Goal: Task Accomplishment & Management: Complete application form

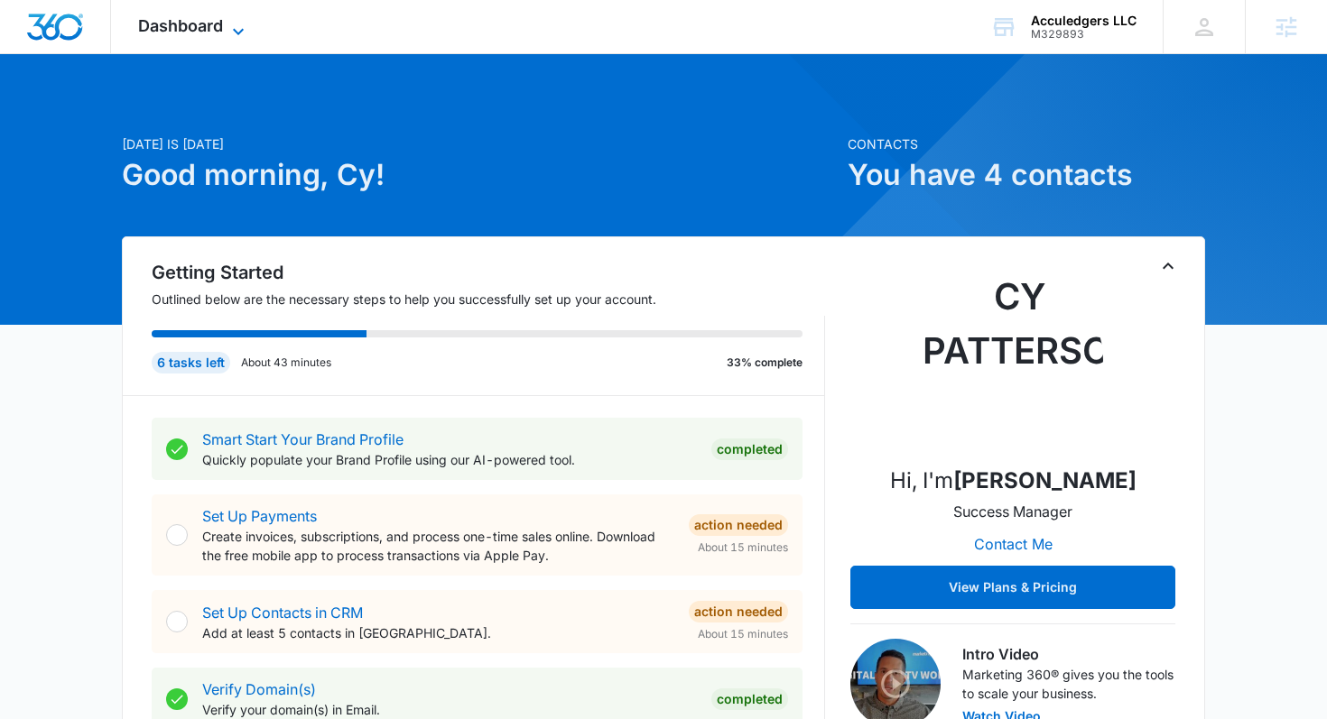
click at [236, 31] on icon at bounding box center [238, 31] width 11 height 6
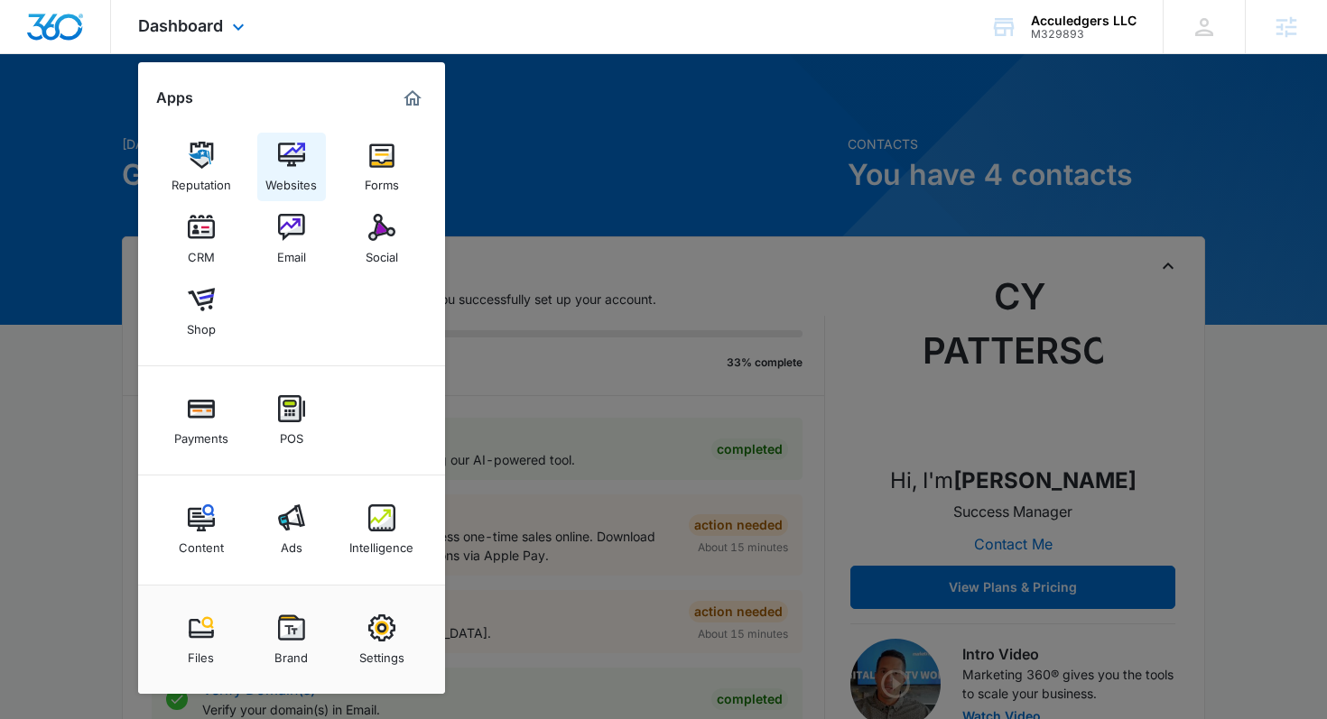
click at [310, 164] on link "Websites" at bounding box center [291, 167] width 69 height 69
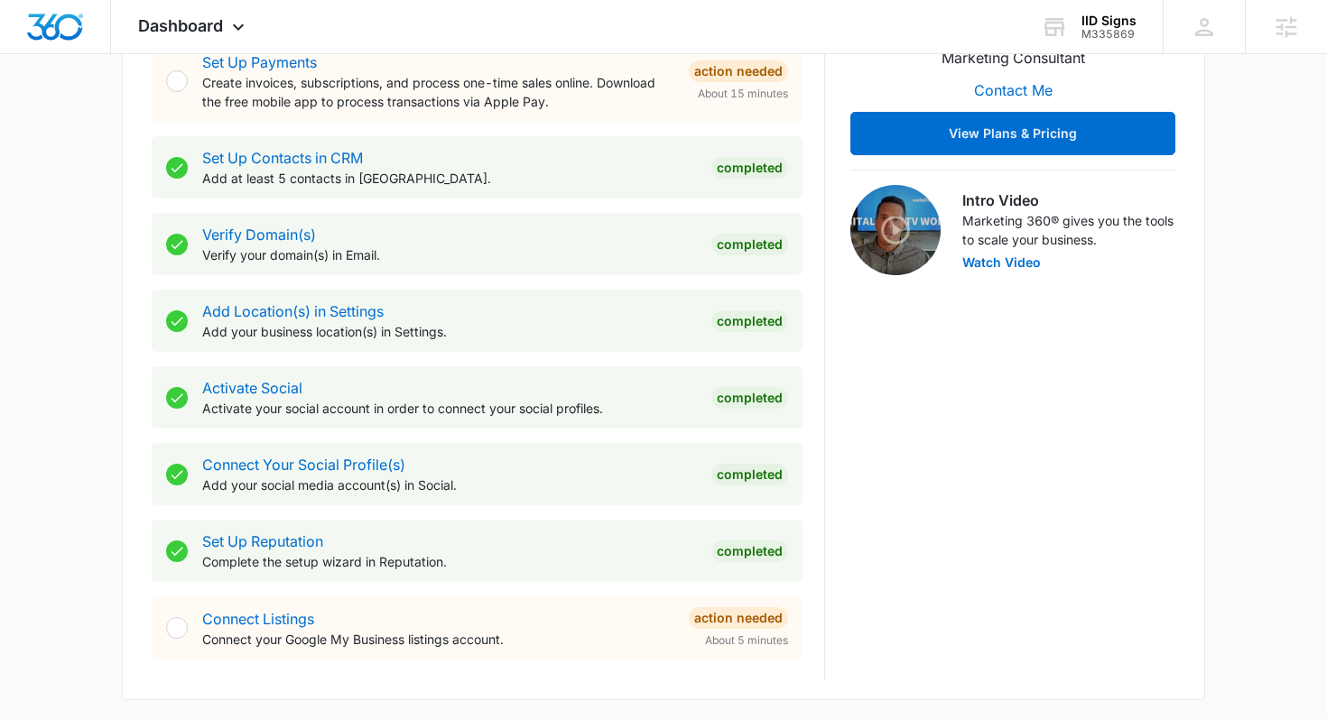
scroll to position [487, 0]
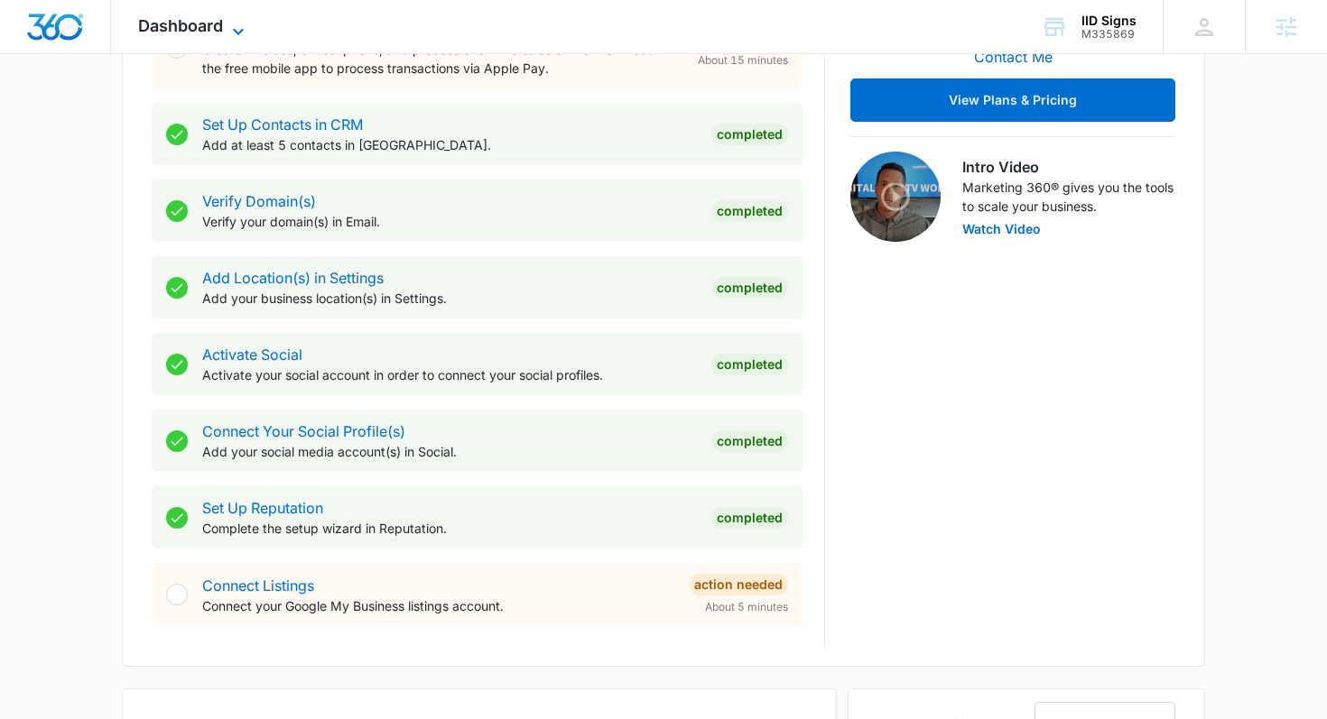
click at [175, 30] on span "Dashboard" at bounding box center [180, 25] width 85 height 19
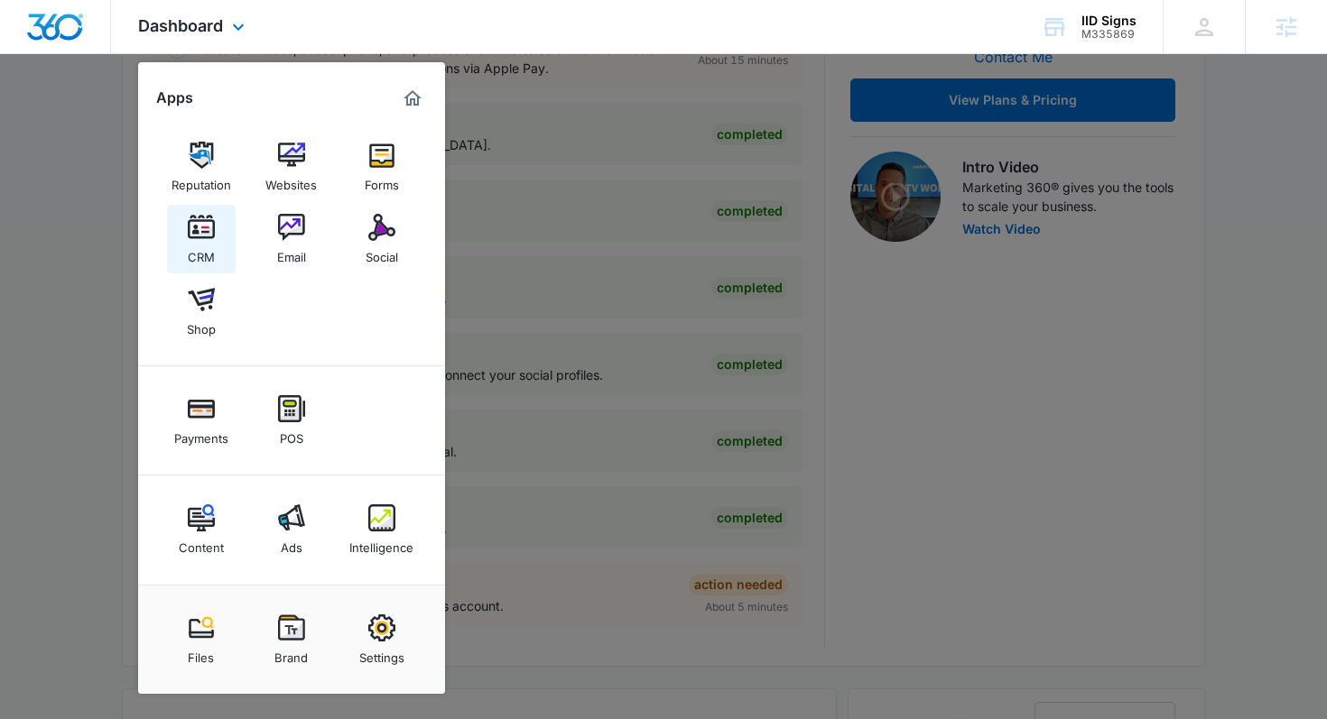
click at [200, 224] on img at bounding box center [201, 227] width 27 height 27
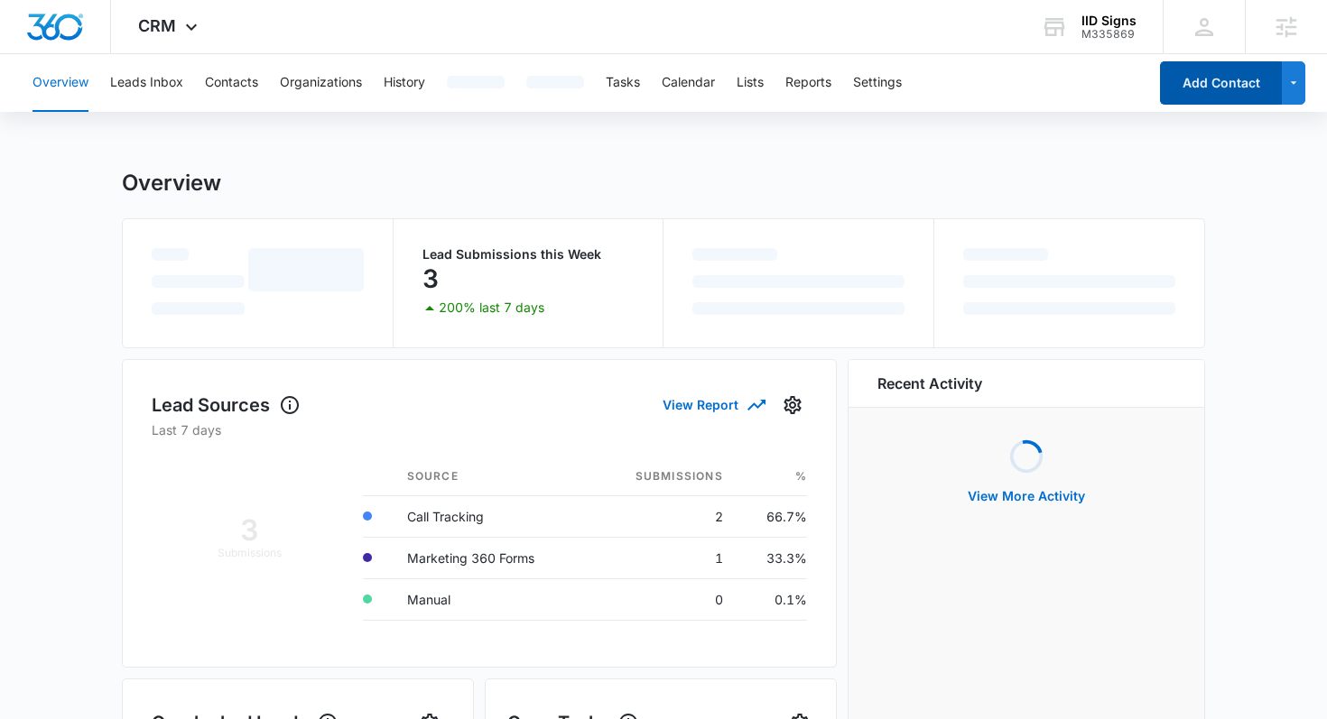
click at [1214, 83] on button "Add Contact" at bounding box center [1221, 82] width 122 height 43
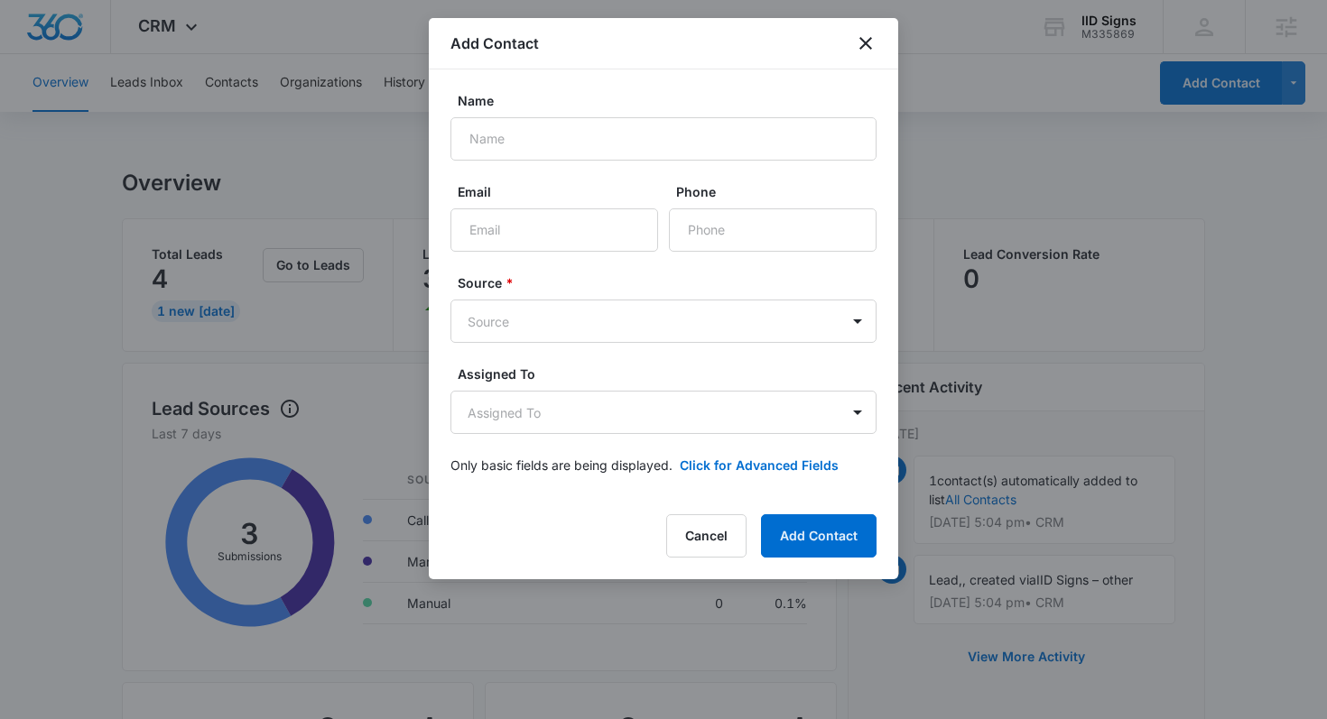
click at [851, 35] on div "Add Contact" at bounding box center [663, 43] width 469 height 51
click at [885, 41] on div "Add Contact" at bounding box center [663, 43] width 469 height 51
click at [862, 39] on icon "close" at bounding box center [865, 43] width 13 height 13
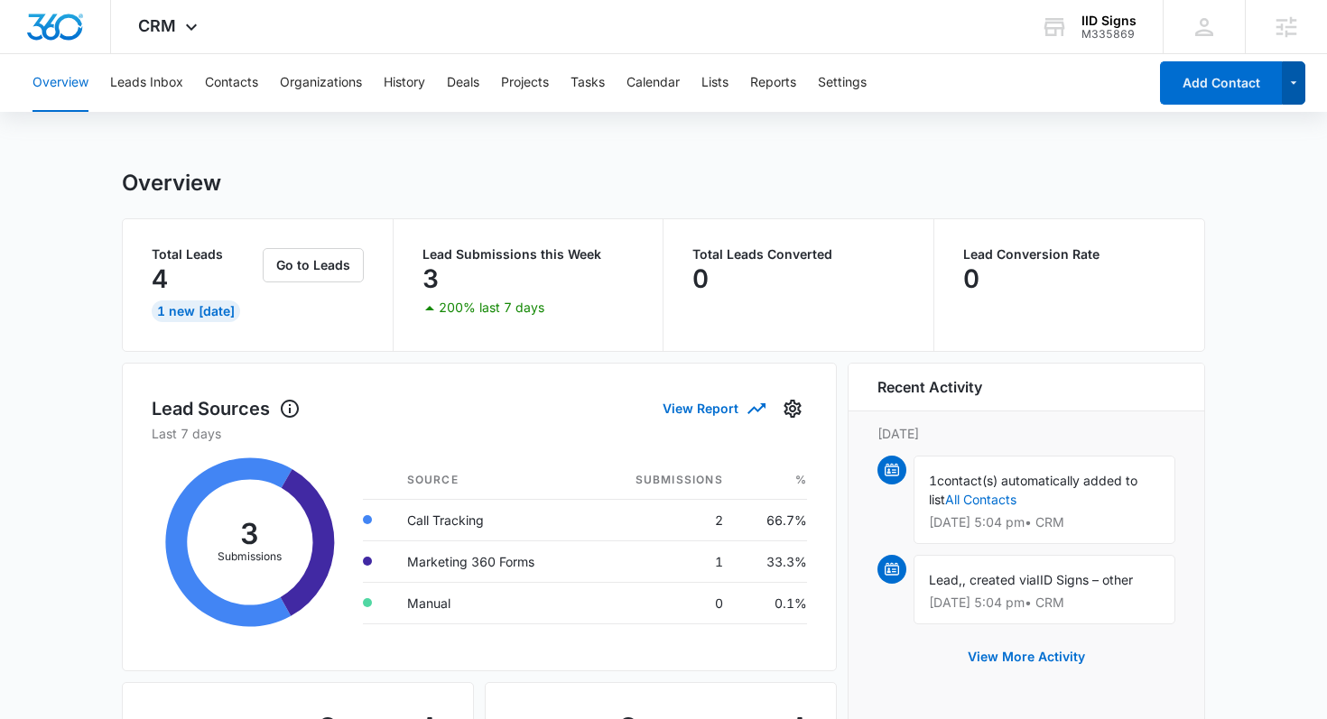
click at [1303, 82] on button "button" at bounding box center [1294, 82] width 24 height 43
click at [1296, 79] on icon "button" at bounding box center [1293, 83] width 15 height 22
click at [1291, 90] on icon "button" at bounding box center [1293, 83] width 15 height 22
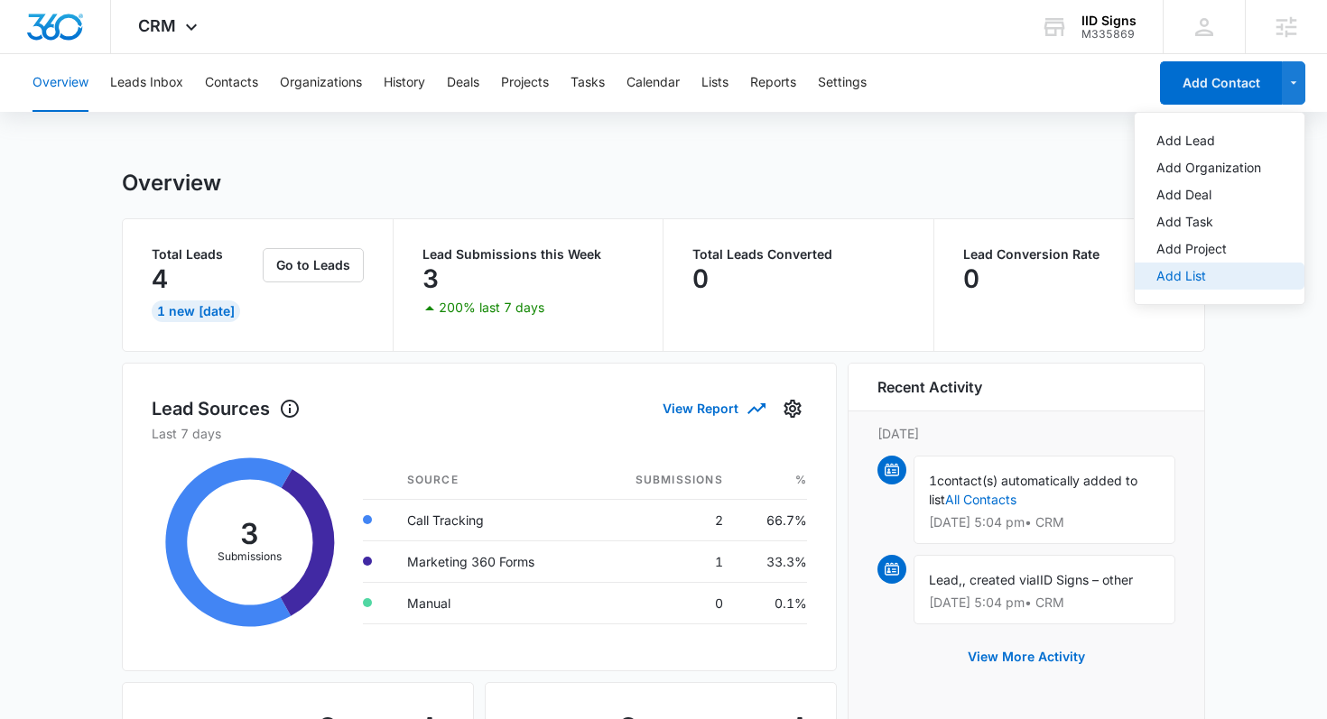
click at [1192, 275] on div "Add List" at bounding box center [1208, 276] width 105 height 13
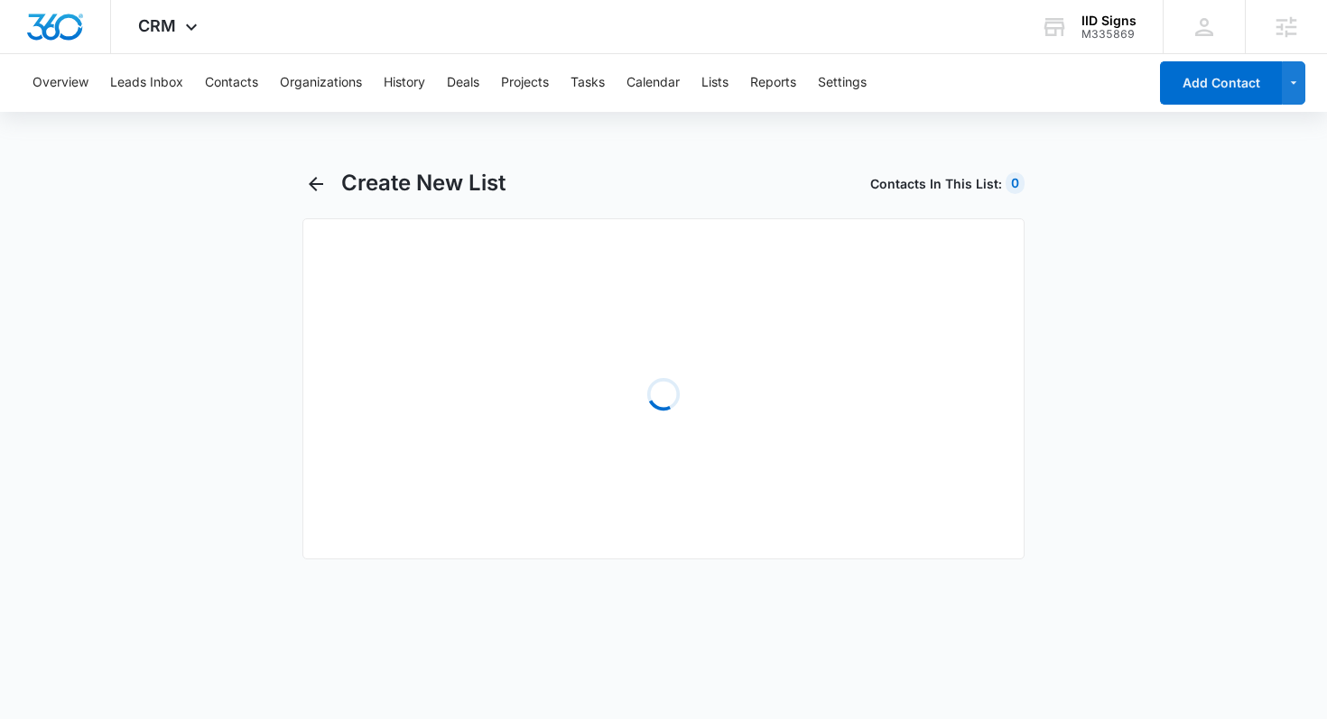
select select "31"
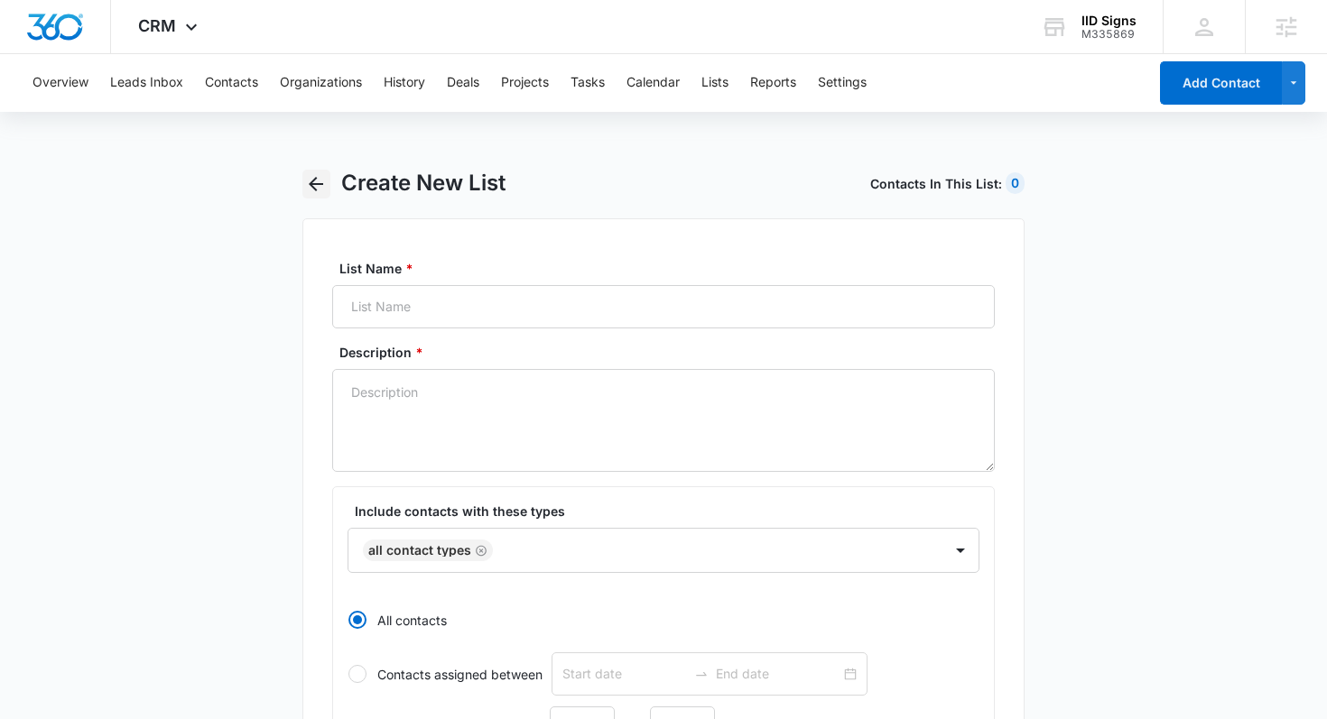
click at [317, 178] on icon "button" at bounding box center [316, 184] width 14 height 14
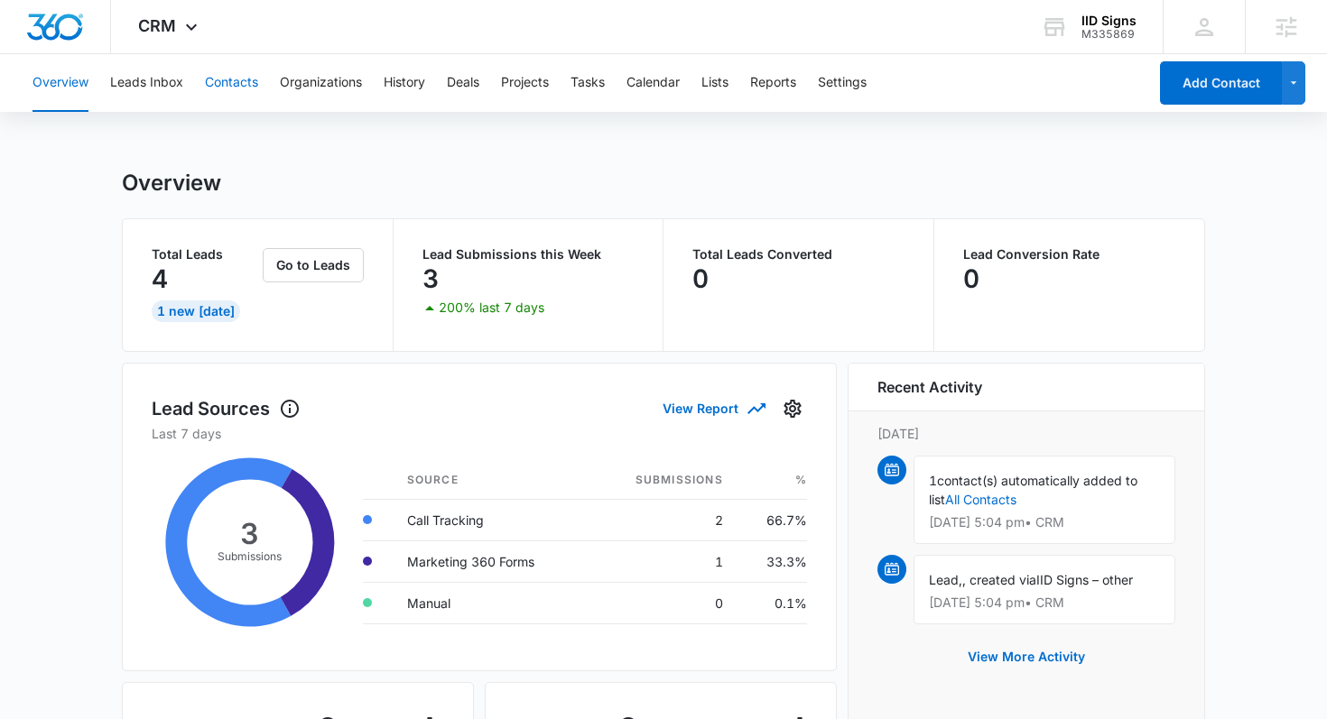
click at [218, 73] on button "Contacts" at bounding box center [231, 83] width 53 height 58
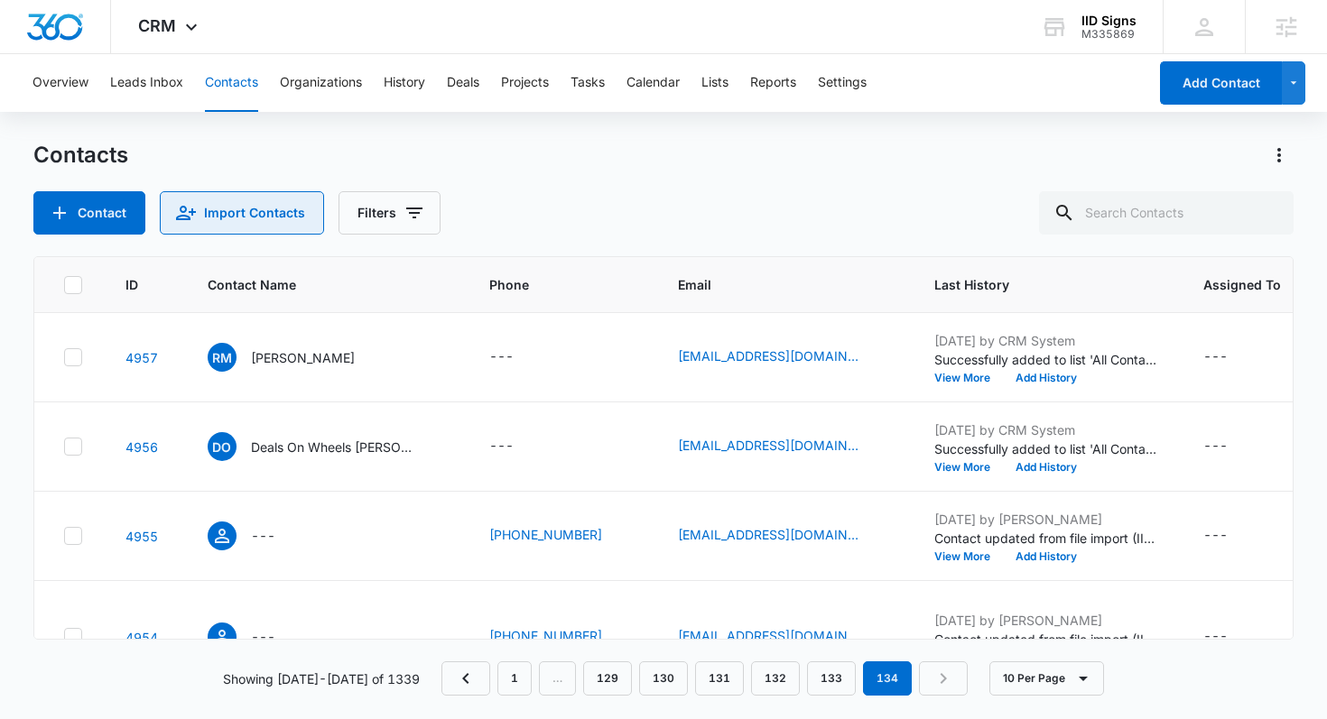
click at [301, 224] on button "Import Contacts" at bounding box center [242, 212] width 164 height 43
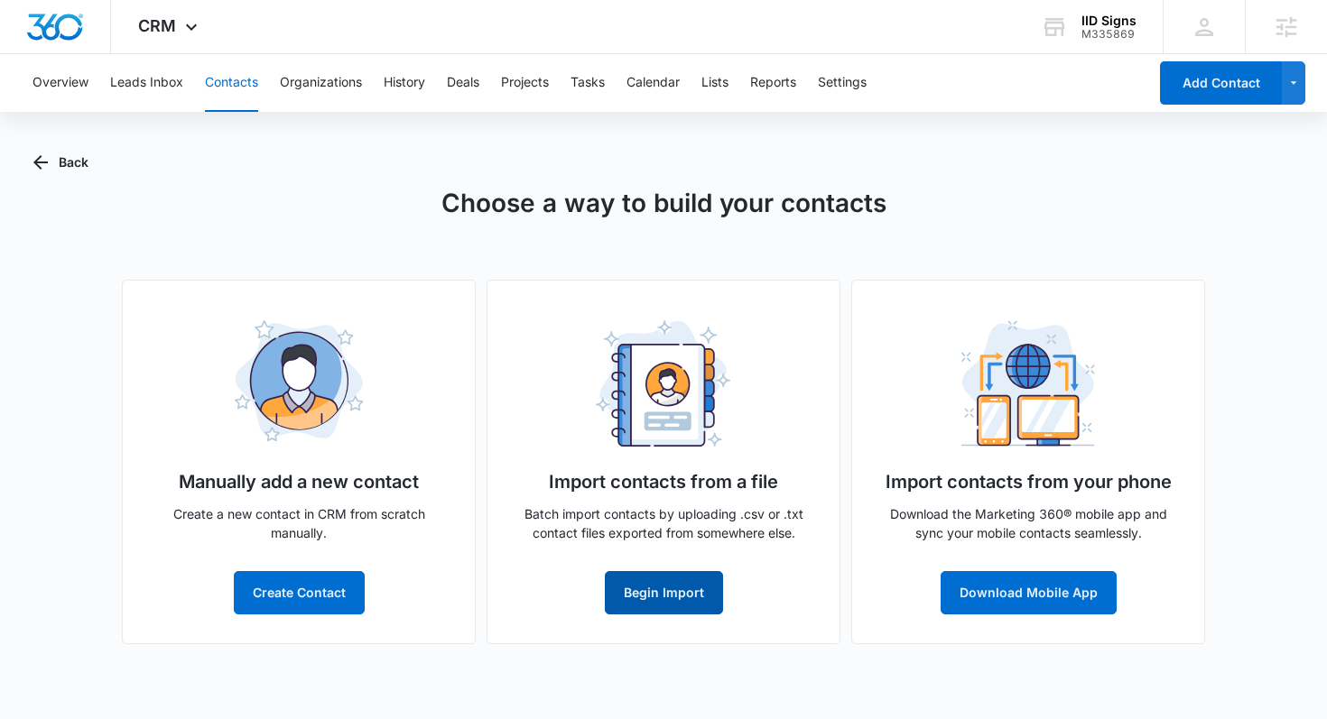
click at [673, 598] on button "Begin Import" at bounding box center [664, 592] width 118 height 43
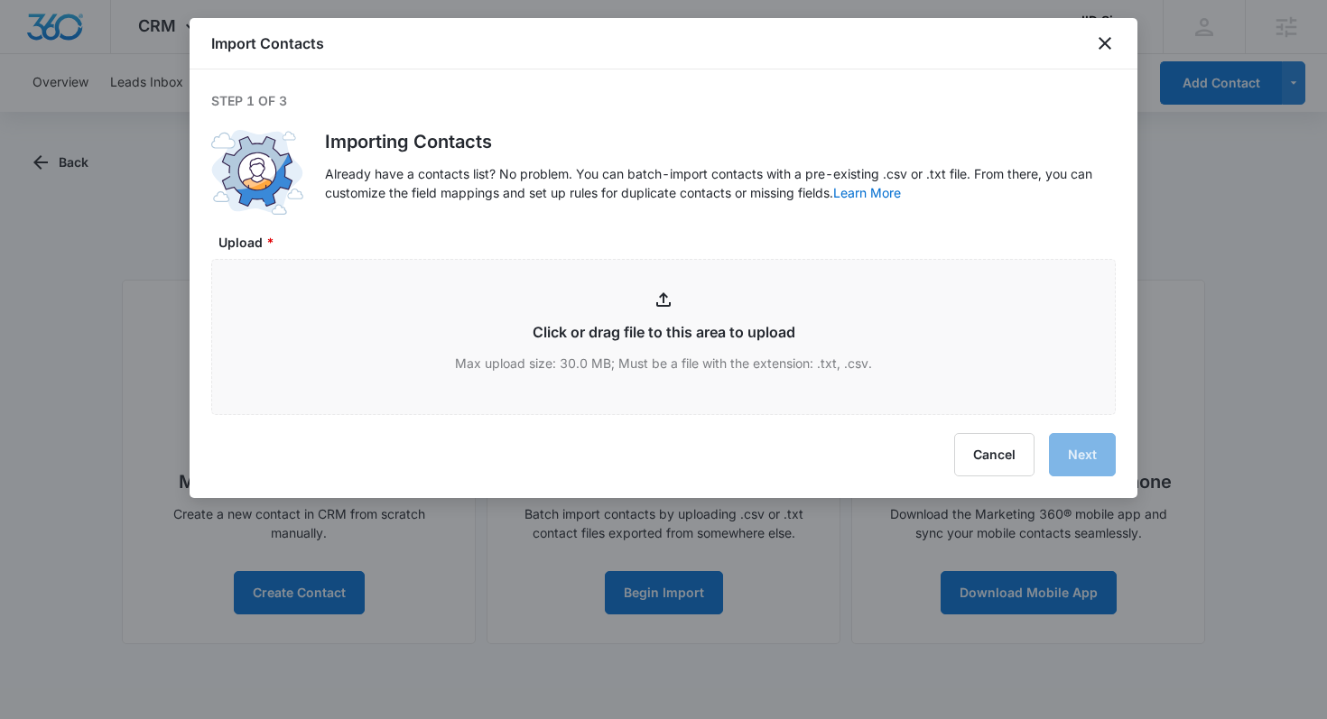
type input "C:\fakepath\CRM LIST (FINAL EDIT) - CRM LIST (FINAL EDIT).csv"
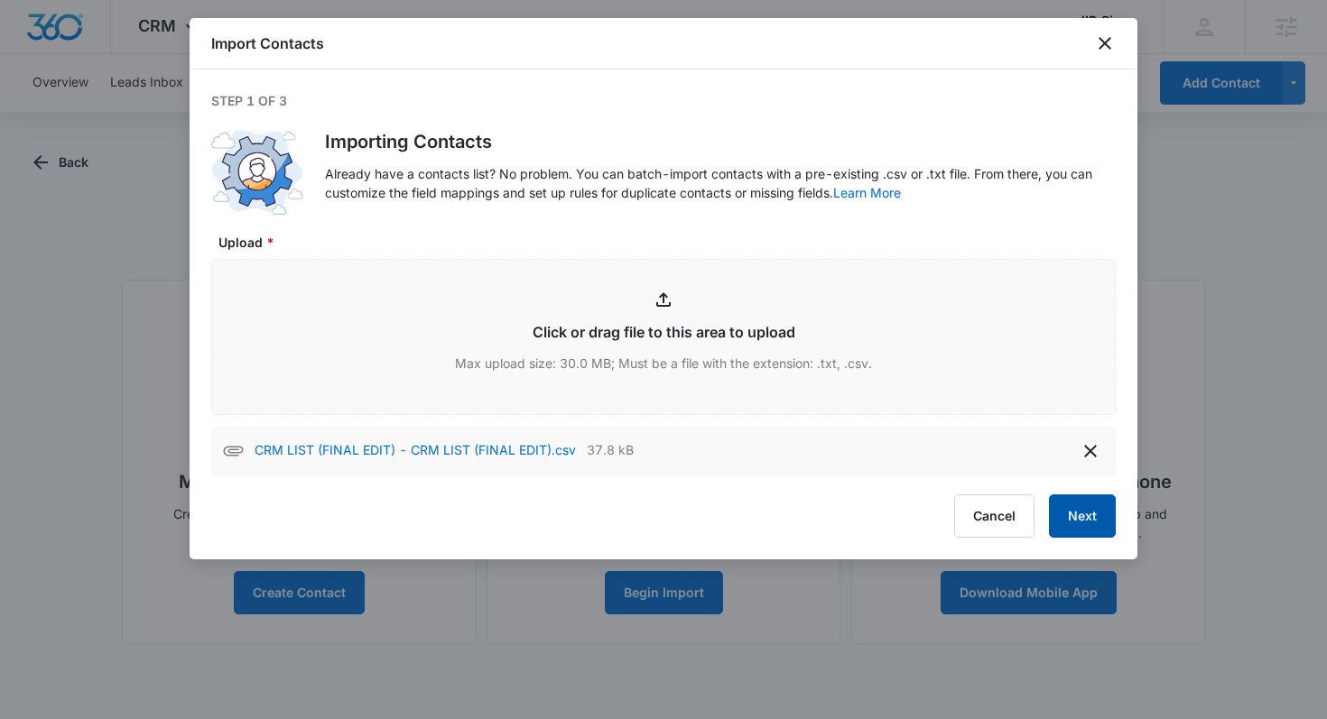
click at [1078, 520] on button "Next" at bounding box center [1082, 516] width 67 height 43
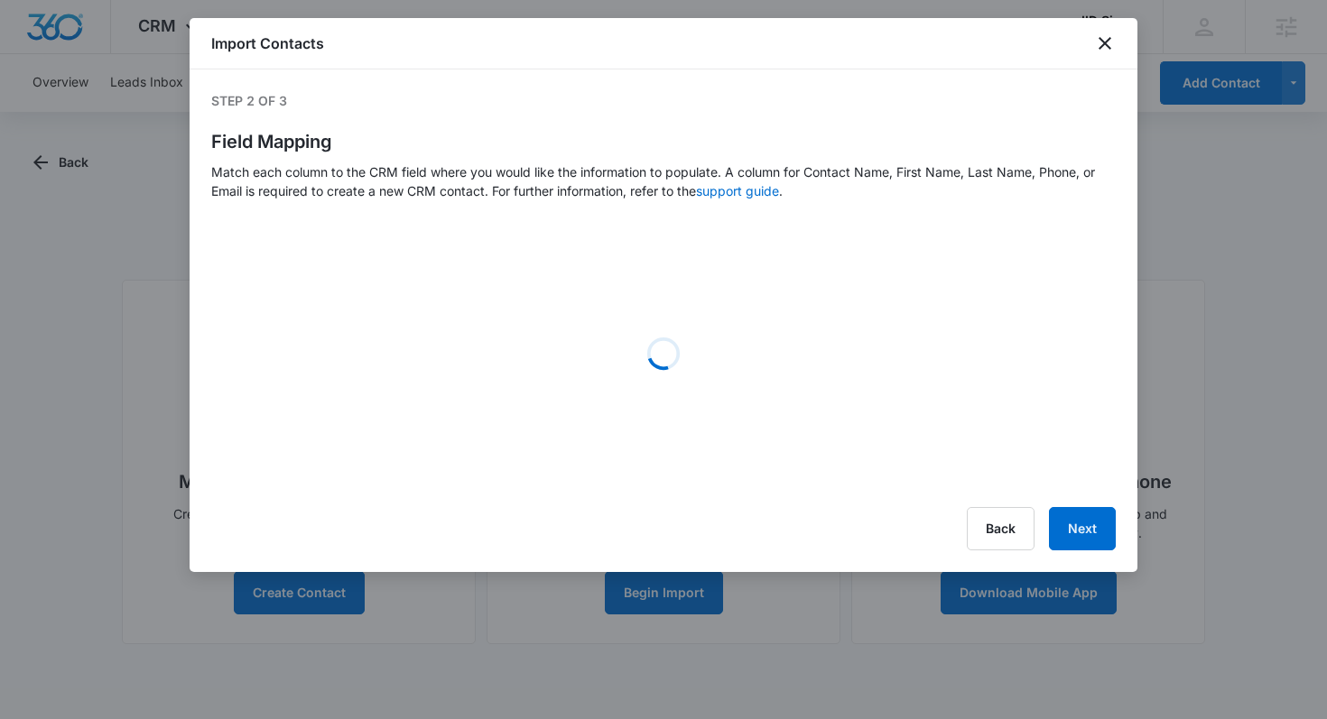
select select "184"
select select "185"
select select "ipAddress"
select select "name"
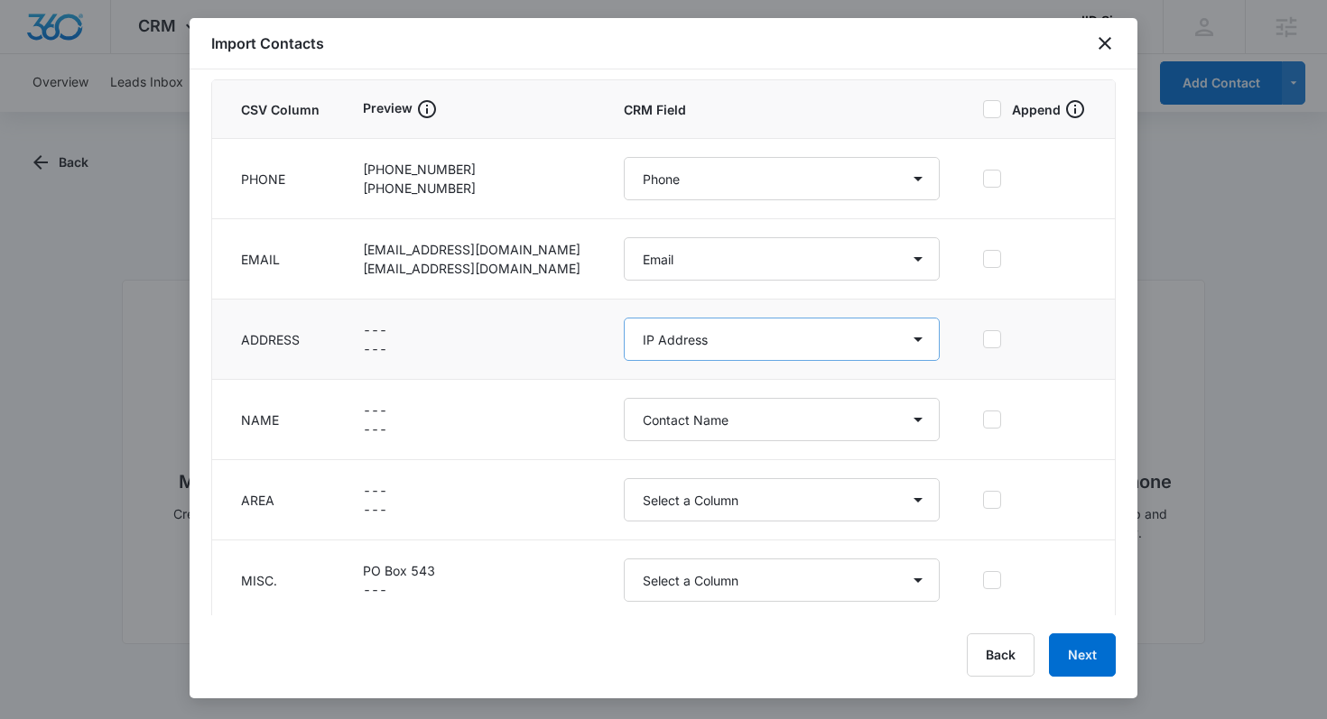
scroll to position [199, 0]
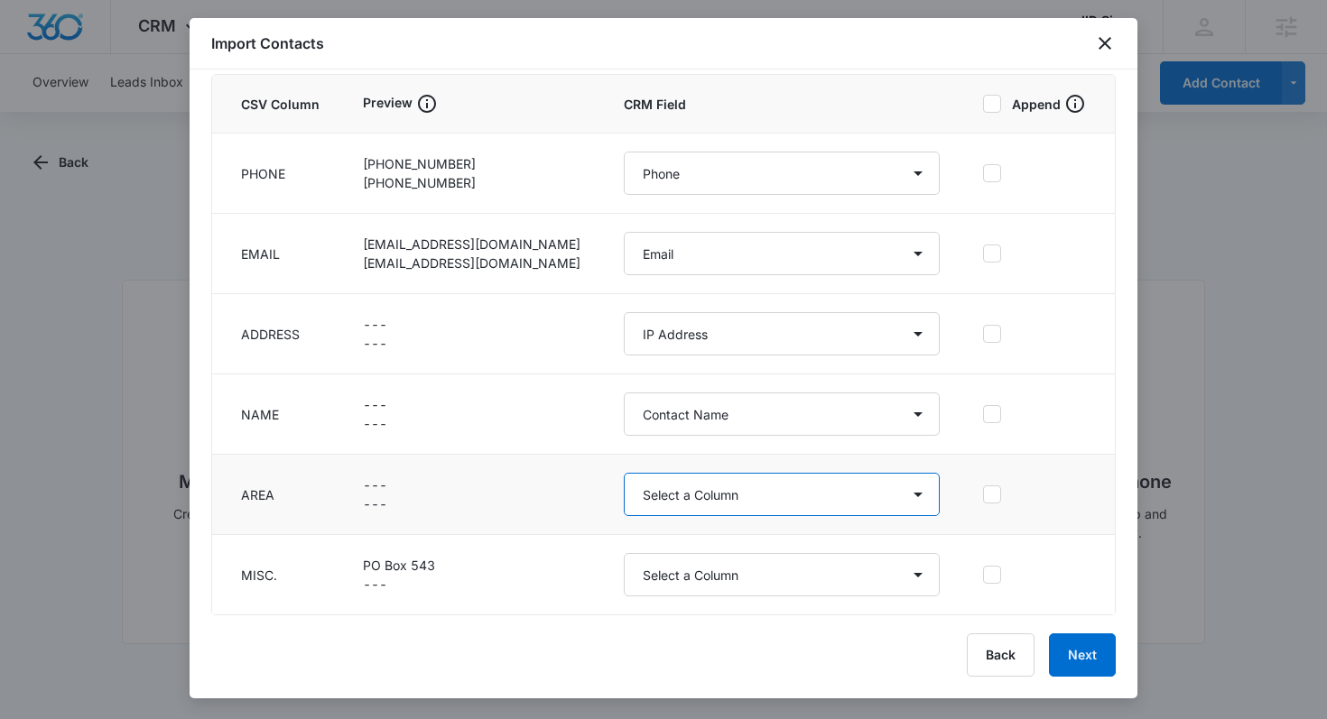
click at [788, 486] on select "Select a Column Active Status Address/City Address/Country Address/State Addres…" at bounding box center [782, 494] width 316 height 43
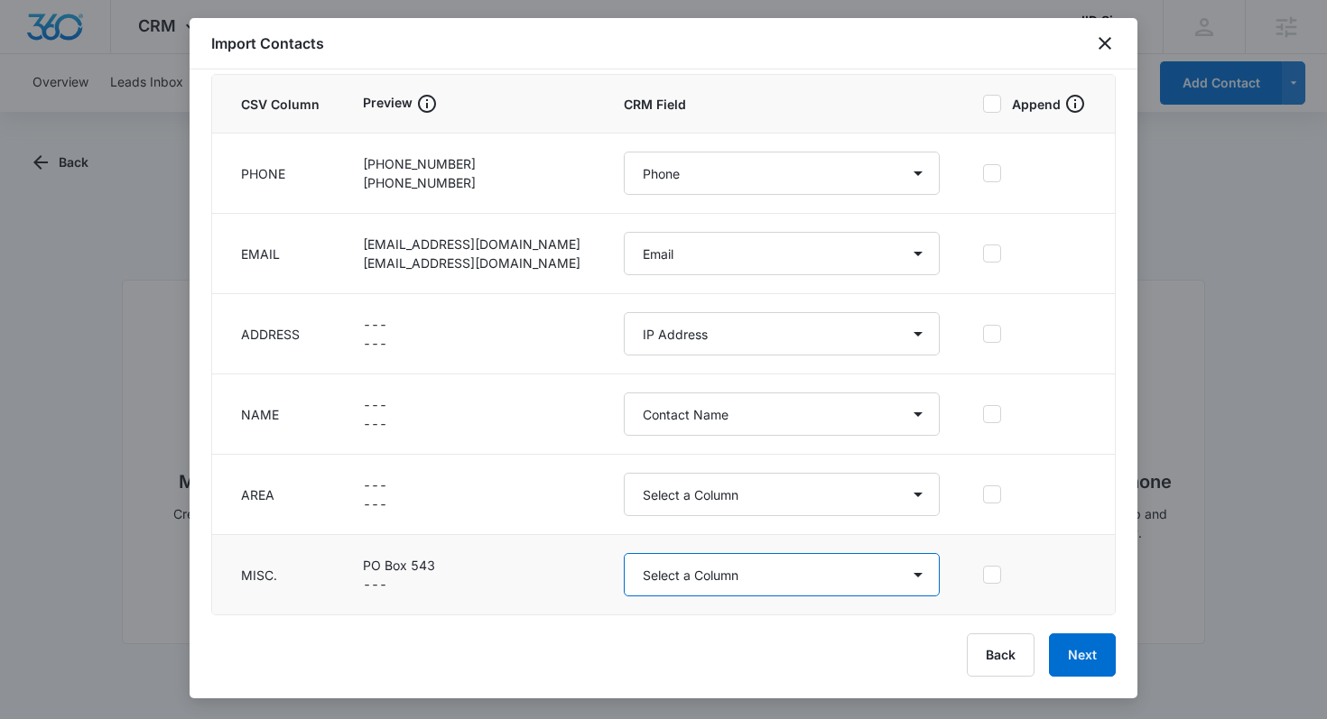
click at [684, 570] on select "Select a Column Active Status Address/City Address/Country Address/State Addres…" at bounding box center [782, 574] width 316 height 43
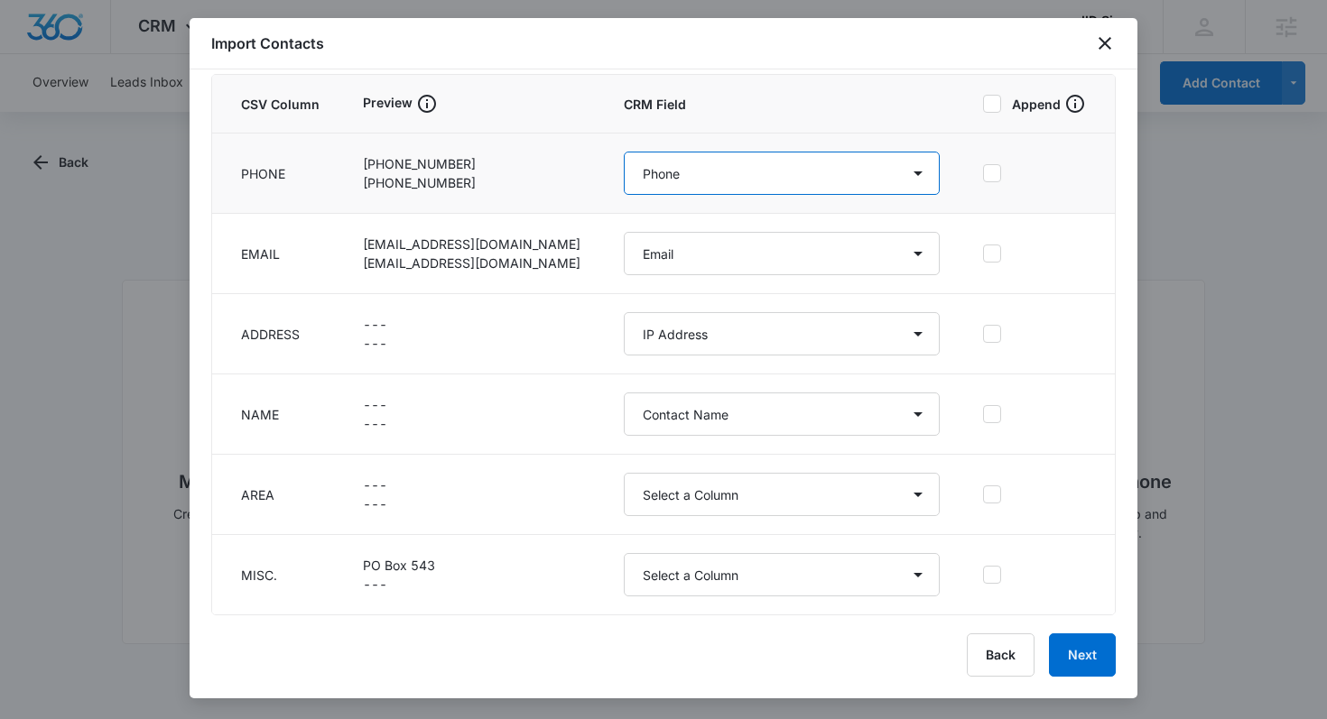
click at [631, 179] on select "Select a Column Active Status Address/City Address/Country Address/State Addres…" at bounding box center [782, 173] width 316 height 43
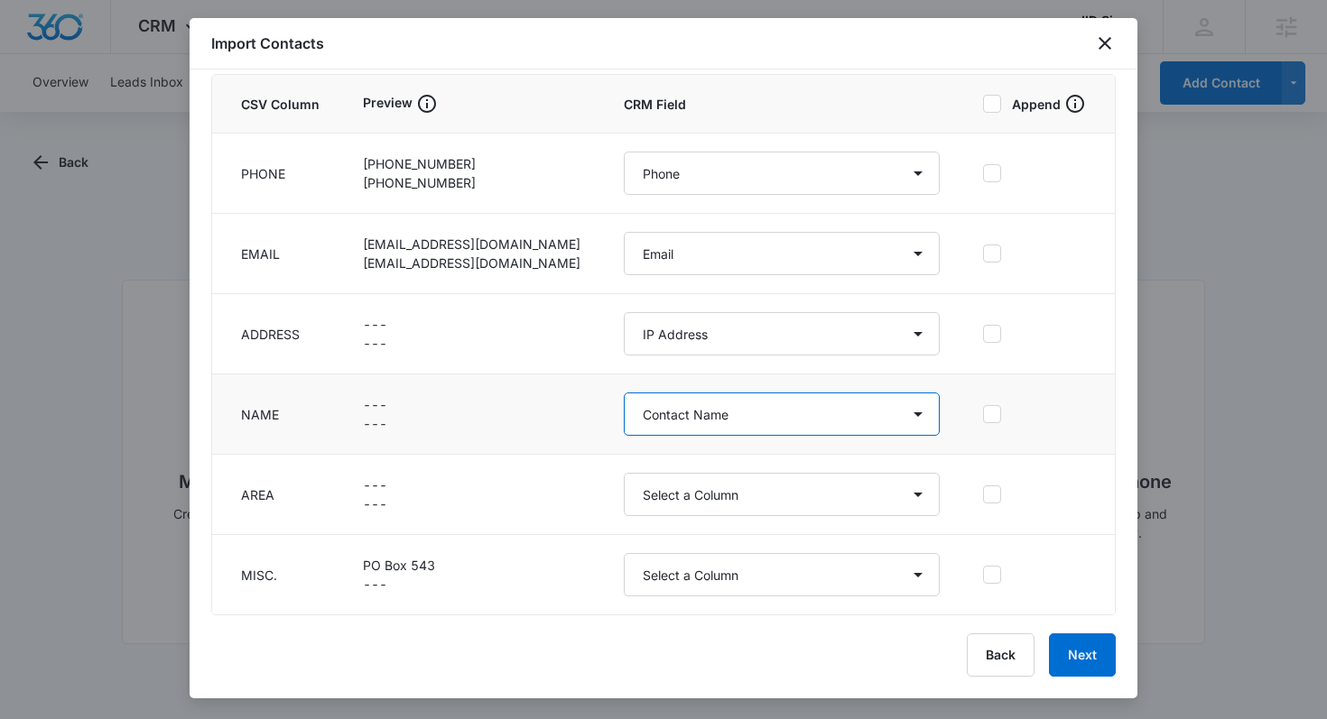
click at [664, 414] on select "Select a Column Active Status Address/City Address/Country Address/State Addres…" at bounding box center [782, 414] width 316 height 43
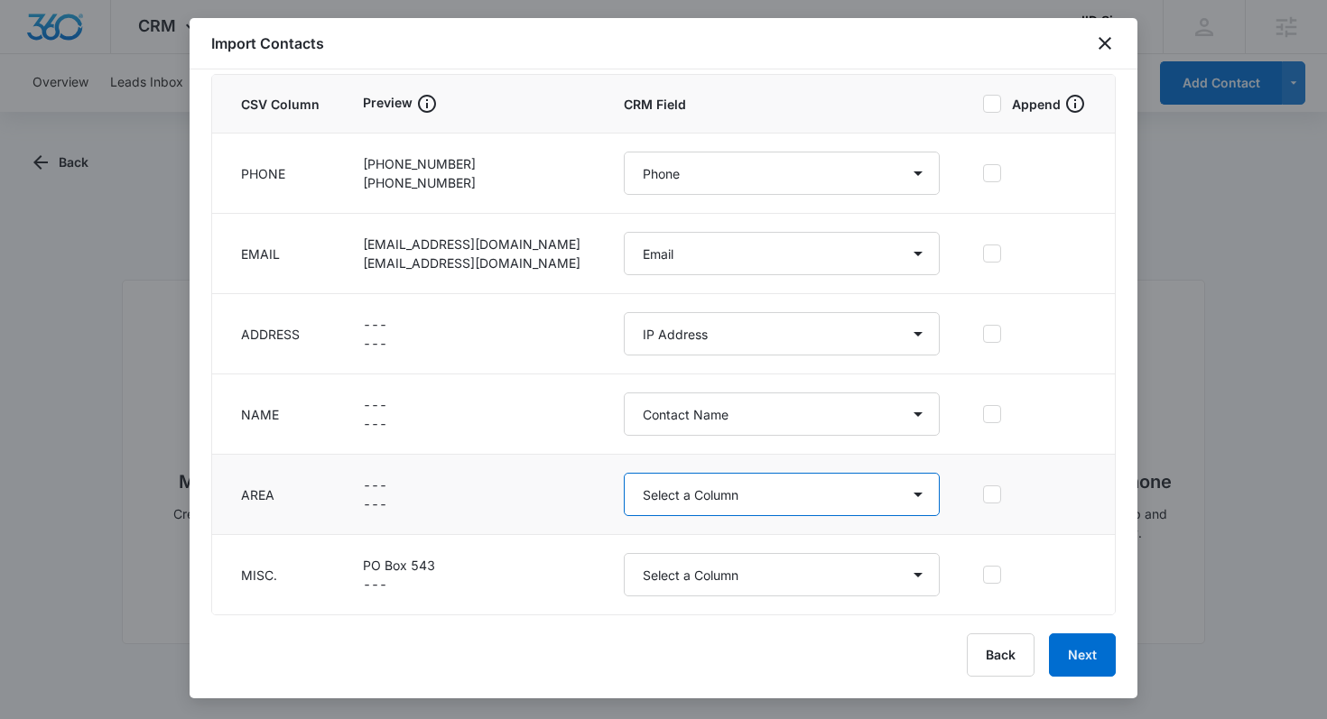
click at [657, 487] on select "Select a Column Active Status Address/City Address/Country Address/State Addres…" at bounding box center [782, 494] width 316 height 43
click at [640, 498] on select "Select a Column Active Status Address/City Address/Country Address/State Addres…" at bounding box center [782, 494] width 316 height 43
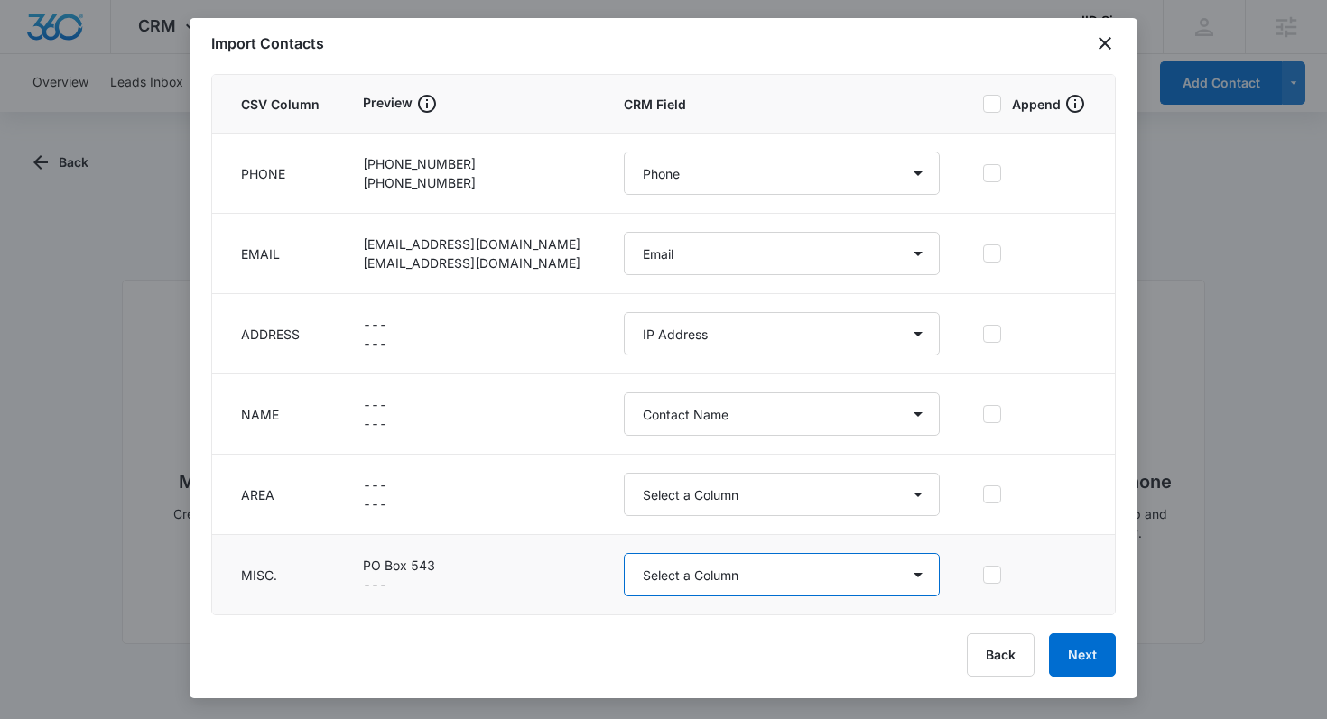
click at [657, 568] on select "Select a Column Active Status Address/City Address/Country Address/State Addres…" at bounding box center [782, 574] width 316 height 43
click at [696, 571] on select "Select a Column Active Status Address/City Address/Country Address/State Addres…" at bounding box center [782, 574] width 316 height 43
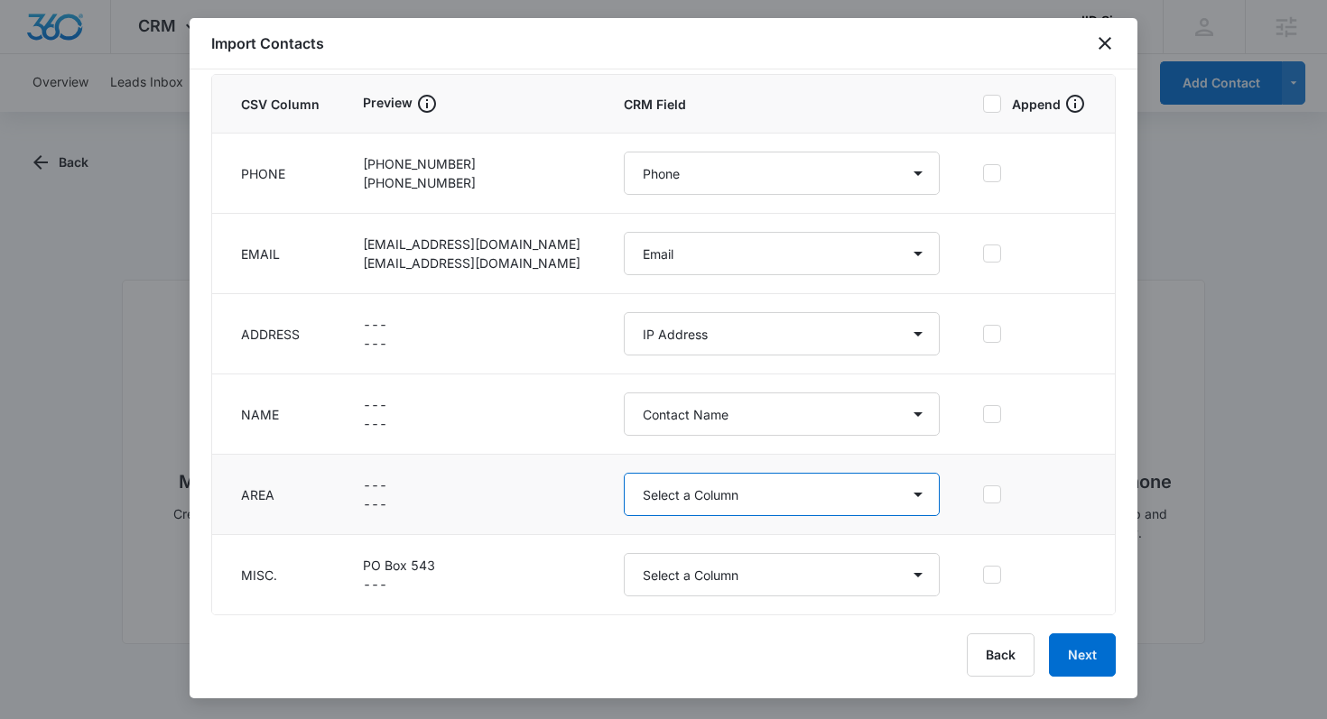
click at [702, 503] on select "Select a Column Active Status Address/City Address/Country Address/State Addres…" at bounding box center [782, 494] width 316 height 43
click at [657, 491] on select "Select a Column Active Status Address/City Address/Country Address/State Addres…" at bounding box center [782, 494] width 316 height 43
select select "188"
click at [624, 473] on select "Select a Column Active Status Address/City Address/Country Address/State Addres…" at bounding box center [782, 494] width 316 height 43
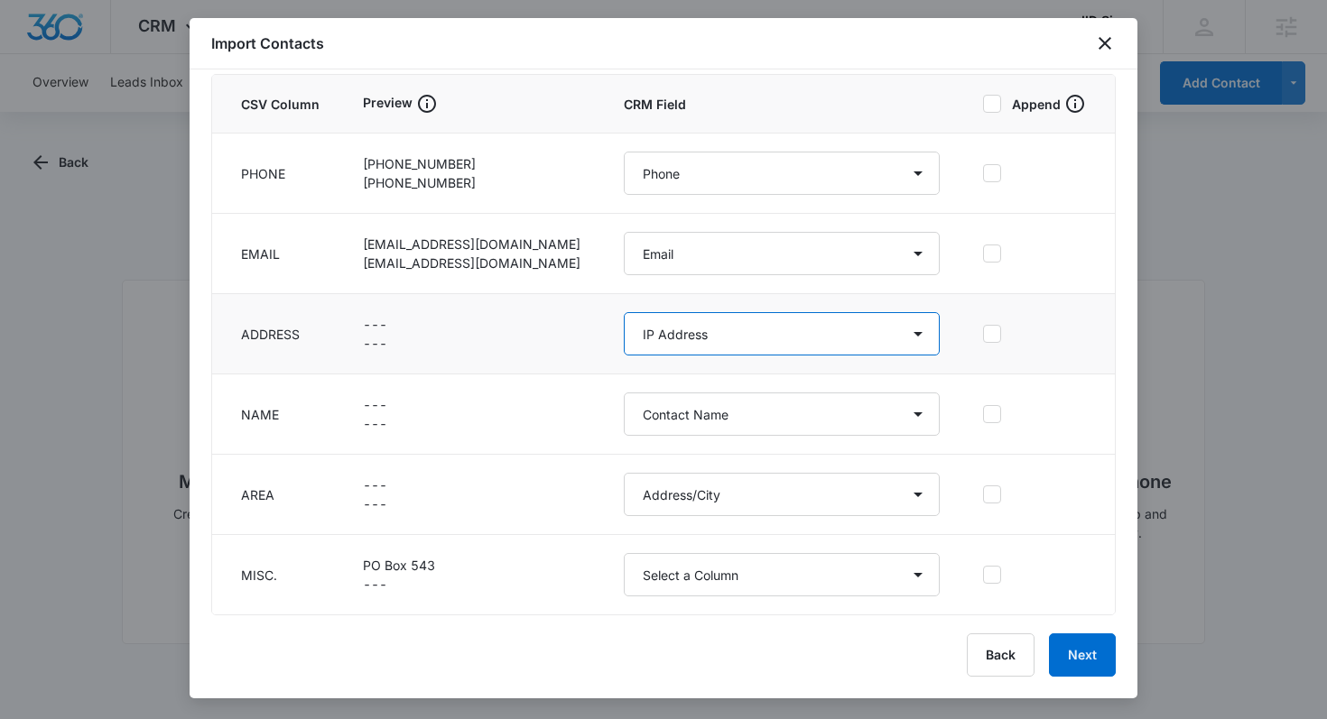
click at [631, 338] on select "Select a Column Active Status Address/City Address/Country Address/State Addres…" at bounding box center [782, 333] width 316 height 43
click at [722, 331] on select "Select a Column Active Status Address/City Address/Country Address/State Addres…" at bounding box center [782, 333] width 316 height 43
select select "187"
click at [624, 312] on select "Select a Column Active Status Address/City Address/Country Address/State Addres…" at bounding box center [782, 333] width 316 height 43
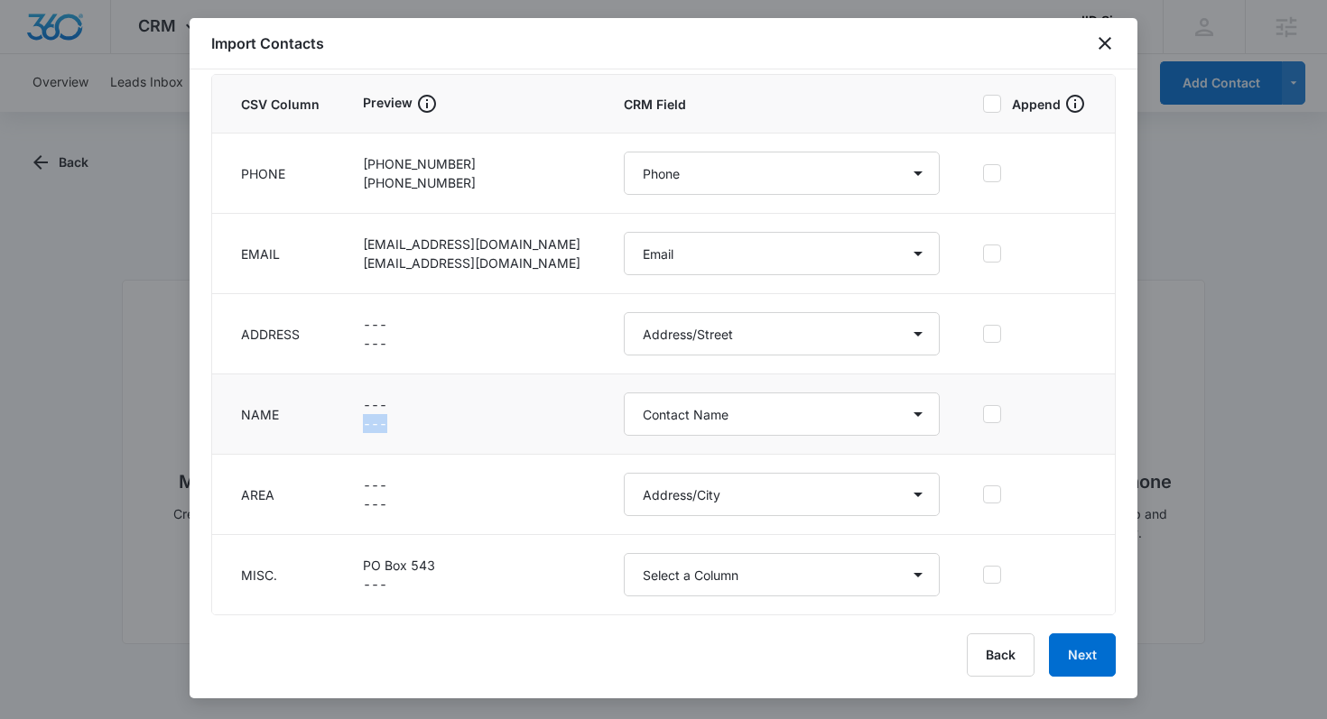
drag, startPoint x: 554, startPoint y: 417, endPoint x: 517, endPoint y: 403, distance: 39.7
click at [517, 403] on td "--- ---" at bounding box center [471, 415] width 261 height 80
click at [517, 403] on p "---" at bounding box center [472, 404] width 218 height 19
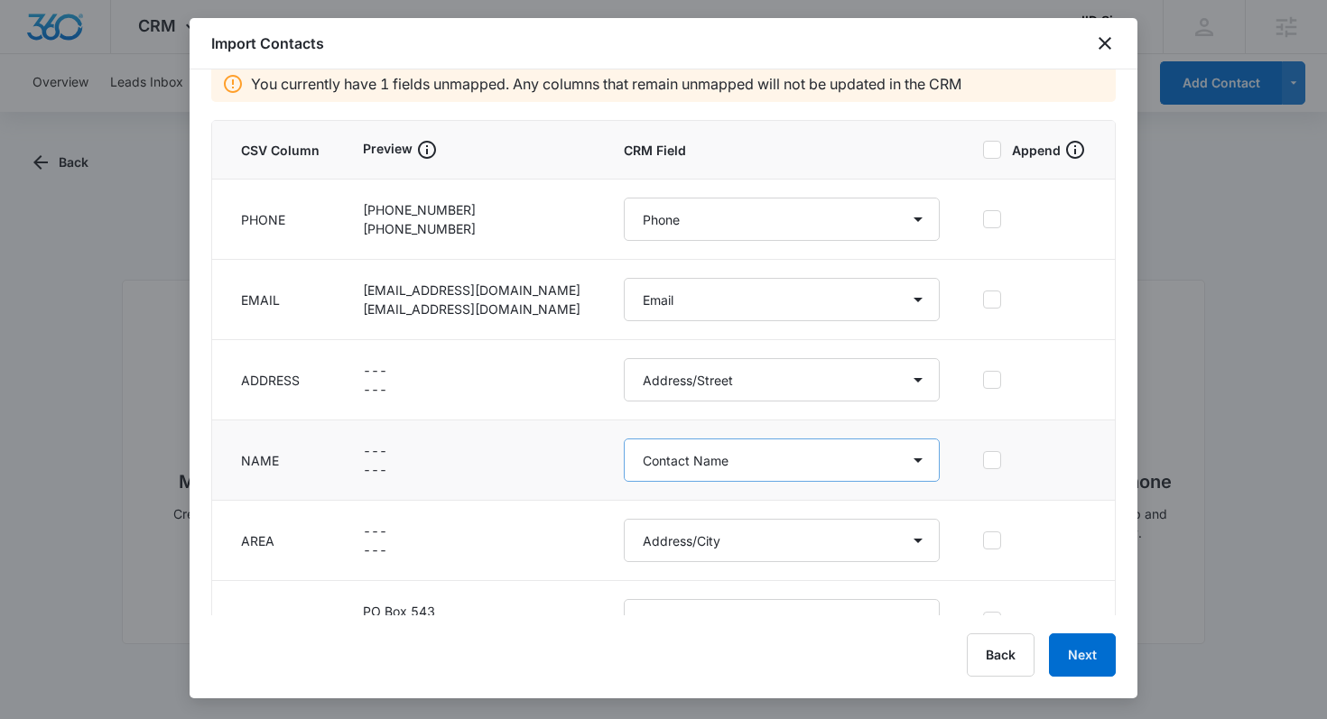
scroll to position [128, 0]
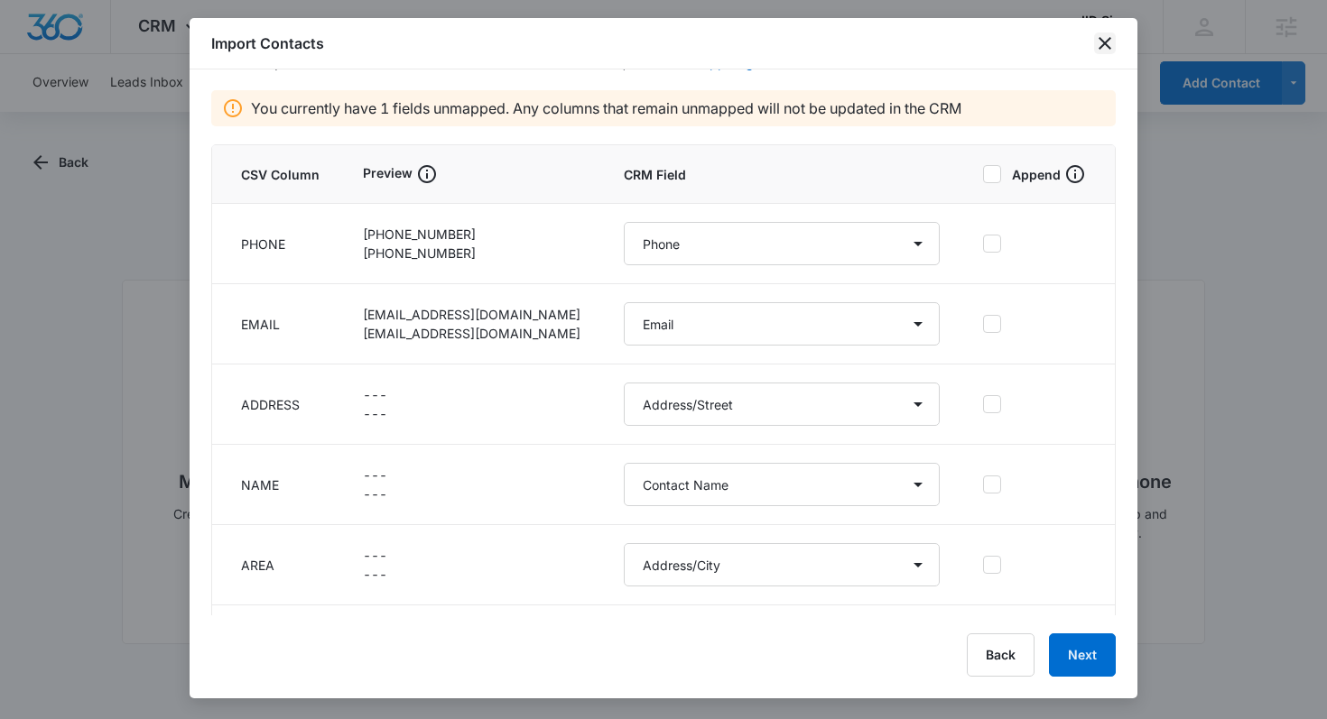
click at [1103, 44] on icon "close" at bounding box center [1105, 43] width 13 height 13
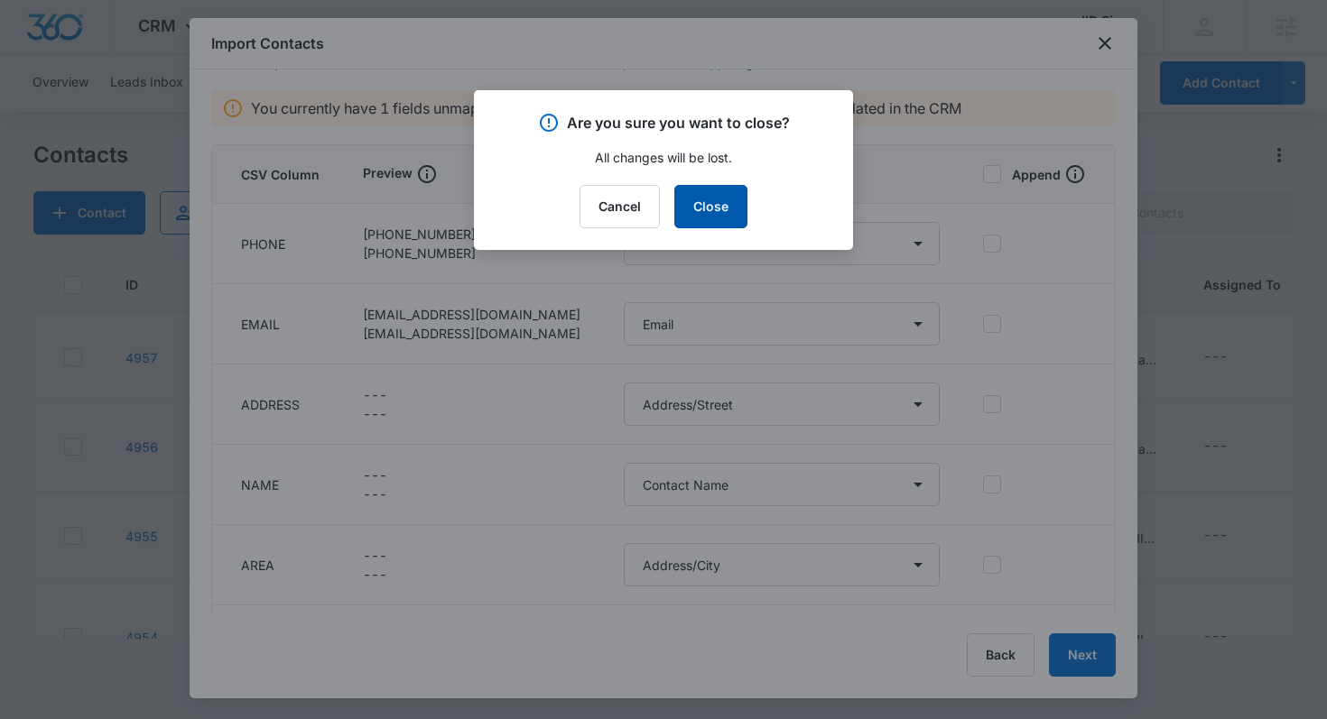
click at [696, 209] on button "Close" at bounding box center [710, 206] width 73 height 43
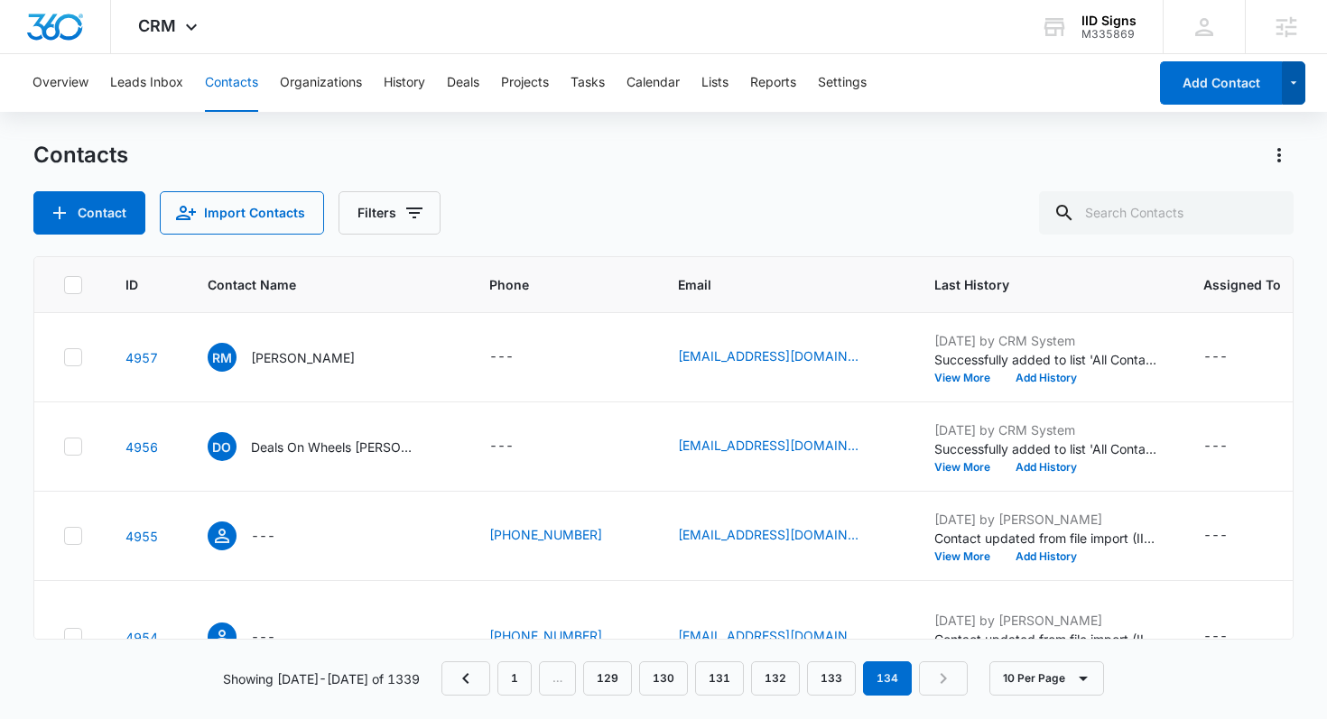
click at [1294, 86] on icon "button" at bounding box center [1293, 83] width 15 height 22
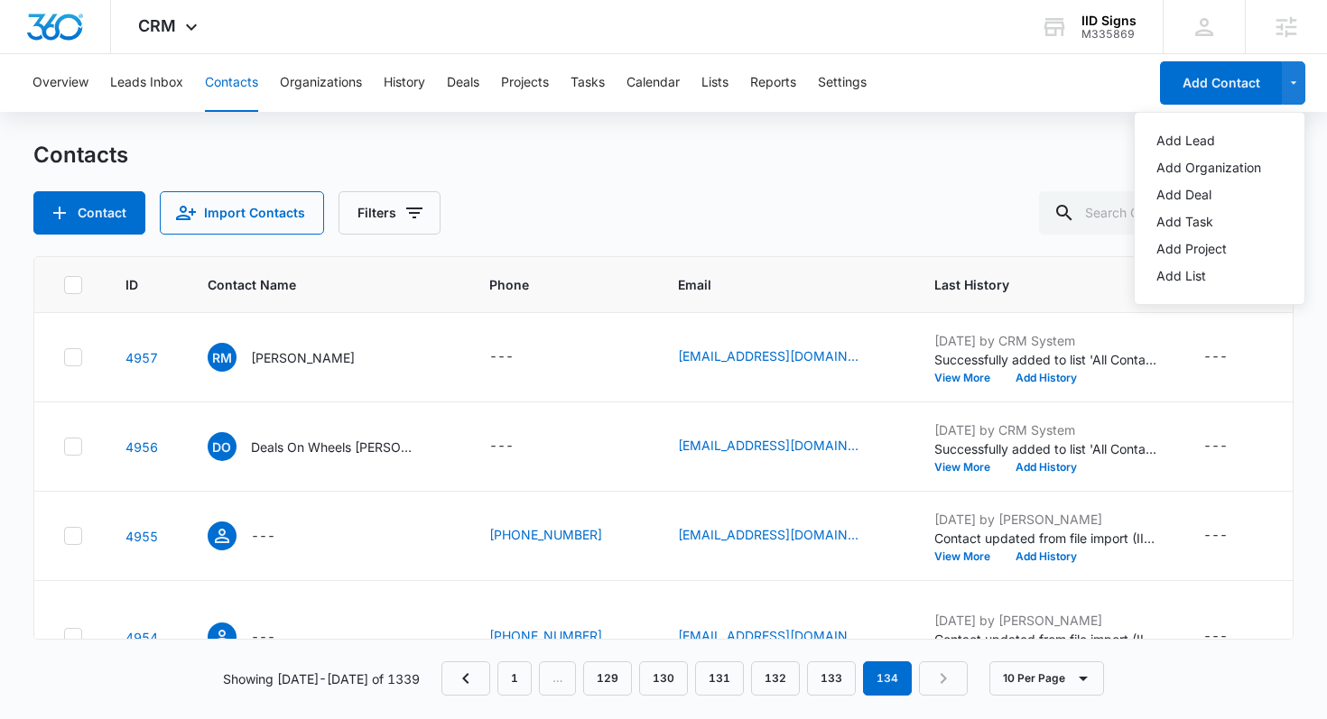
click at [768, 145] on div "Contacts" at bounding box center [663, 155] width 1261 height 29
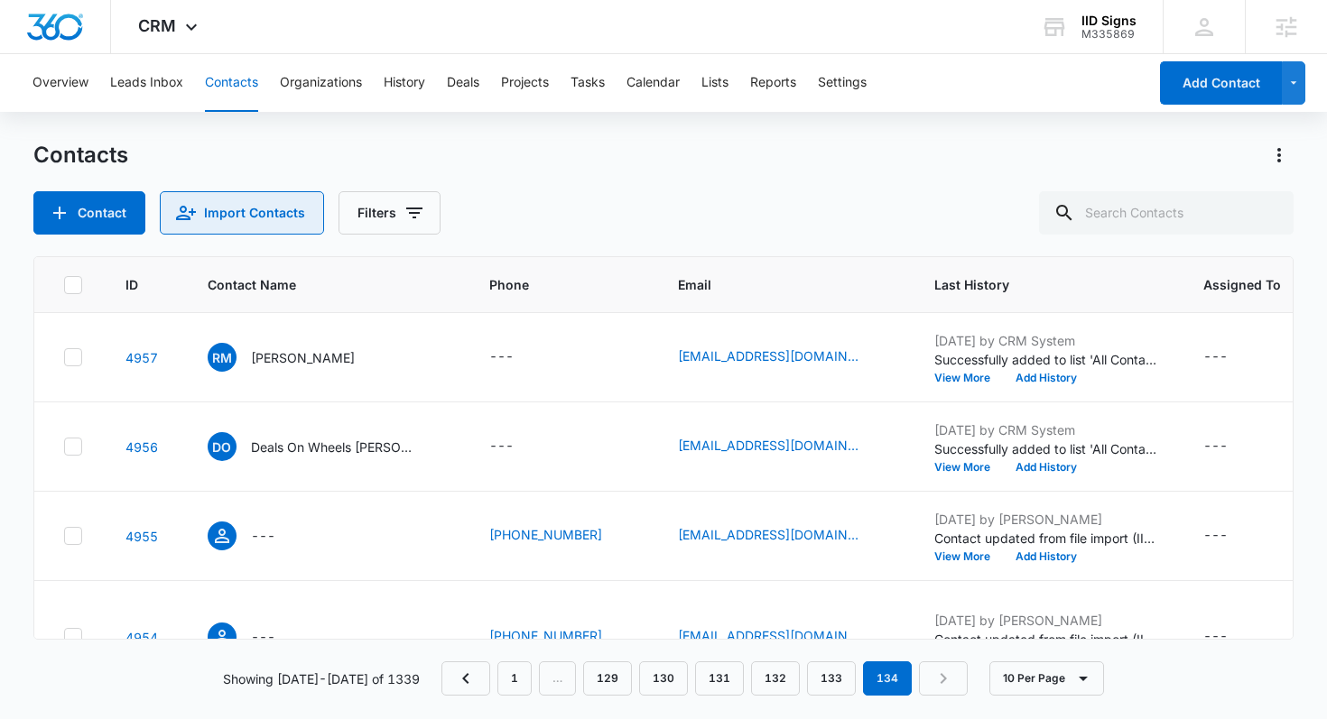
click at [217, 209] on button "Import Contacts" at bounding box center [242, 212] width 164 height 43
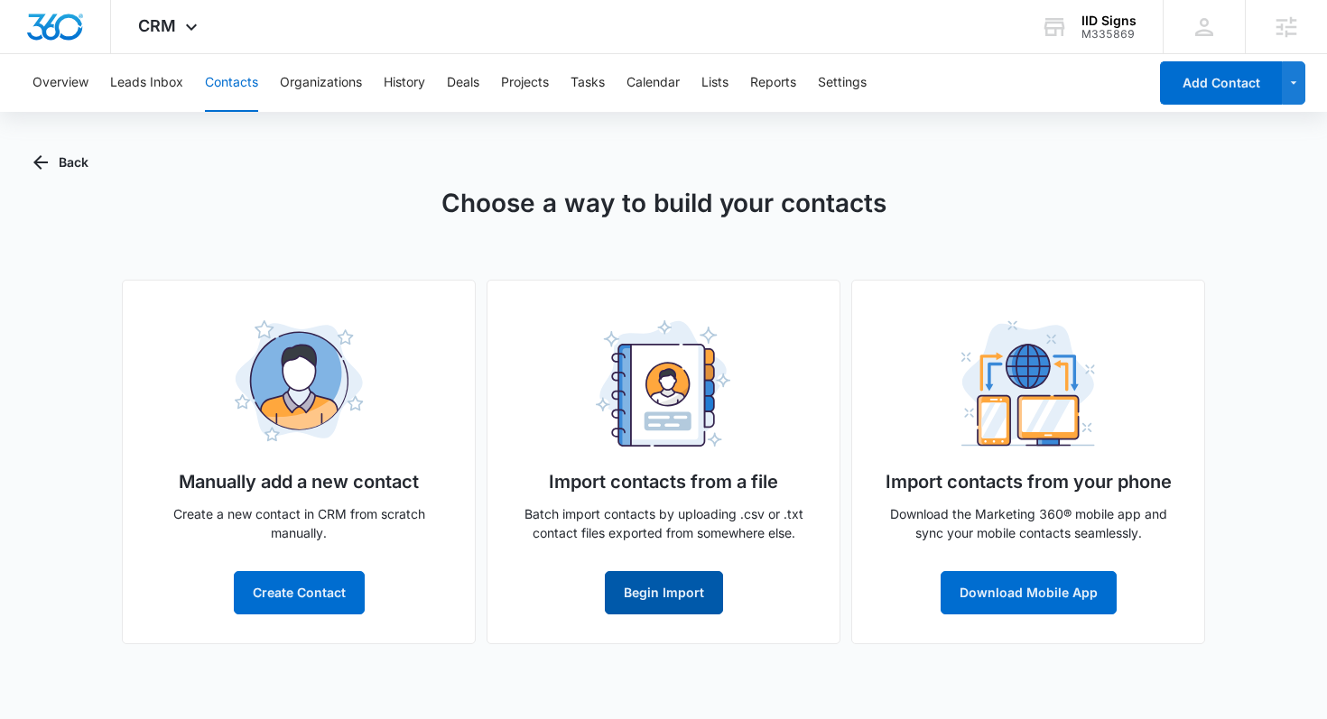
click at [701, 581] on button "Begin Import" at bounding box center [664, 592] width 118 height 43
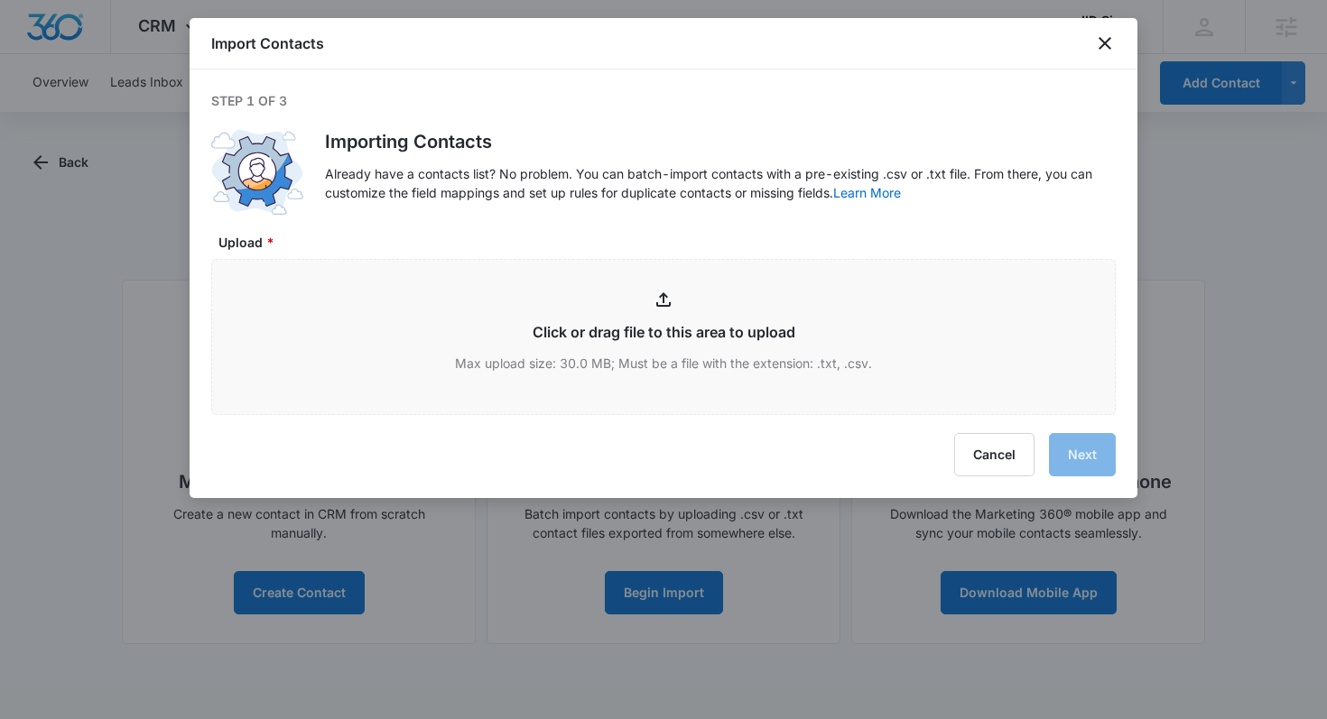
type input "C:\fakepath\CRM LIST (FINAL EDIT) - CRM LIST (FINAL EDIT) (1).csv"
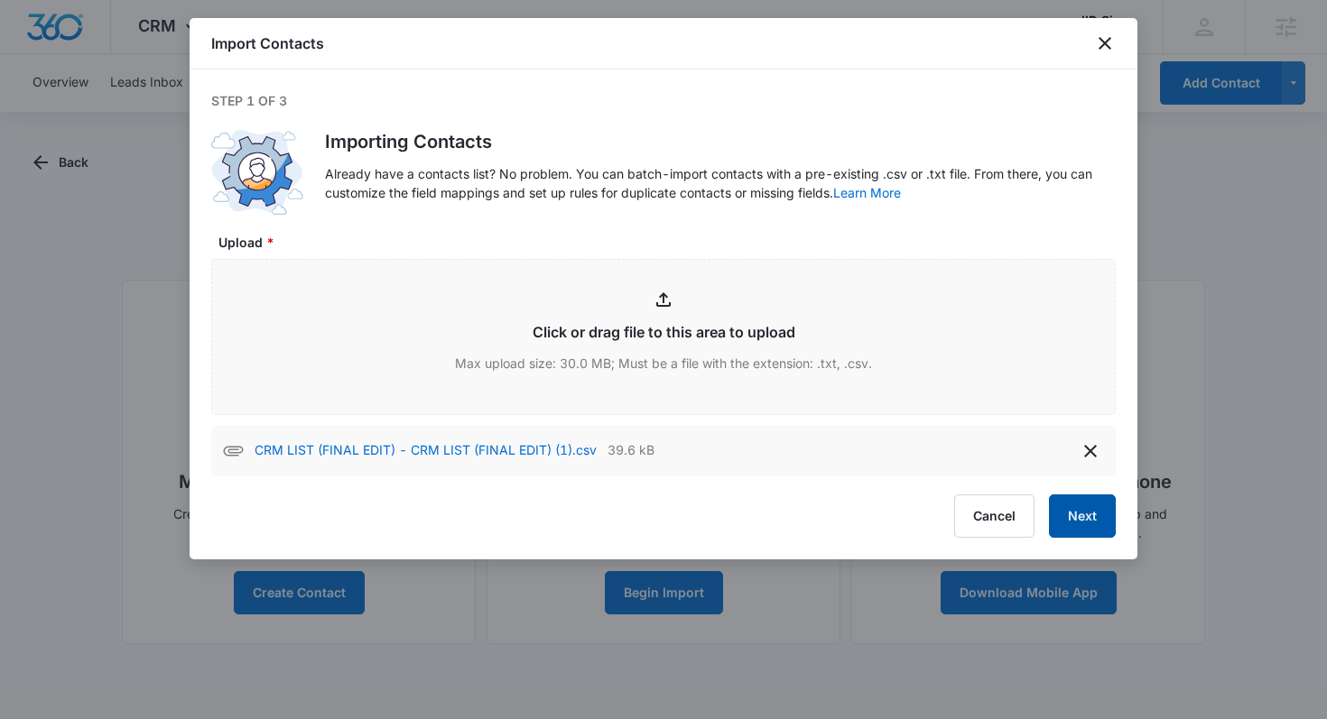
click at [1078, 508] on button "Next" at bounding box center [1082, 516] width 67 height 43
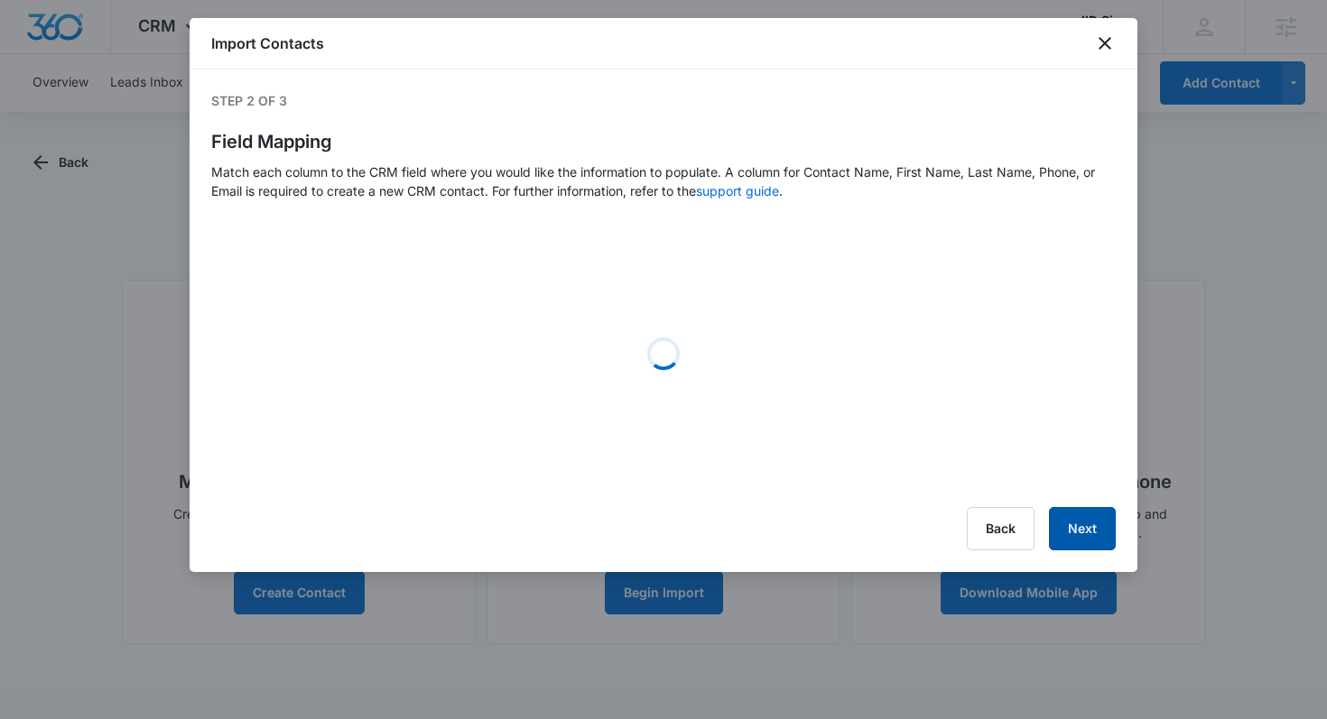
select select "name"
select select "184"
select select "185"
select select "ipAddress"
select select "364"
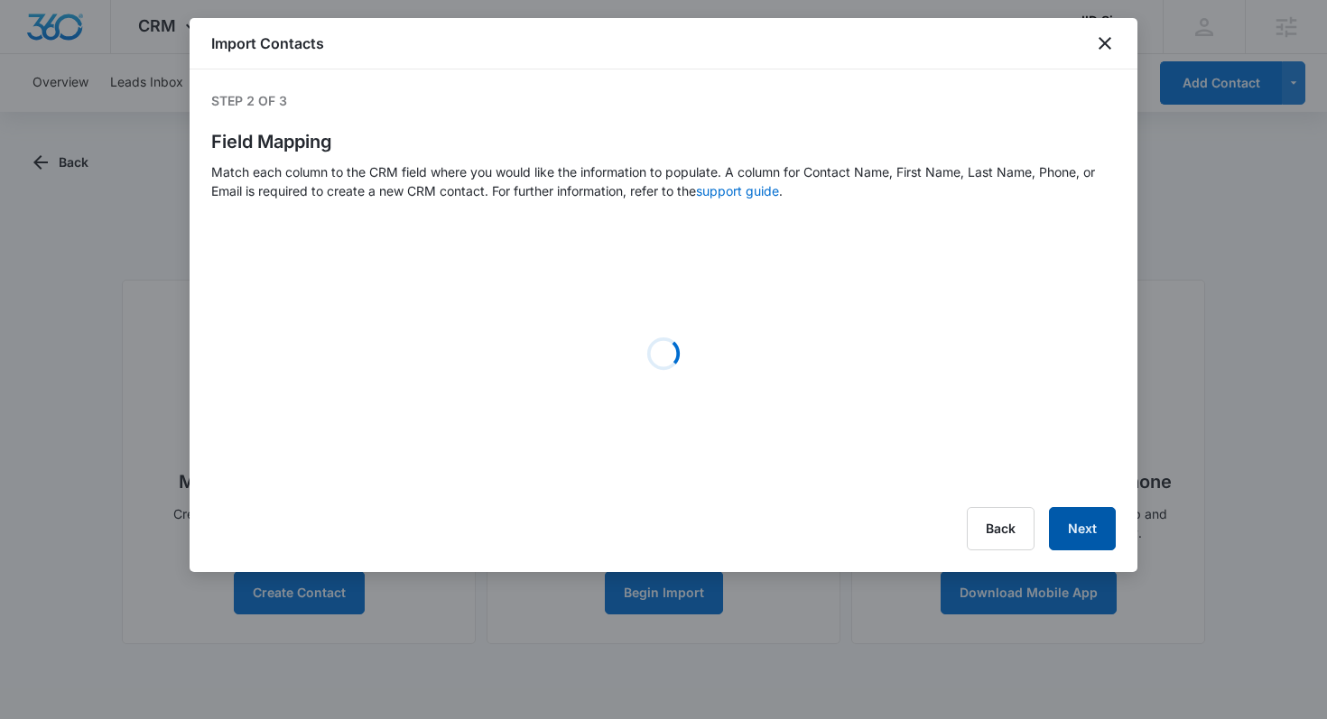
select select "286"
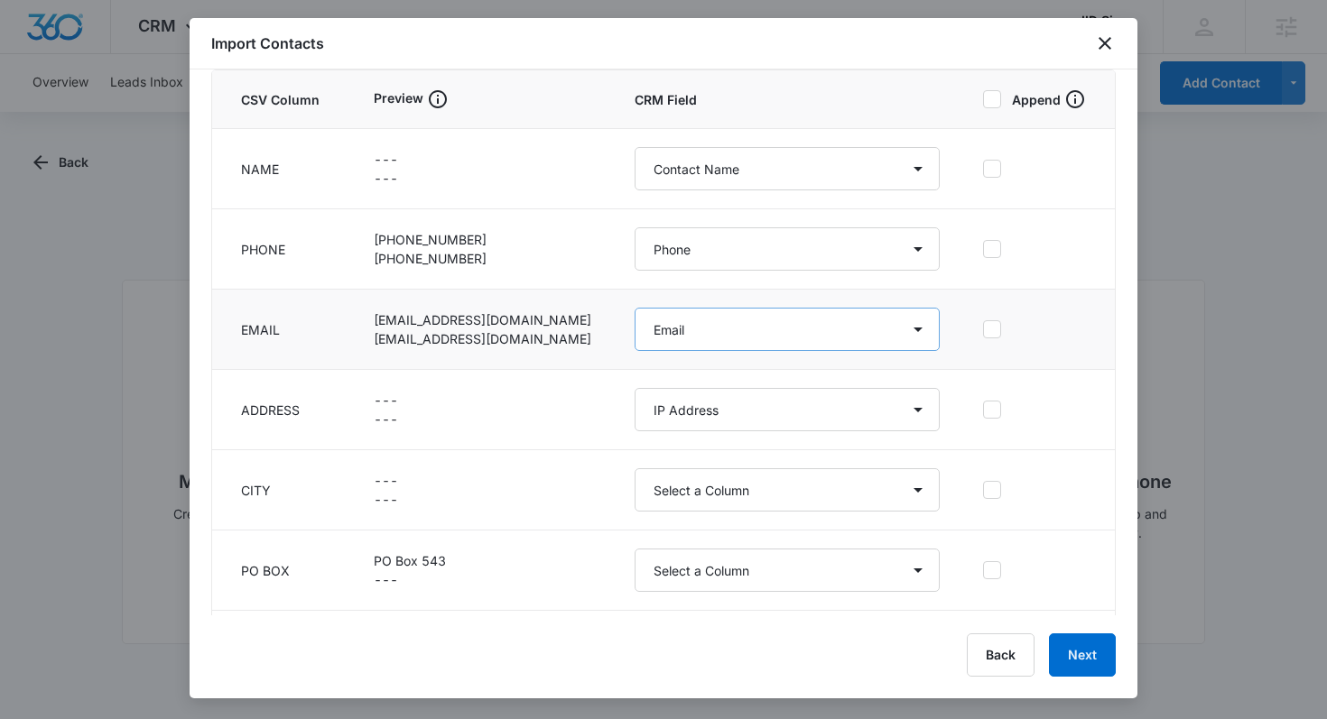
scroll to position [214, 0]
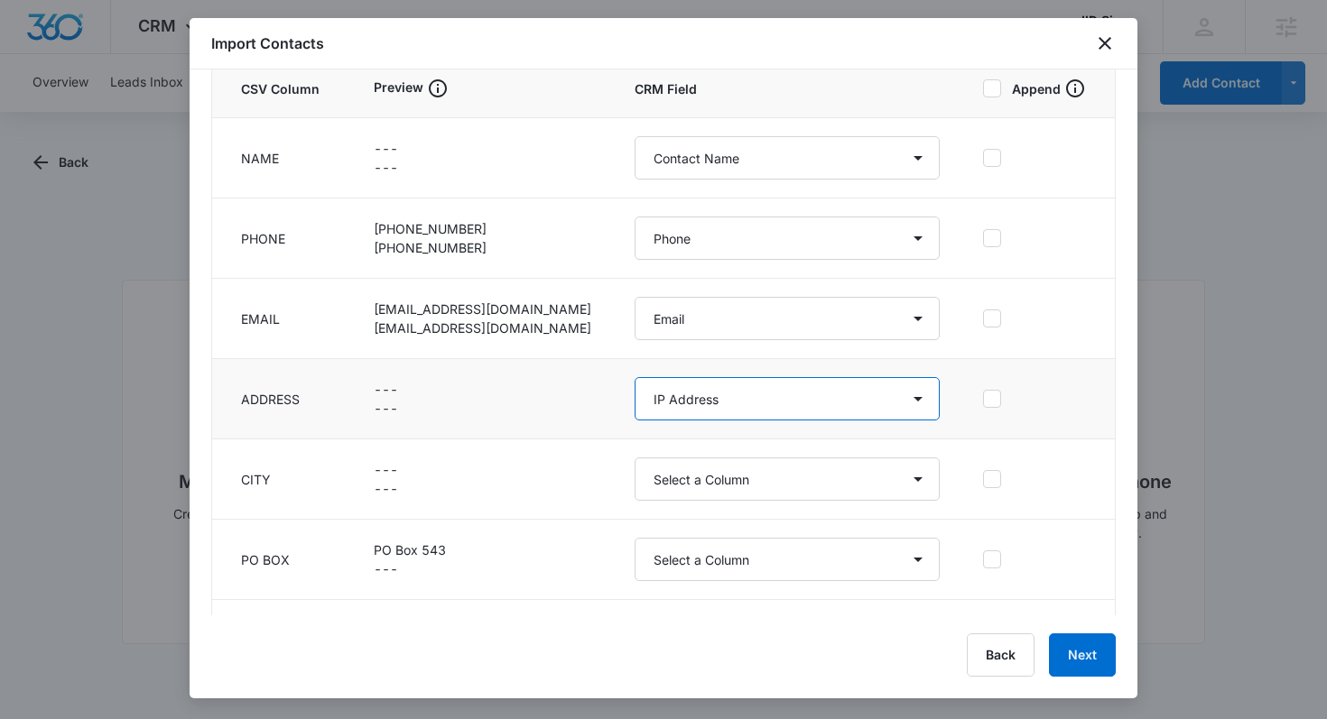
click at [748, 399] on select "Select a Column Active Status Address/City Address/Country Address/State Addres…" at bounding box center [787, 398] width 305 height 43
select select "187"
click at [635, 377] on select "Select a Column Active Status Address/City Address/Country Address/State Addres…" at bounding box center [787, 398] width 305 height 43
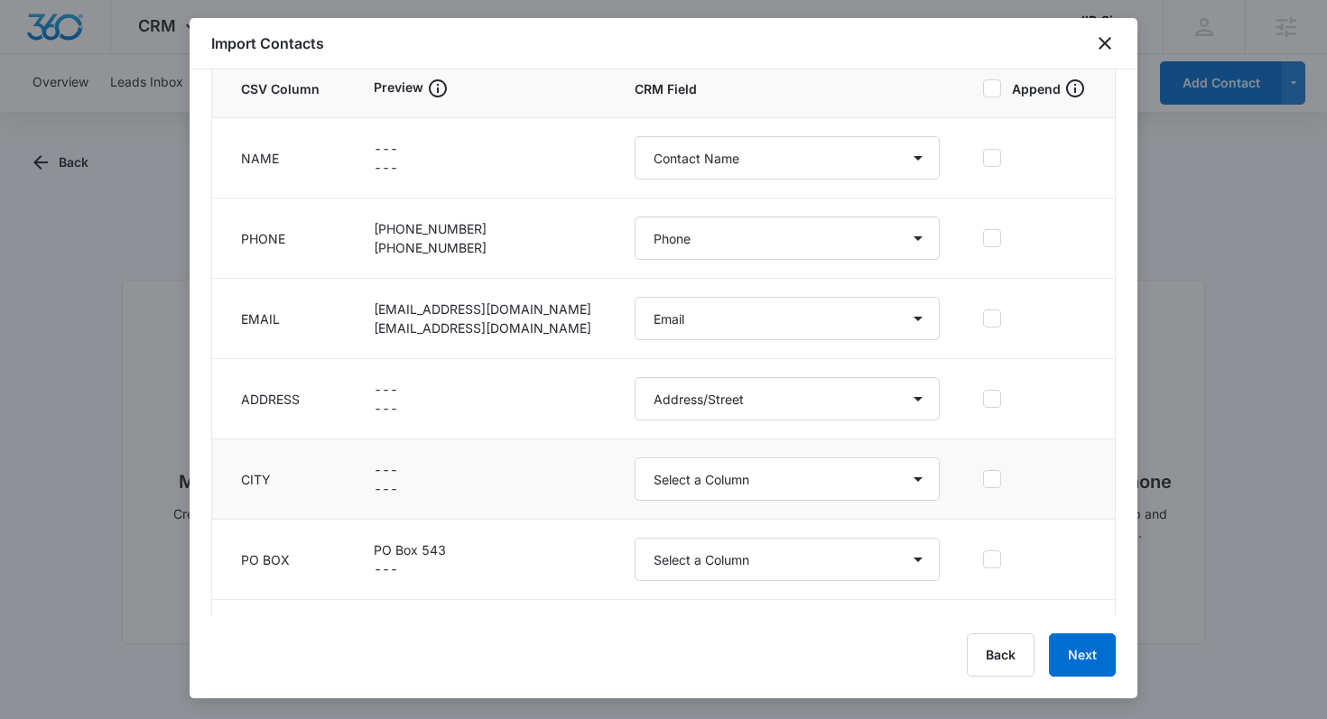
click at [754, 504] on td "Select a Column Active Status Address/City Address/Country Address/State Addres…" at bounding box center [787, 480] width 348 height 80
click at [754, 478] on select "Select a Column Active Status Address/City Address/Country Address/State Addres…" at bounding box center [787, 479] width 305 height 43
select select "188"
click at [635, 458] on select "Select a Column Active Status Address/City Address/Country Address/State Addres…" at bounding box center [787, 479] width 305 height 43
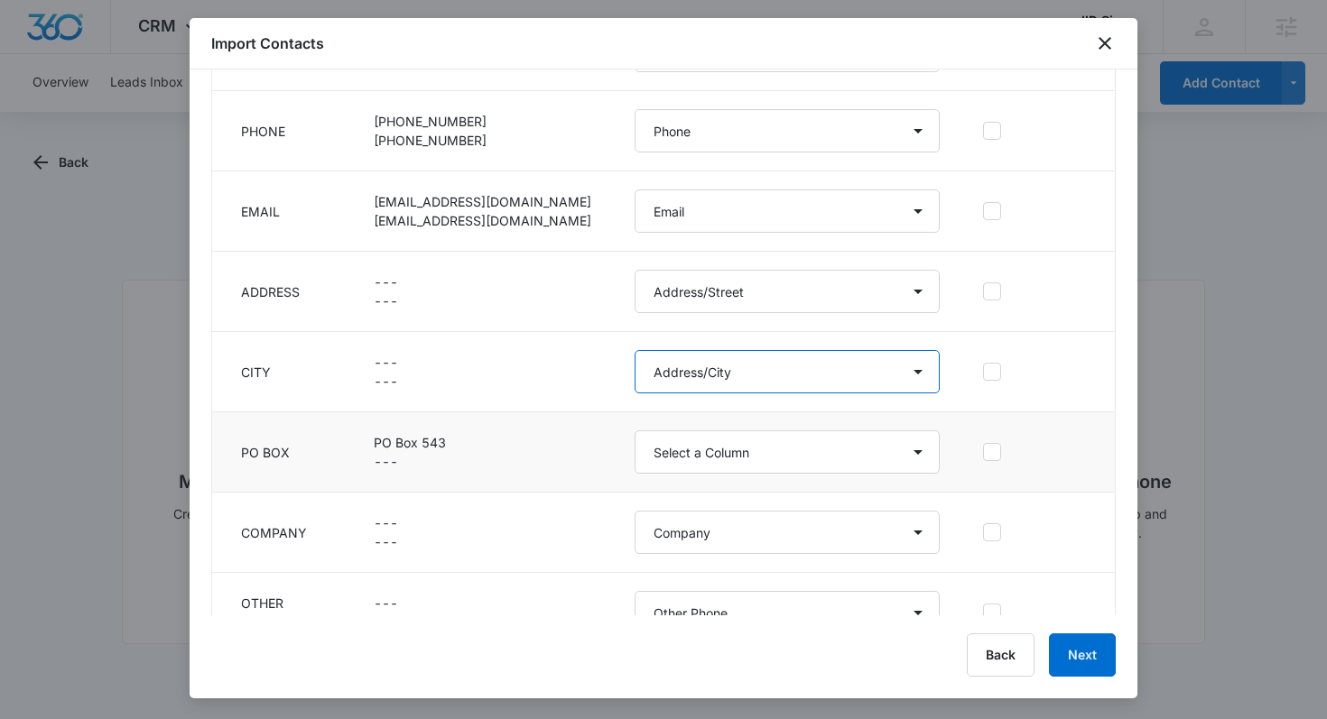
scroll to position [359, 0]
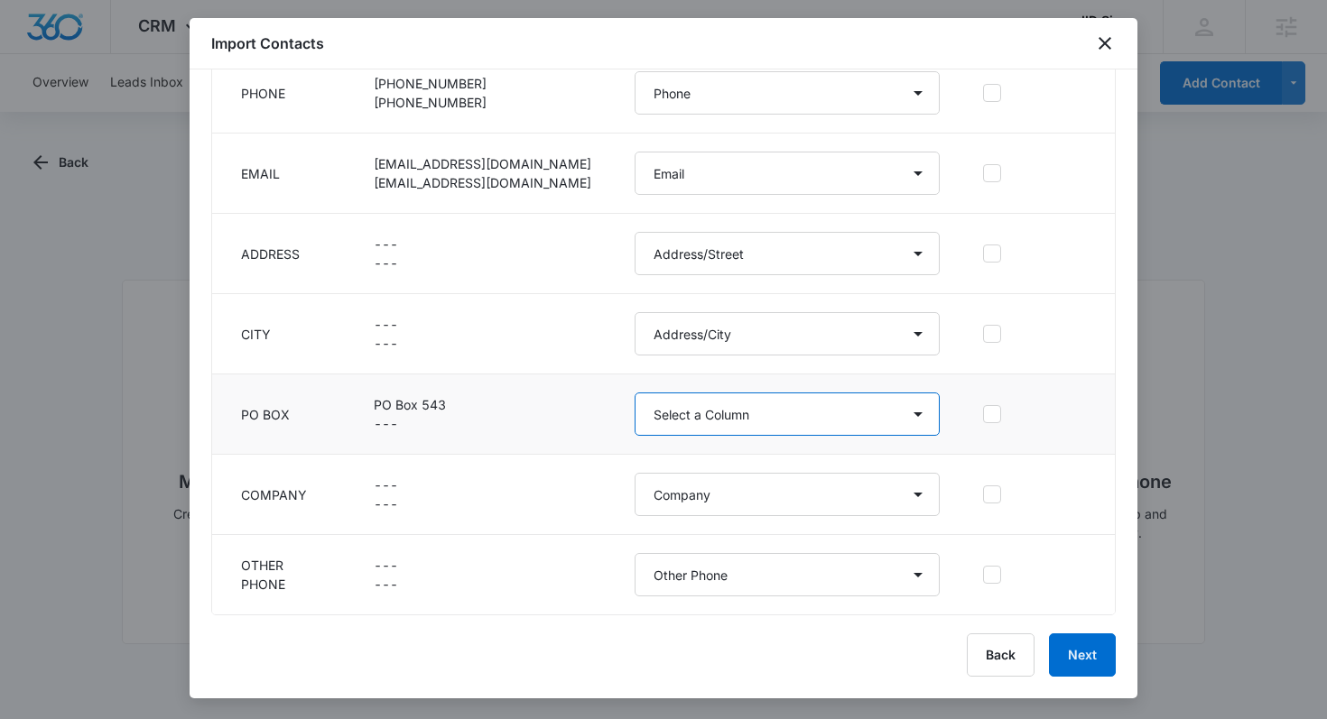
click at [705, 427] on select "Select a Column Active Status Address/City Address/Country Address/State Addres…" at bounding box center [787, 414] width 305 height 43
select select "300"
click at [635, 393] on select "Select a Column Active Status Address/City Address/Country Address/State Addres…" at bounding box center [787, 414] width 305 height 43
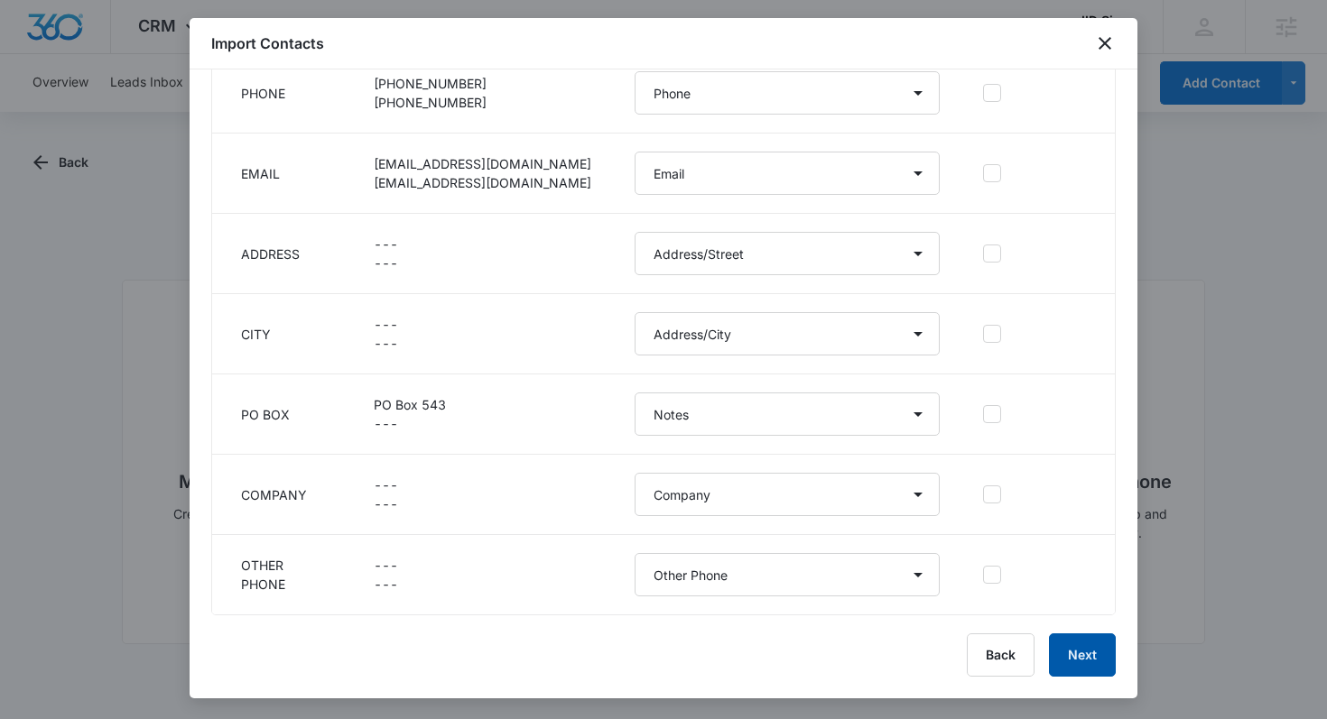
click at [1072, 654] on button "Next" at bounding box center [1082, 655] width 67 height 43
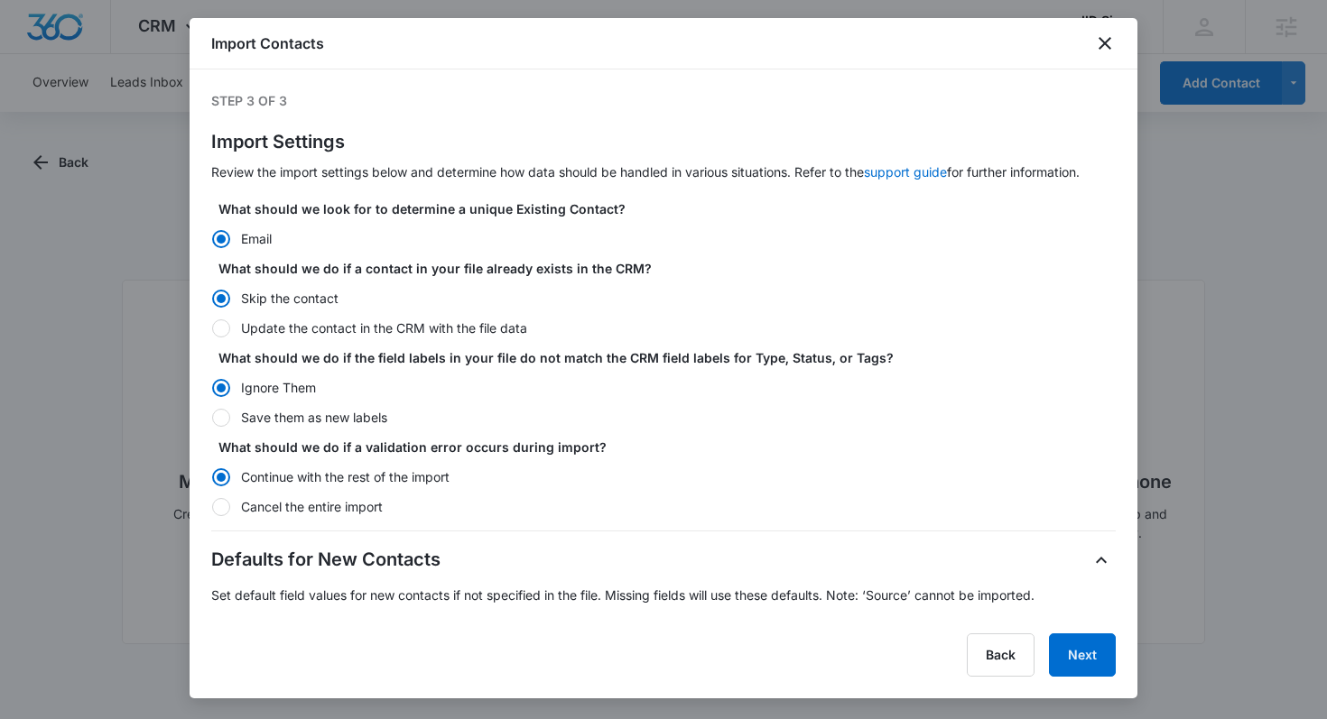
click at [226, 329] on div at bounding box center [221, 329] width 18 height 18
click at [212, 329] on input "Update the contact in the CRM with the file data" at bounding box center [211, 328] width 1 height 1
radio input "false"
radio input "true"
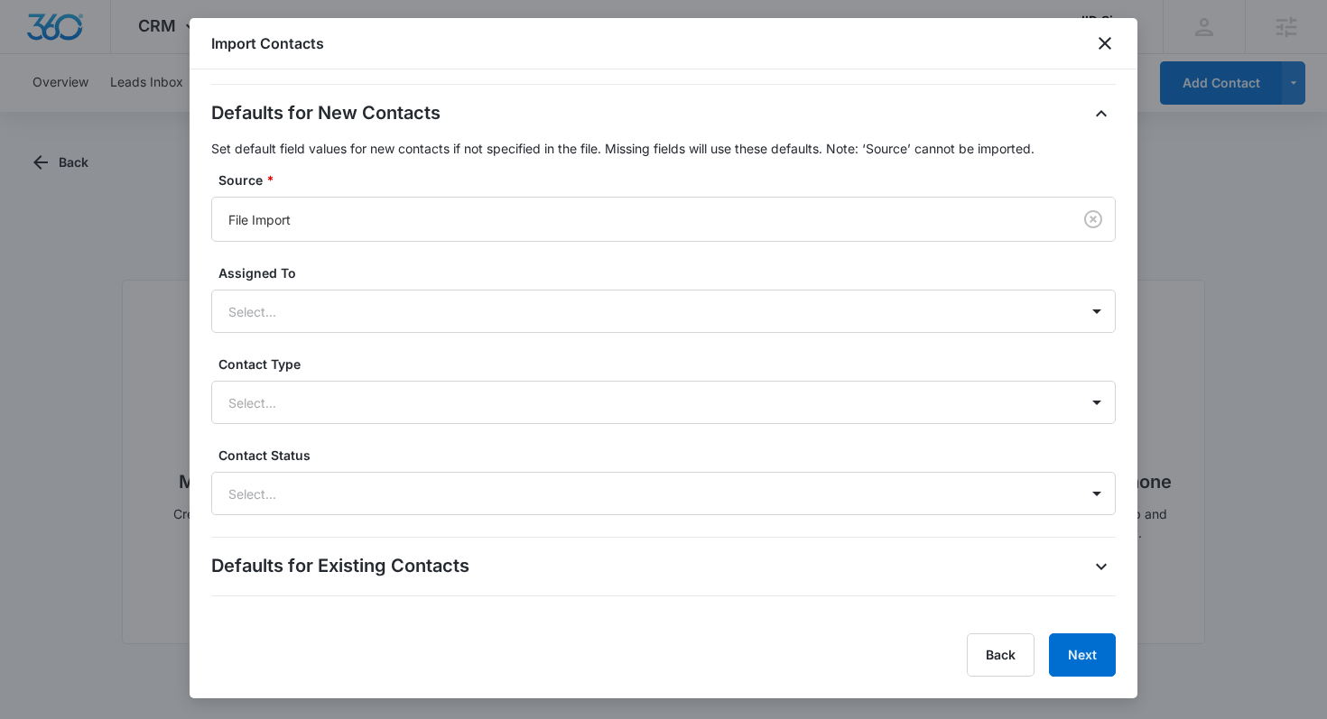
scroll to position [442, 0]
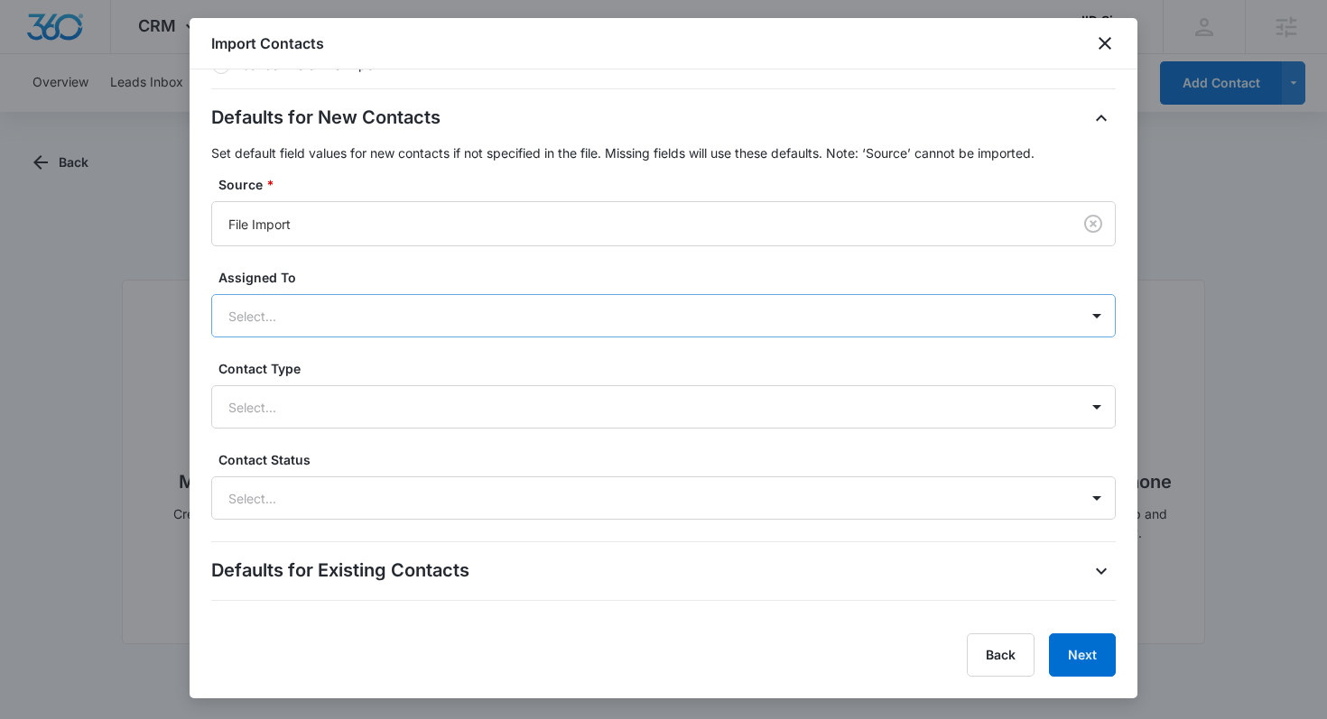
click at [384, 319] on div at bounding box center [641, 316] width 827 height 23
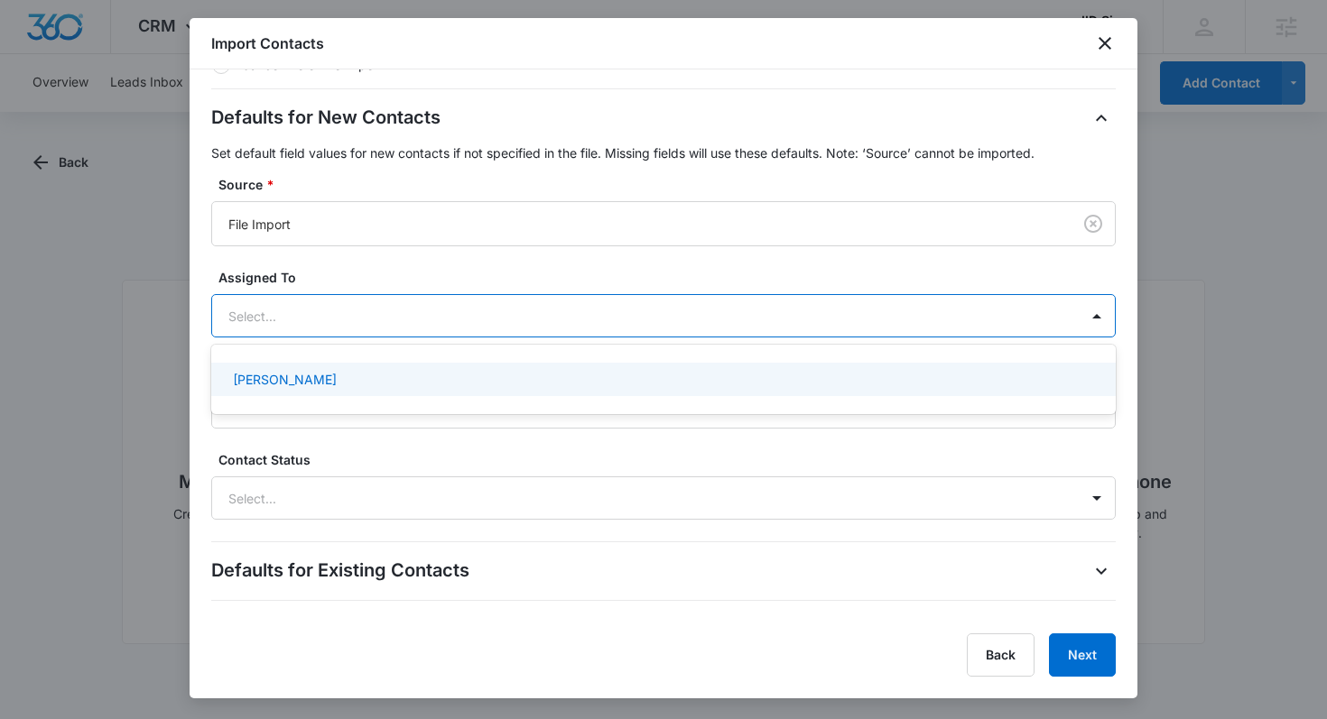
click at [383, 317] on div at bounding box center [641, 316] width 827 height 23
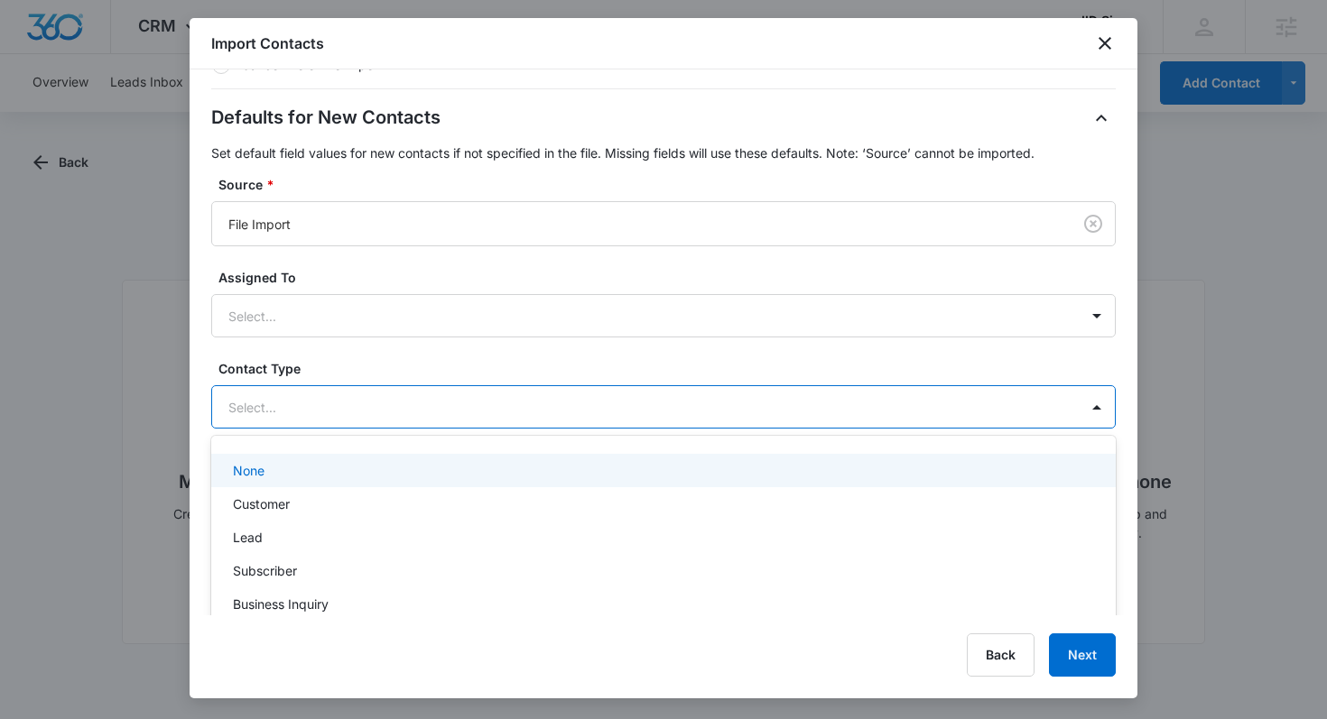
click at [334, 387] on div "Select..." at bounding box center [645, 407] width 867 height 41
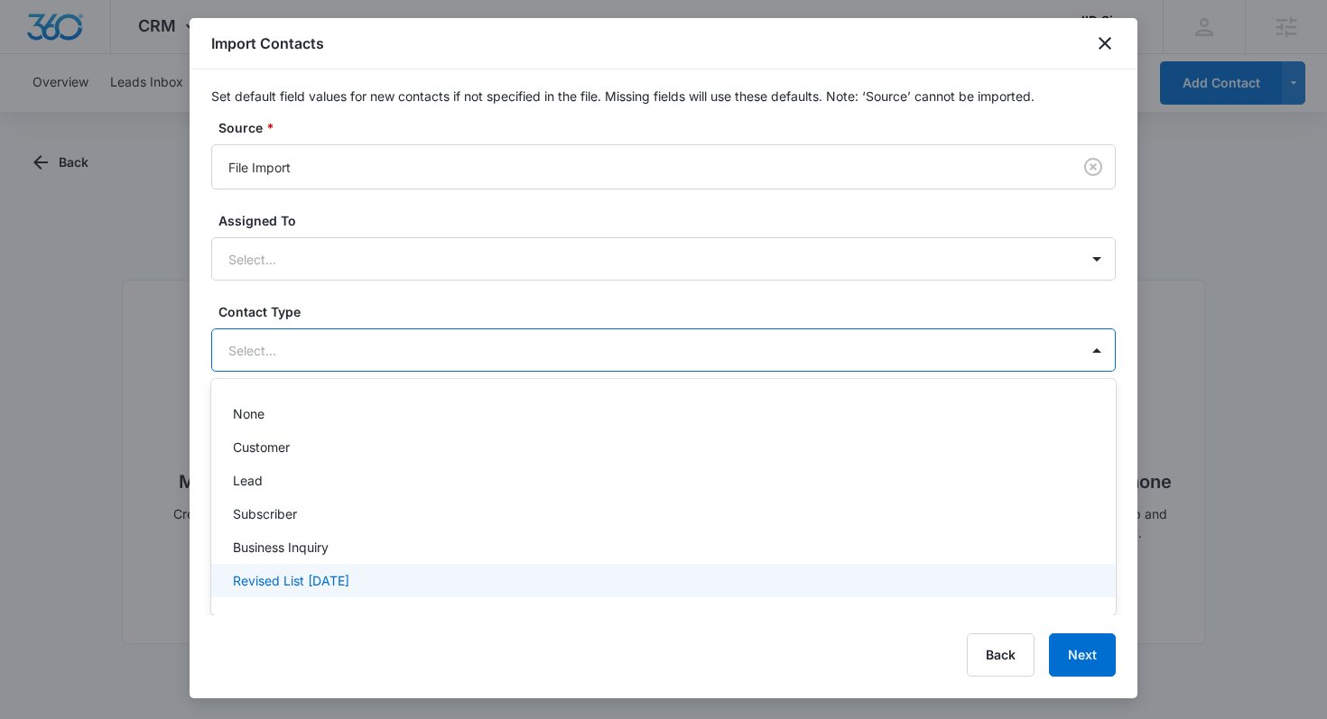
click at [295, 575] on p "Revised List [DATE]" at bounding box center [291, 580] width 116 height 19
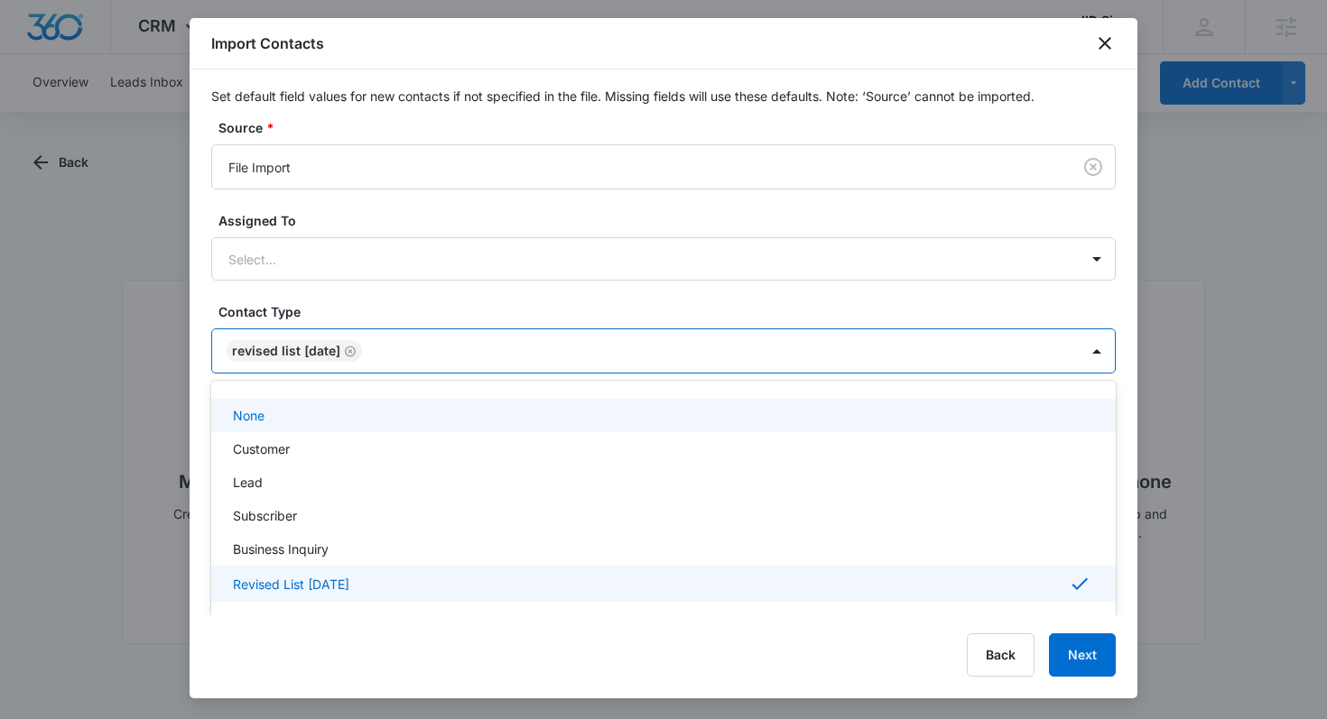
click at [384, 313] on div "Defaults for New Contacts Set default field values for new contacts if not spec…" at bounding box center [663, 256] width 904 height 418
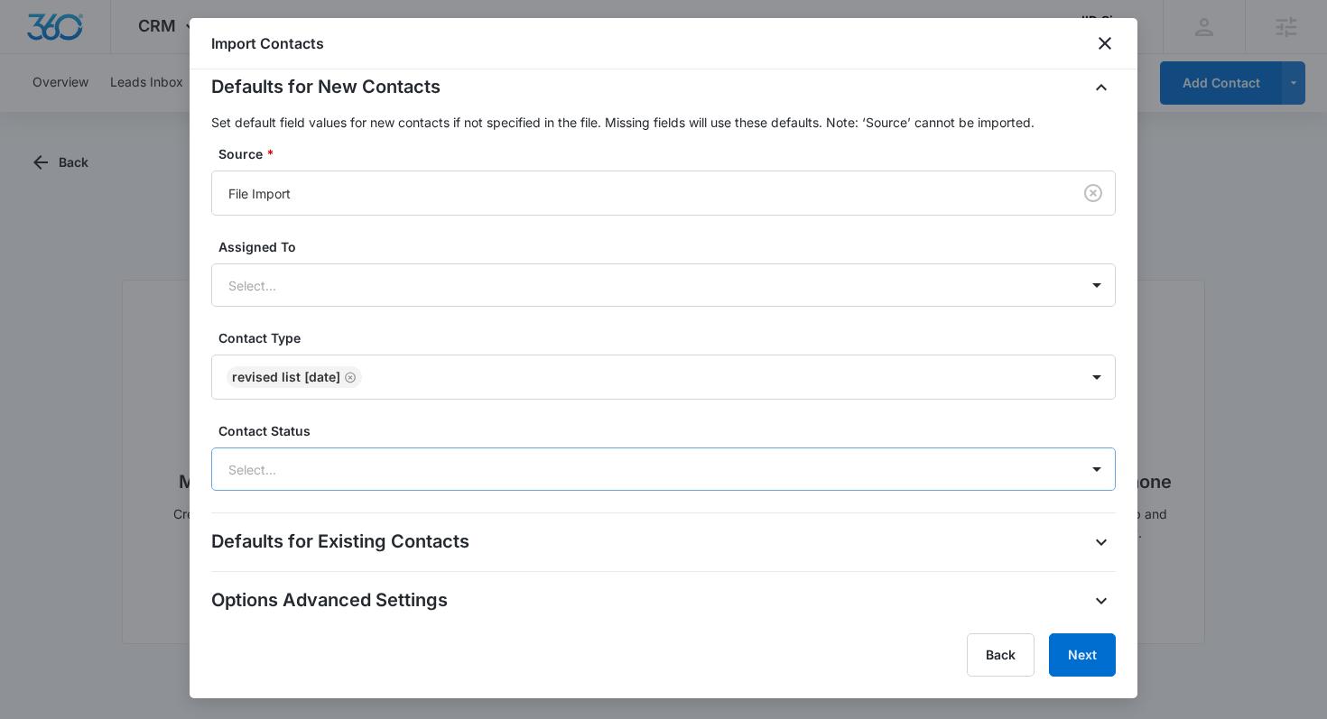
click at [353, 481] on div "Select..." at bounding box center [645, 470] width 867 height 41
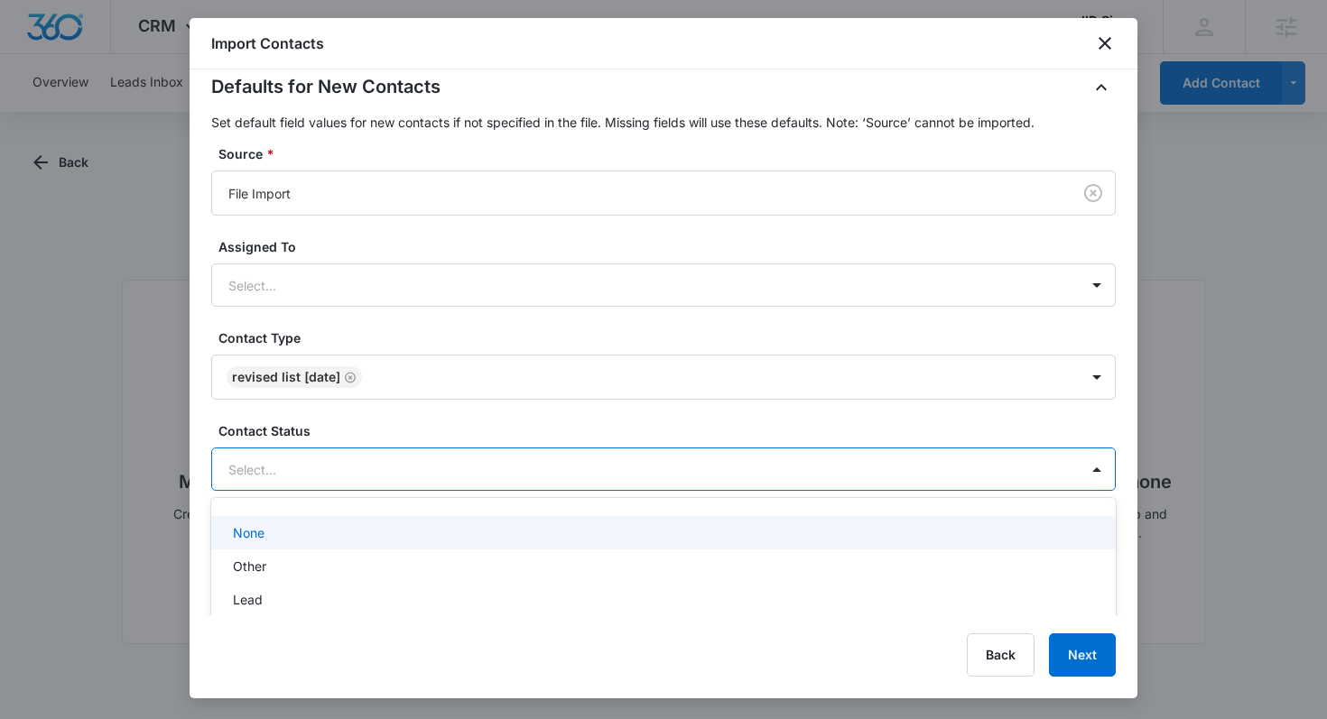
click at [383, 415] on div "Defaults for New Contacts Set default field values for new contacts if not spec…" at bounding box center [663, 282] width 904 height 418
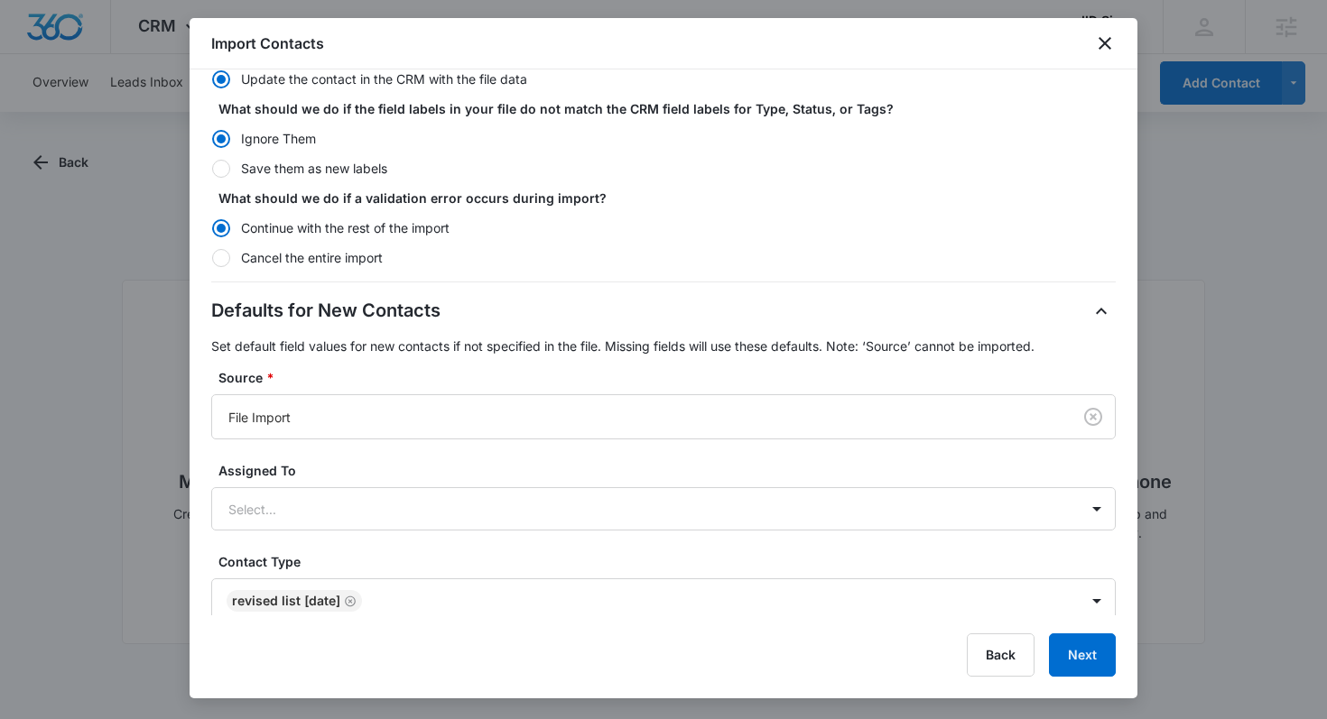
scroll to position [0, 0]
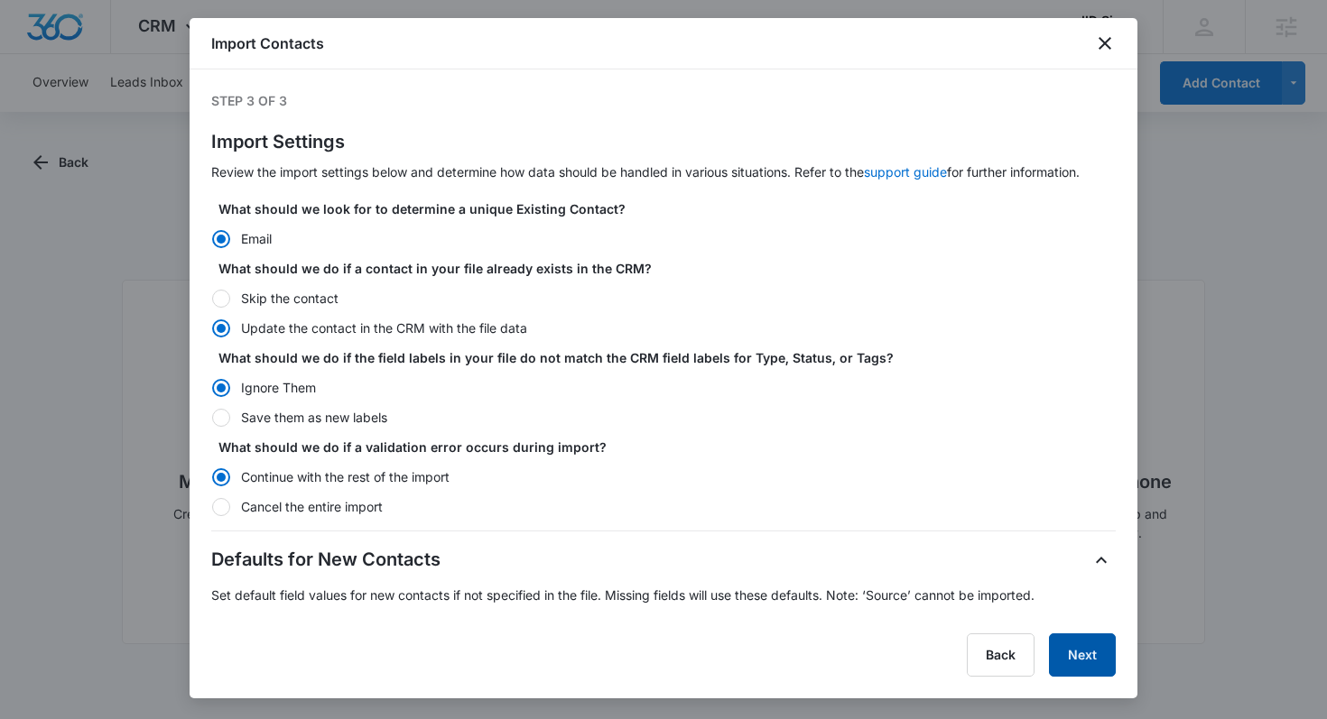
click at [1076, 655] on button "Next" at bounding box center [1082, 655] width 67 height 43
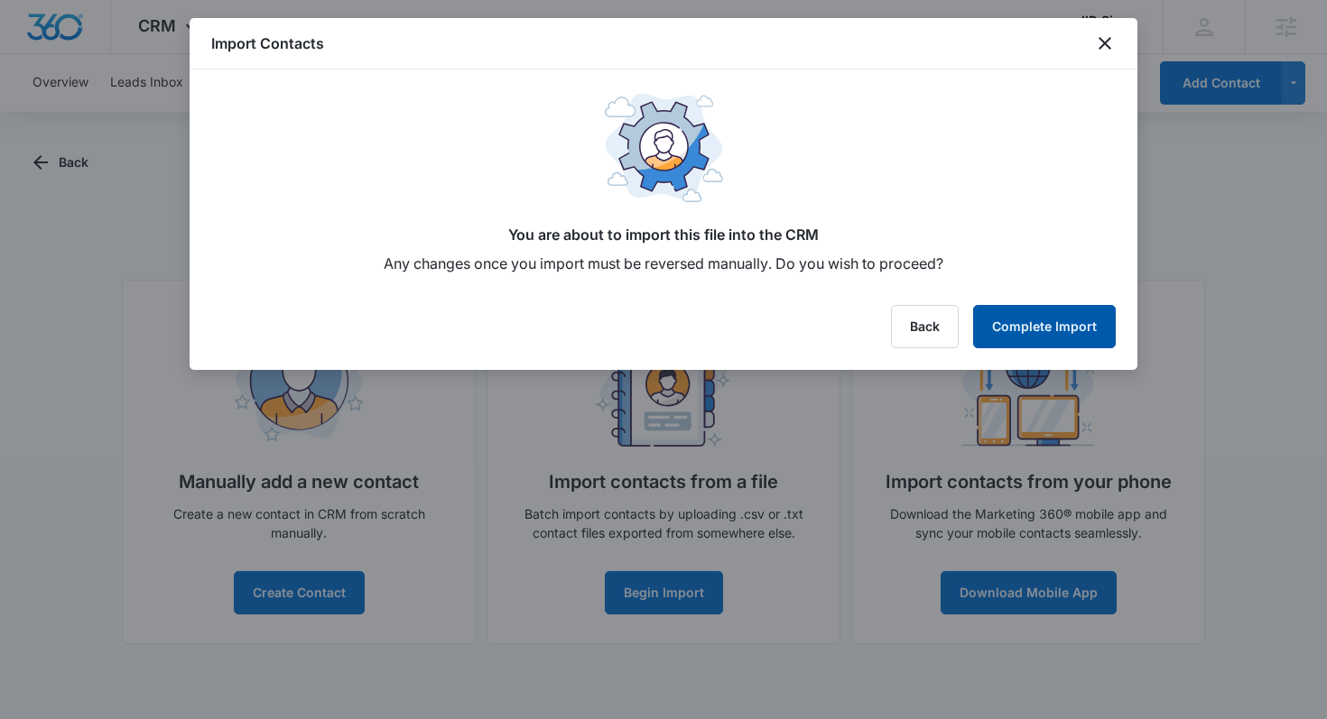
click at [1058, 332] on button "Complete Import" at bounding box center [1044, 326] width 143 height 43
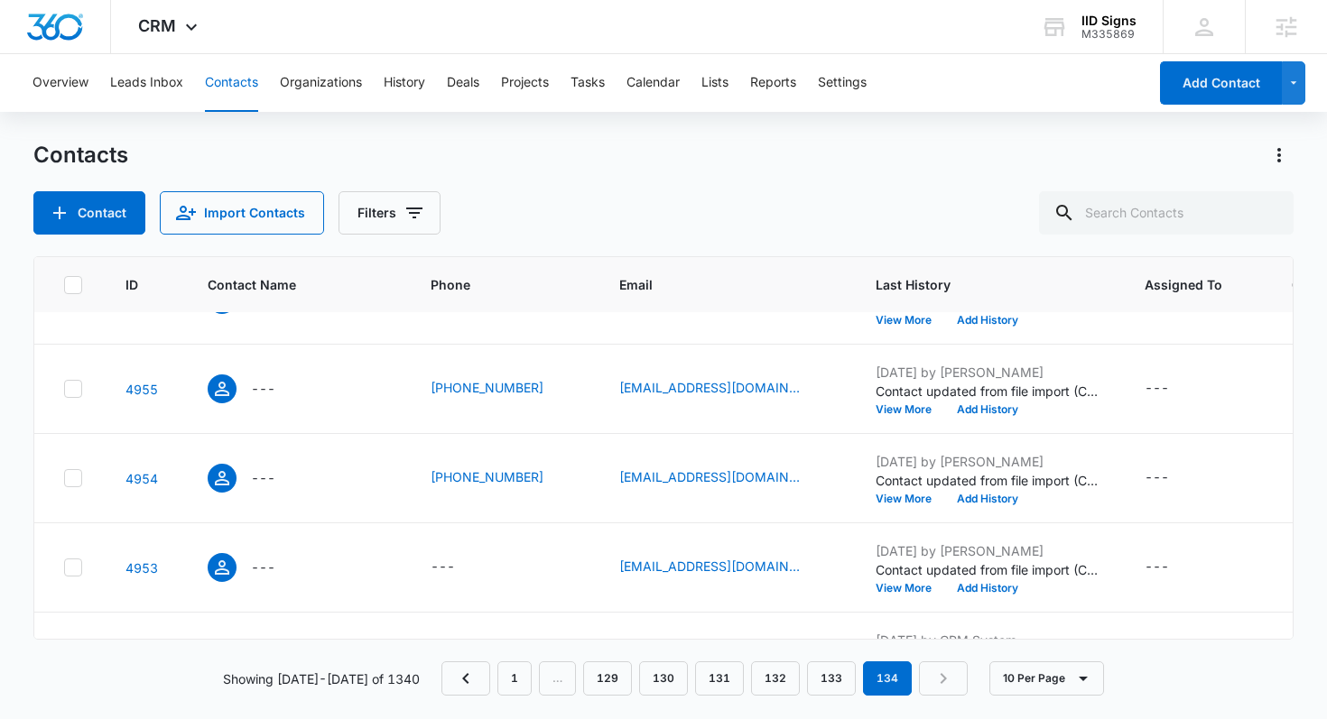
scroll to position [575, 0]
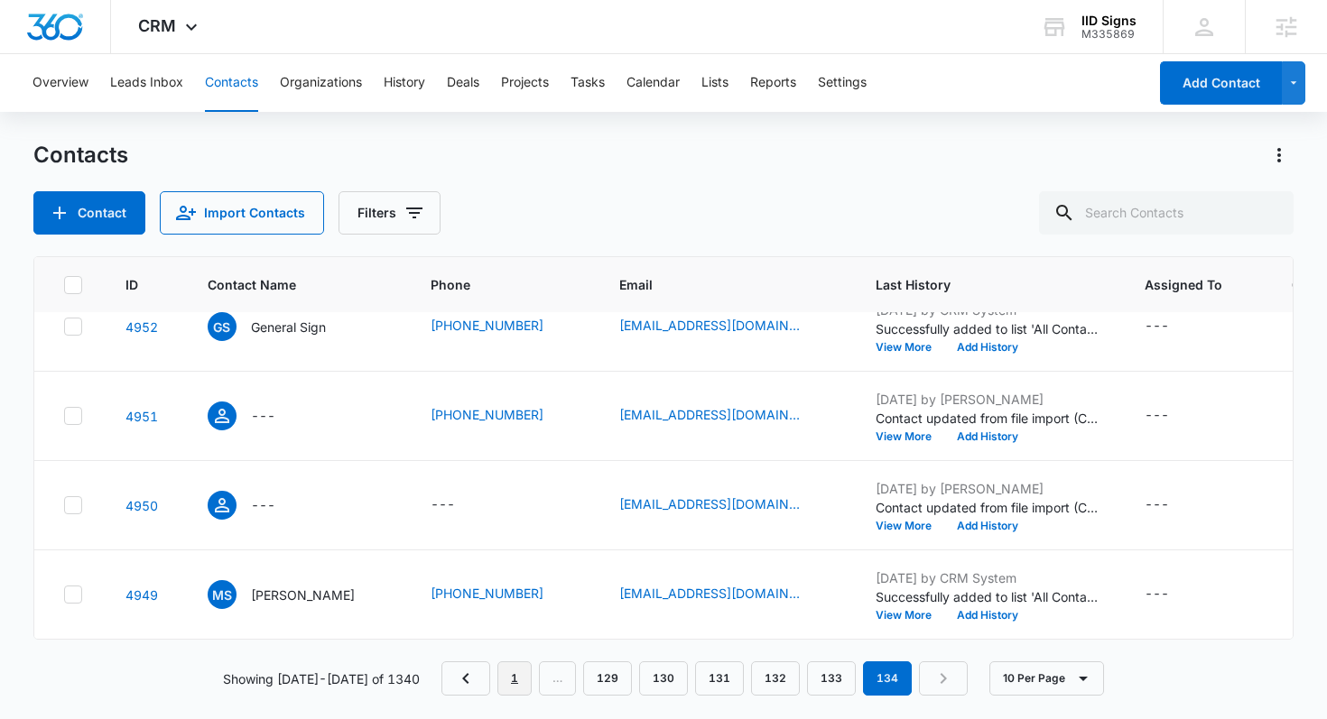
click at [515, 673] on link "1" at bounding box center [514, 679] width 34 height 34
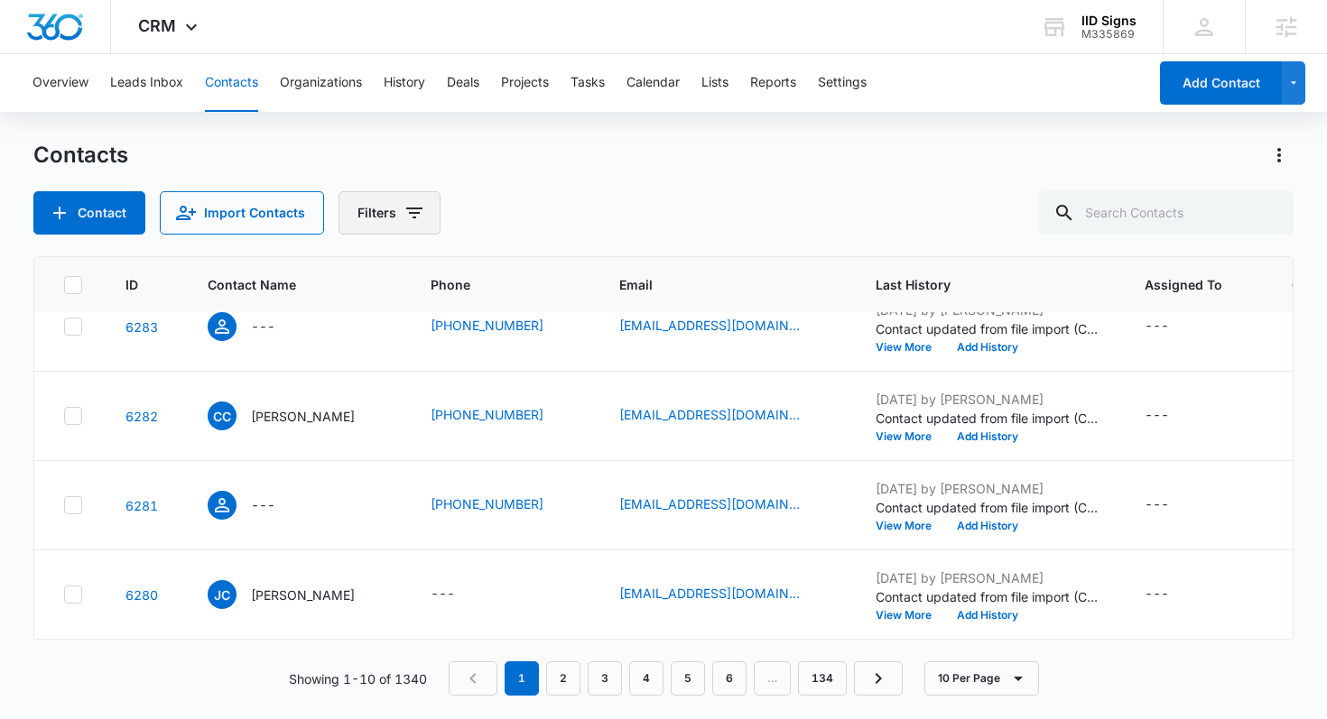
click at [408, 220] on icon "Filters" at bounding box center [414, 213] width 22 height 22
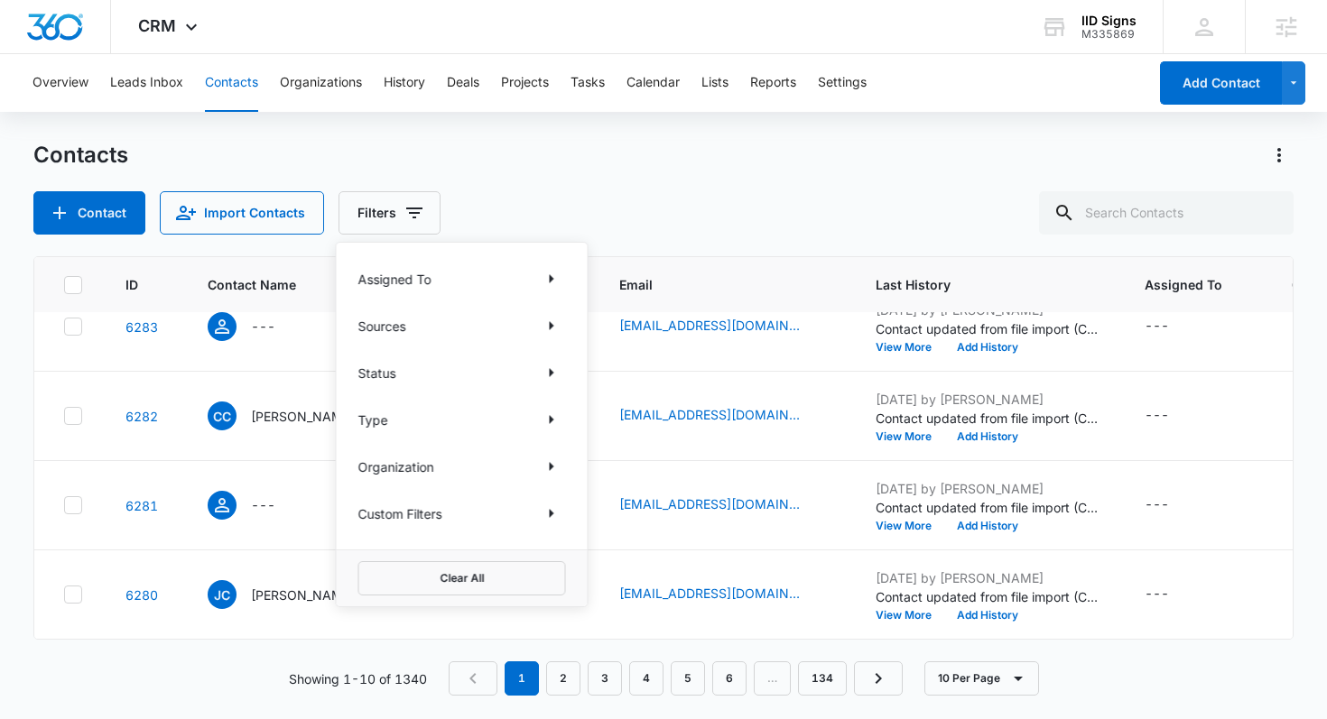
click at [433, 299] on div "Assigned To Sources Status Type Organization Custom Filters" at bounding box center [462, 396] width 251 height 307
click at [424, 326] on div "Sources" at bounding box center [462, 325] width 208 height 29
click at [551, 326] on icon "Show Sources filters" at bounding box center [552, 325] width 5 height 9
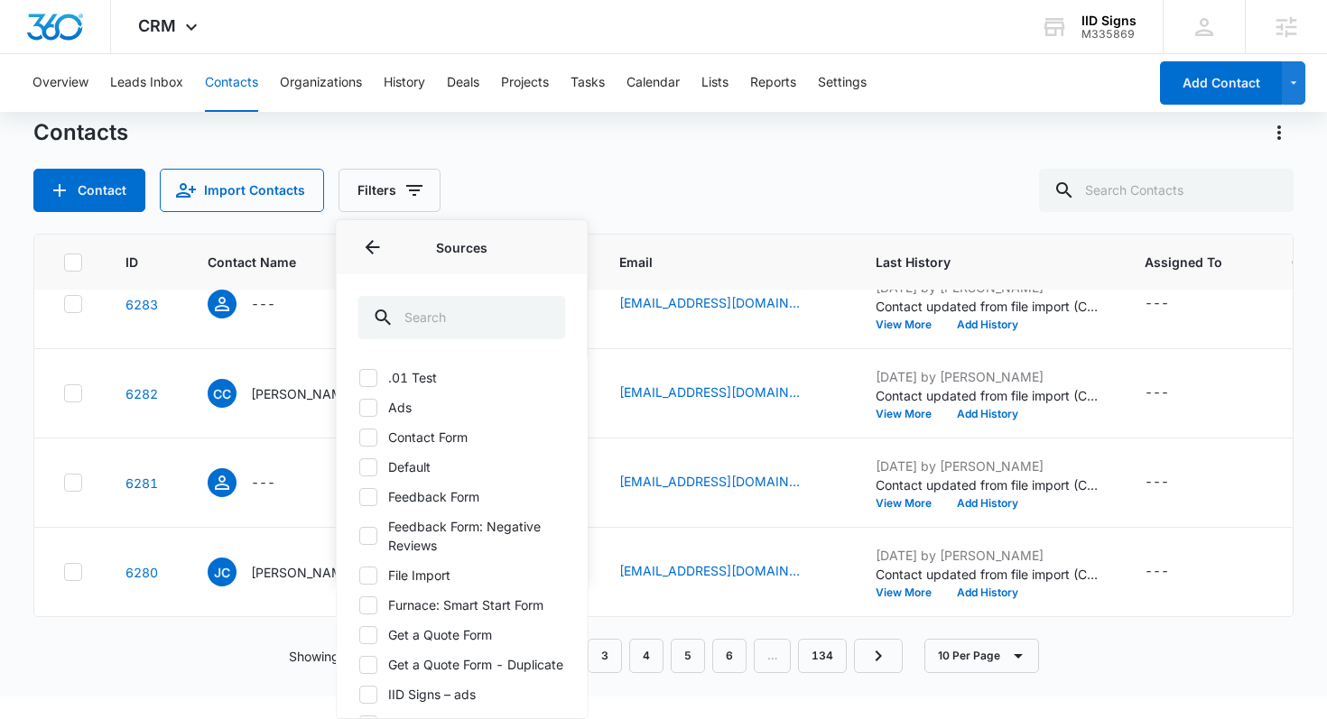
scroll to position [0, 0]
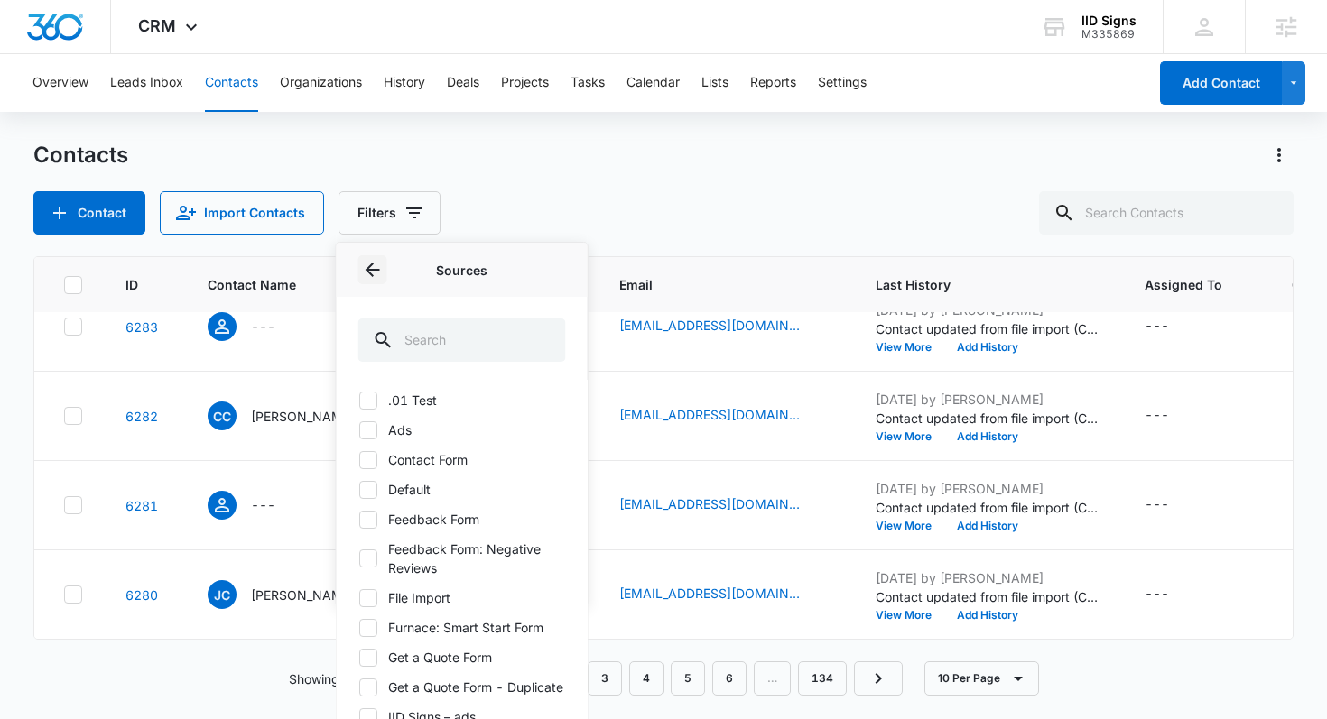
click at [375, 270] on icon "Back" at bounding box center [373, 270] width 14 height 14
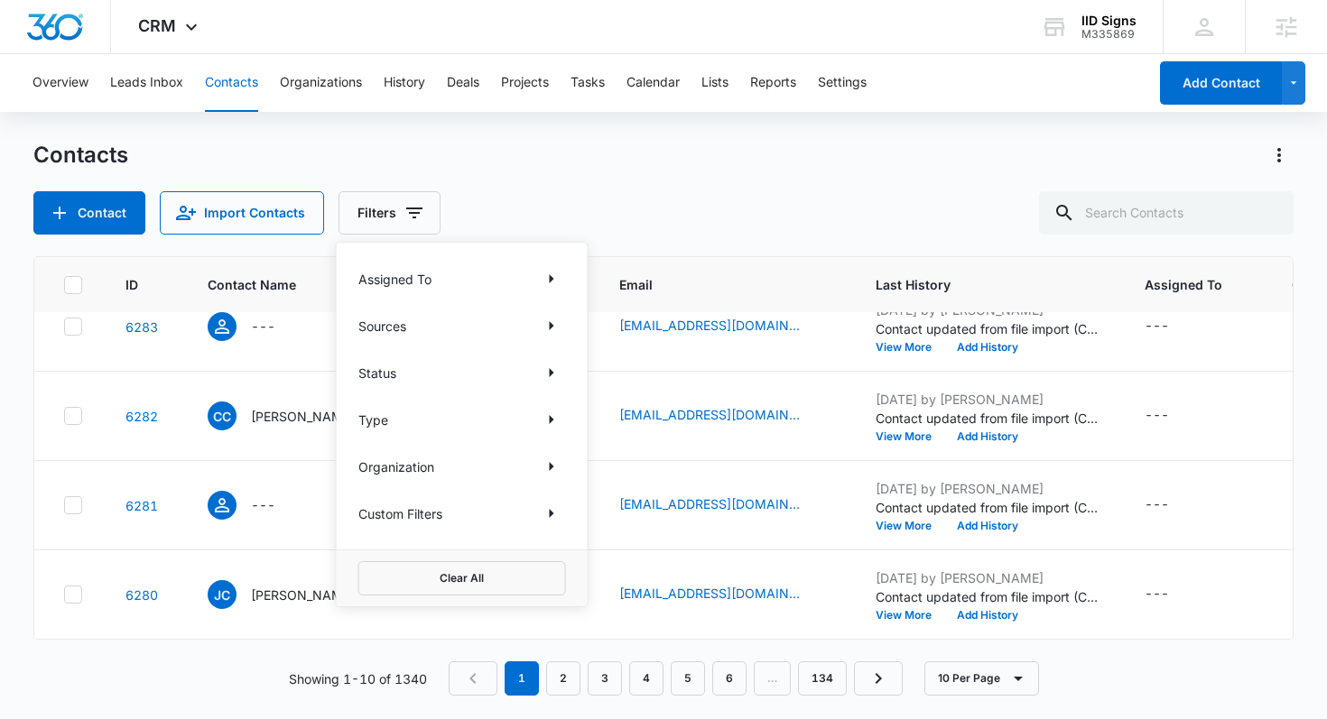
click at [409, 306] on div "Assigned To Sources Status Type Organization Custom Filters" at bounding box center [462, 396] width 251 height 307
click at [542, 332] on icon "Show Sources filters" at bounding box center [552, 326] width 22 height 22
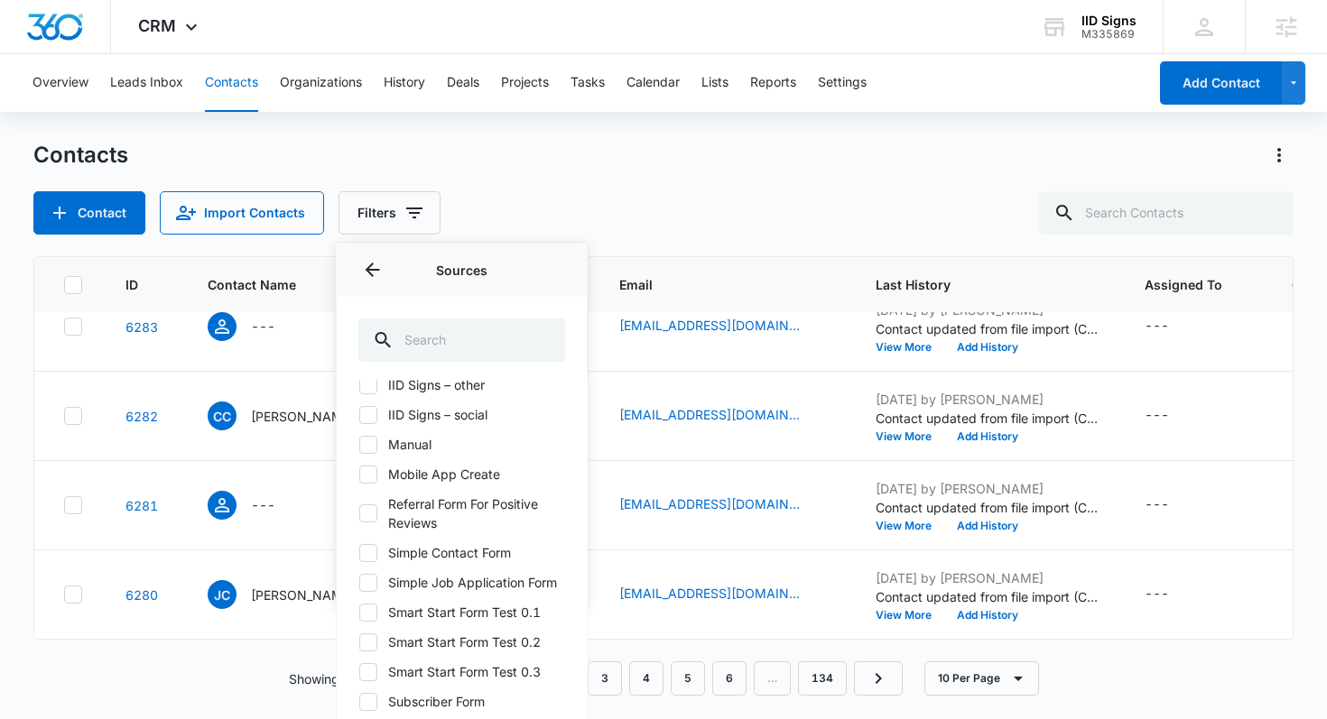
scroll to position [503, 0]
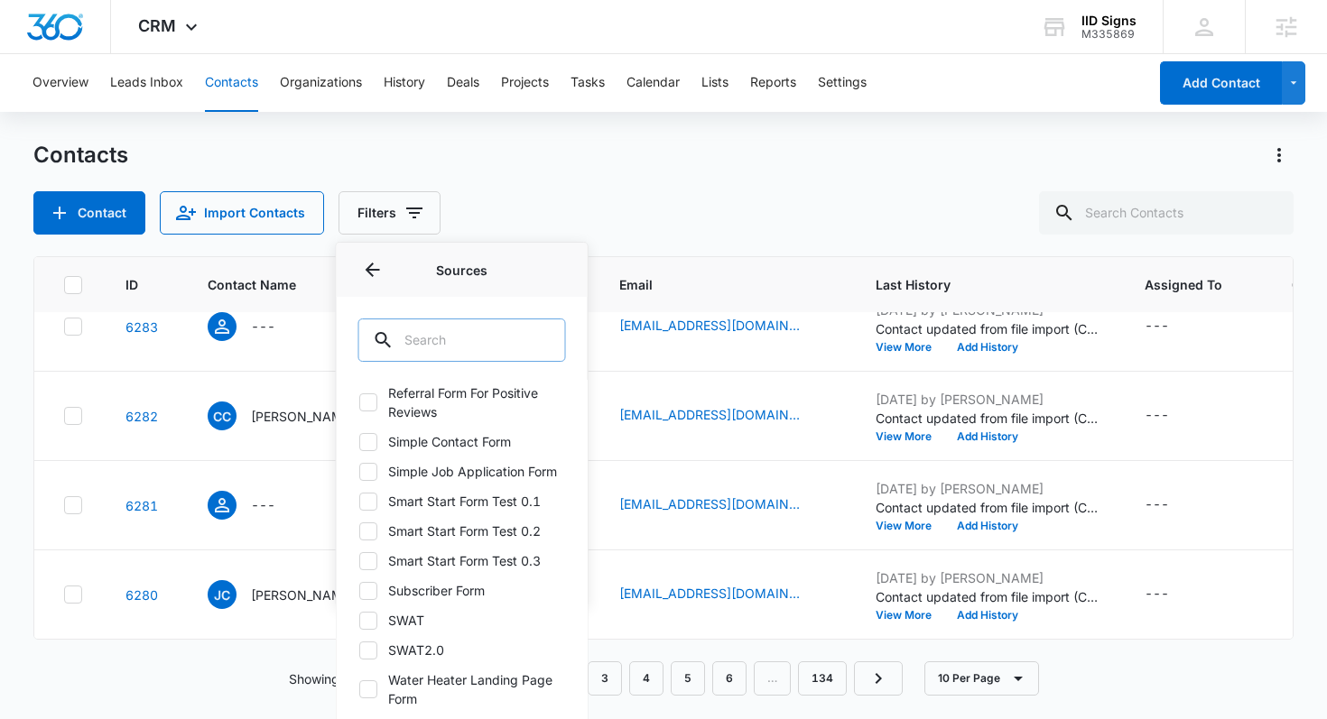
click at [437, 348] on input "text" at bounding box center [462, 340] width 208 height 43
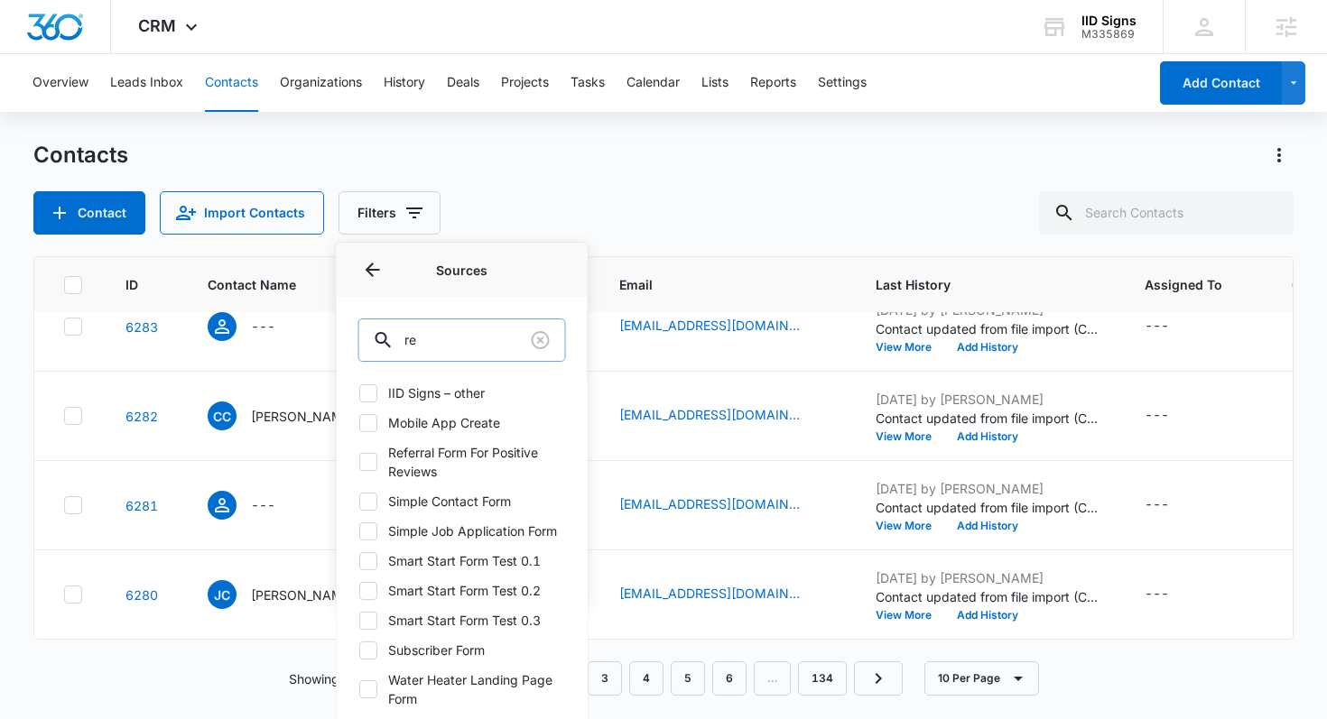
scroll to position [0, 0]
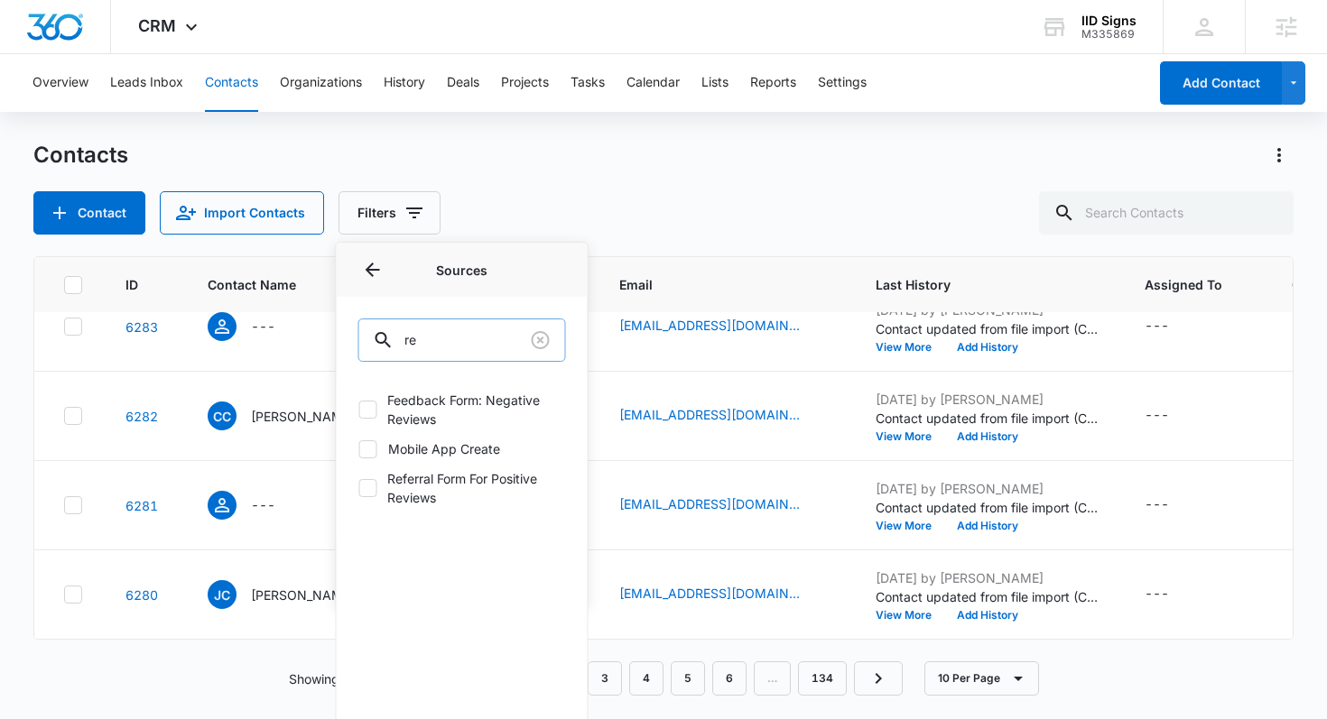
type input "r"
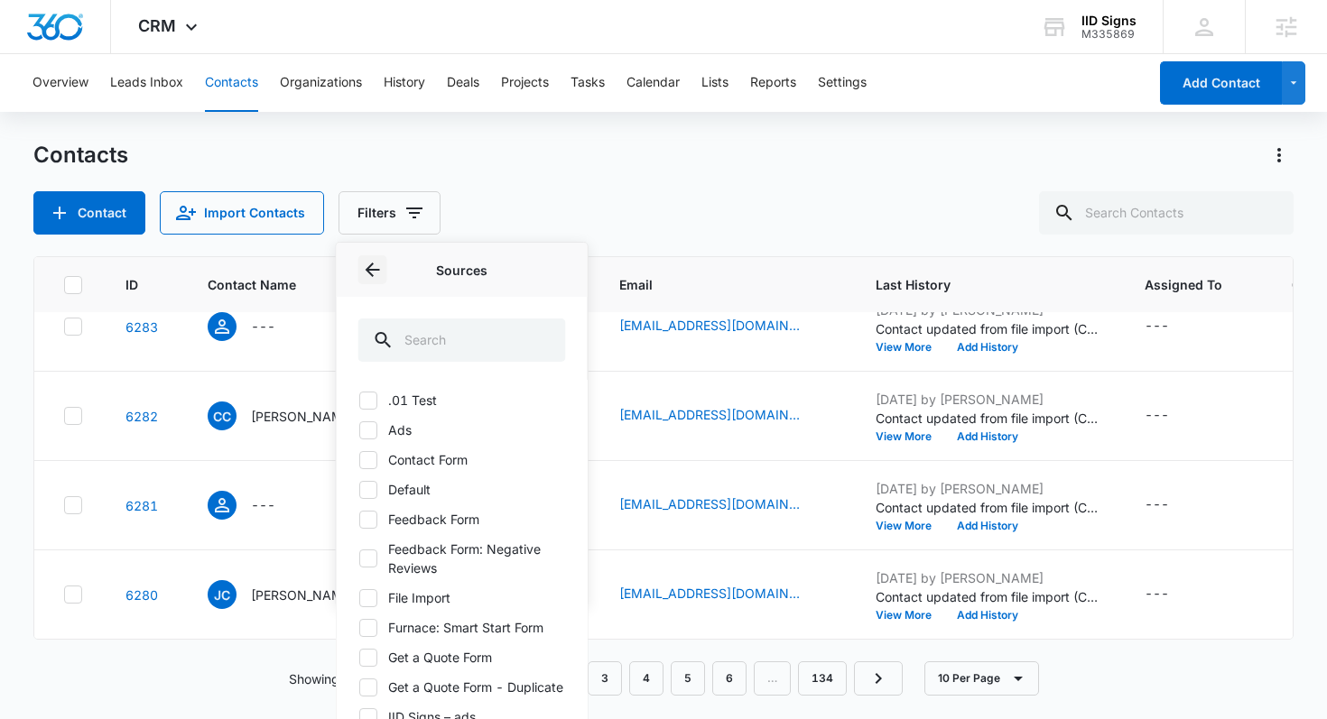
click at [370, 269] on icon "Back" at bounding box center [373, 270] width 14 height 14
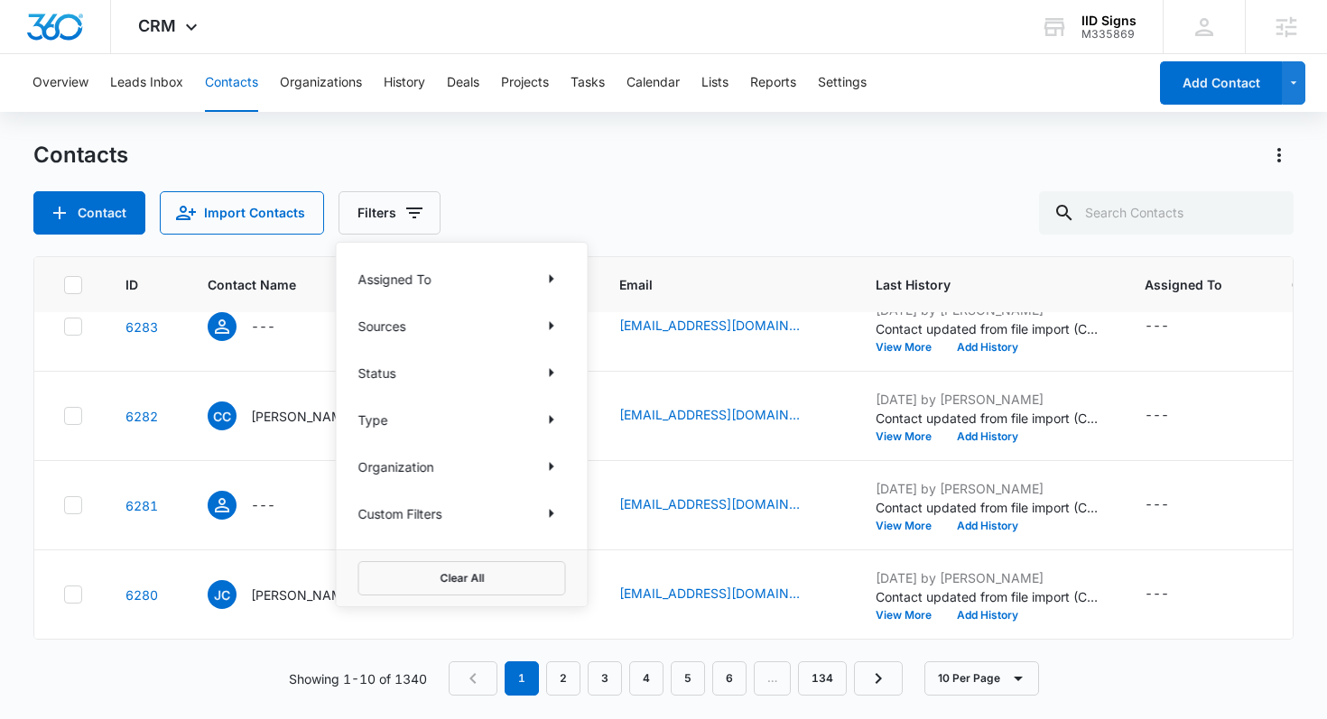
click at [391, 371] on p "Status" at bounding box center [377, 373] width 38 height 19
click at [550, 414] on icon "Show Type filters" at bounding box center [552, 420] width 22 height 22
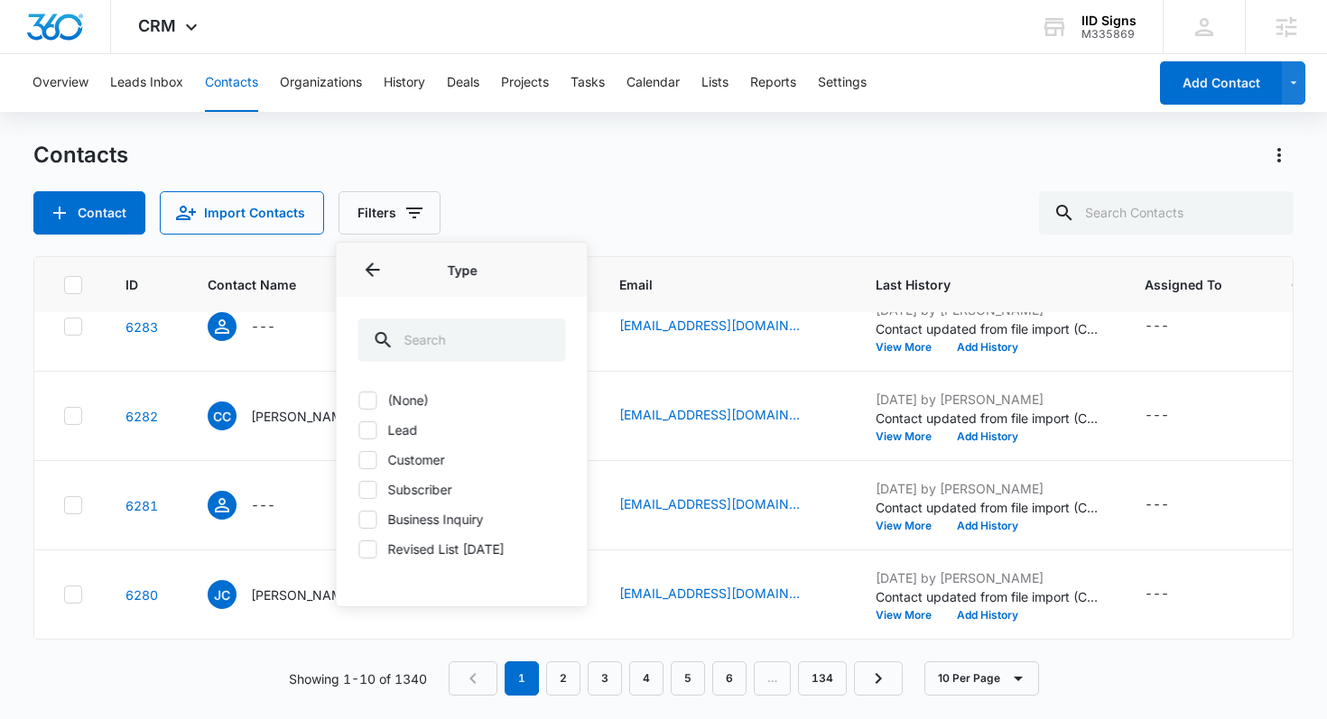
click at [376, 557] on label "Revised List [DATE]" at bounding box center [462, 549] width 208 height 19
click at [359, 550] on input "Revised List [DATE]" at bounding box center [358, 549] width 1 height 1
checkbox input "true"
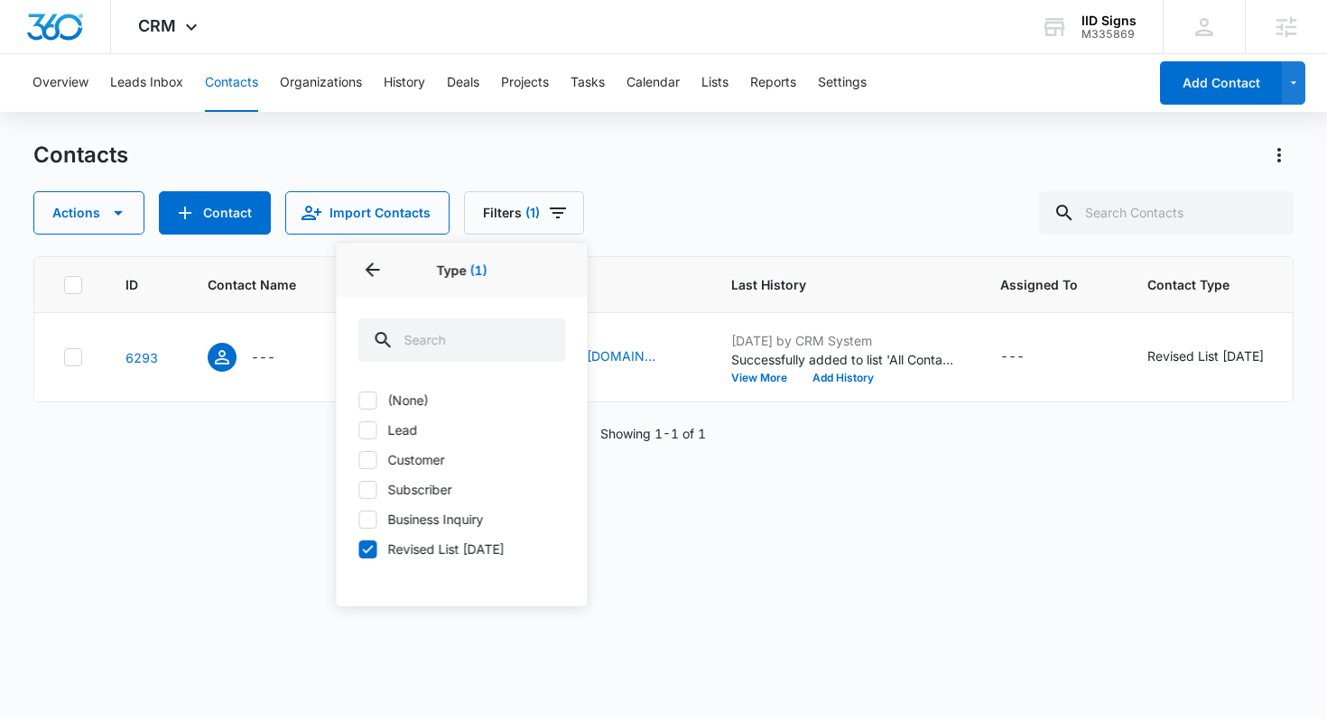
click at [674, 216] on div "Actions Contact Import Contacts Filters (1) Assigned To Sources Status Type 1 T…" at bounding box center [663, 212] width 1261 height 43
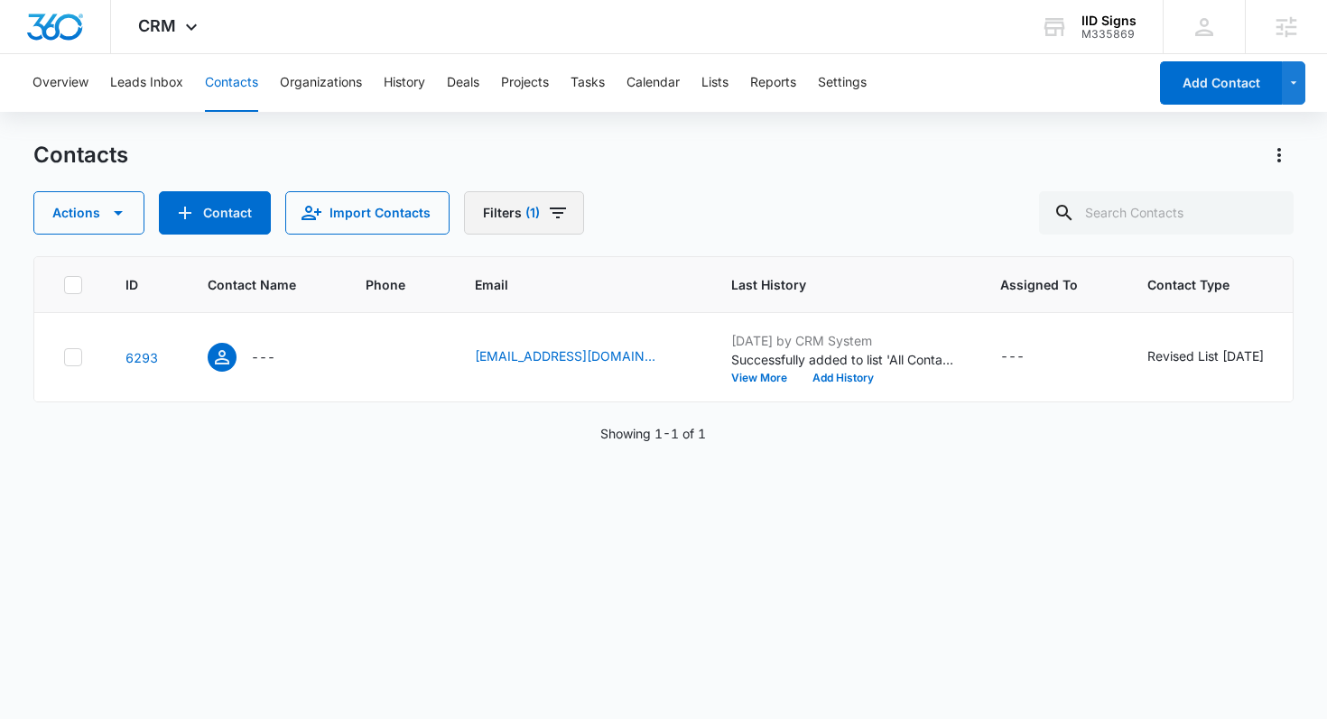
click at [529, 207] on span "(1)" at bounding box center [532, 213] width 14 height 13
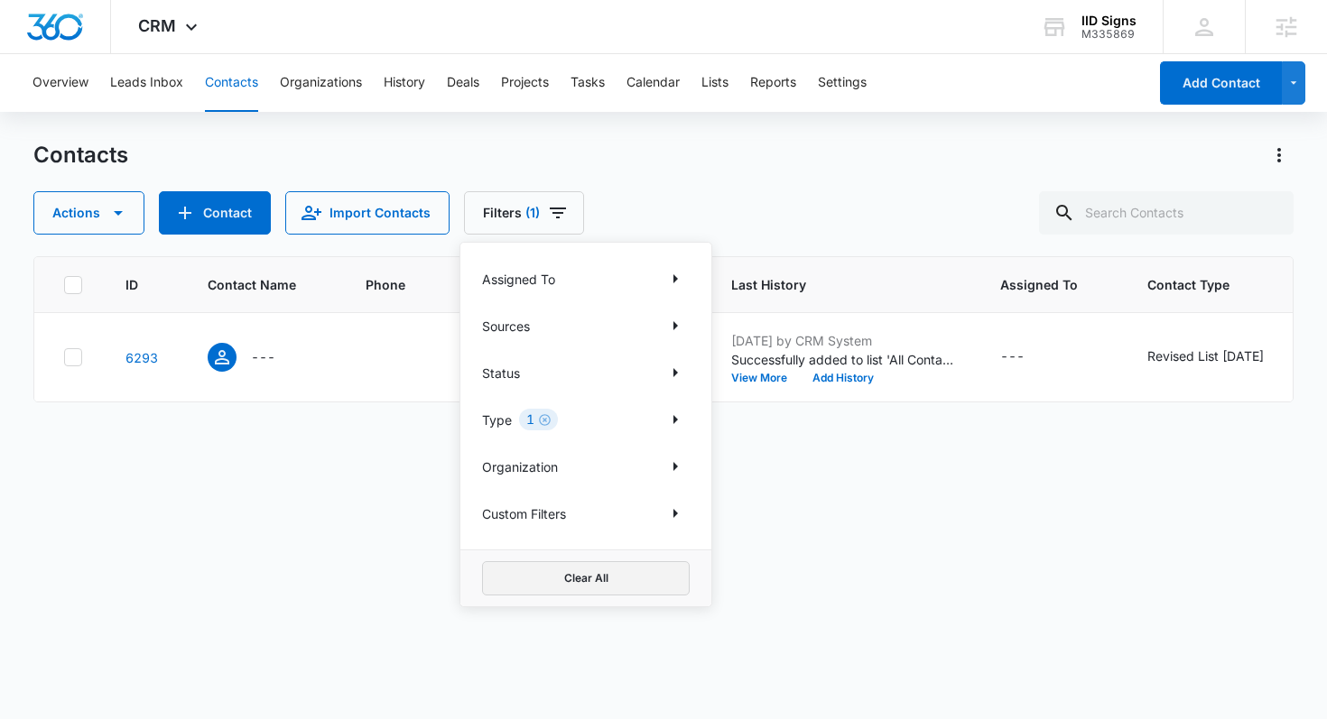
click at [573, 588] on button "Clear All" at bounding box center [586, 578] width 208 height 34
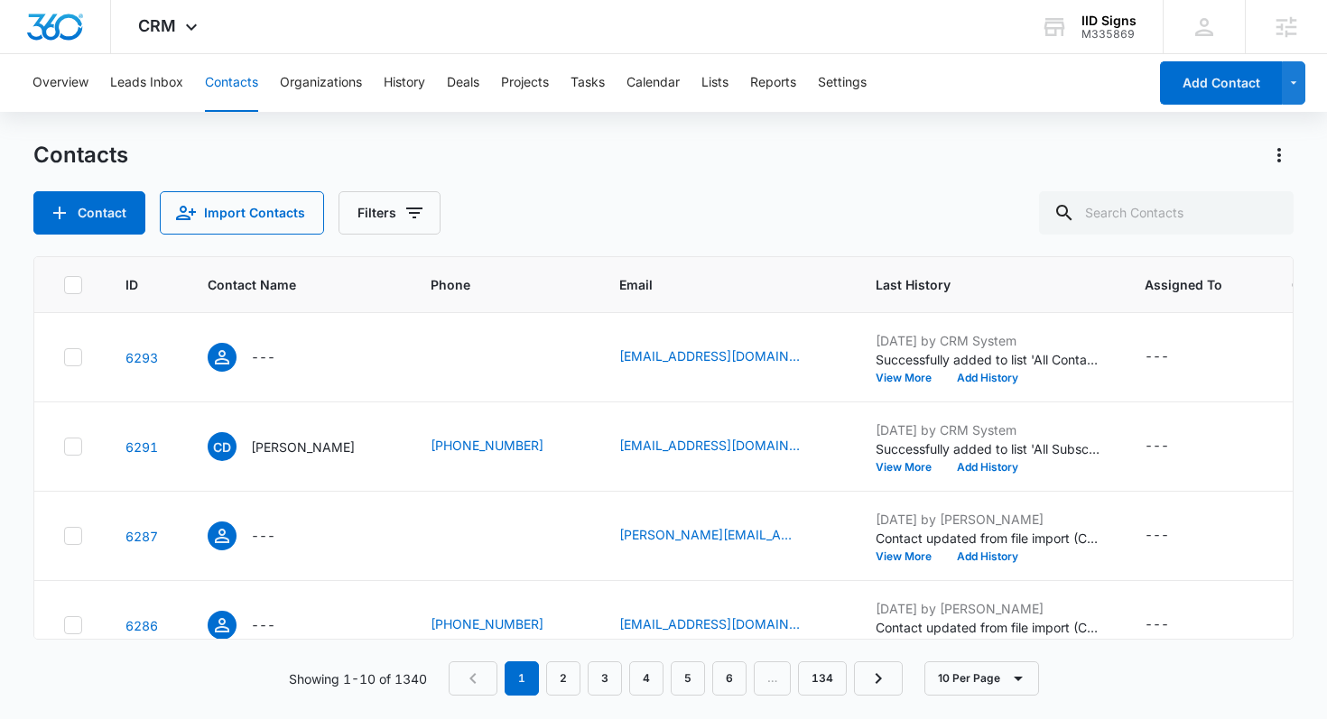
click at [556, 216] on div "Contact Import Contacts Filters" at bounding box center [663, 212] width 1261 height 43
click at [363, 226] on button "Filters" at bounding box center [389, 212] width 102 height 43
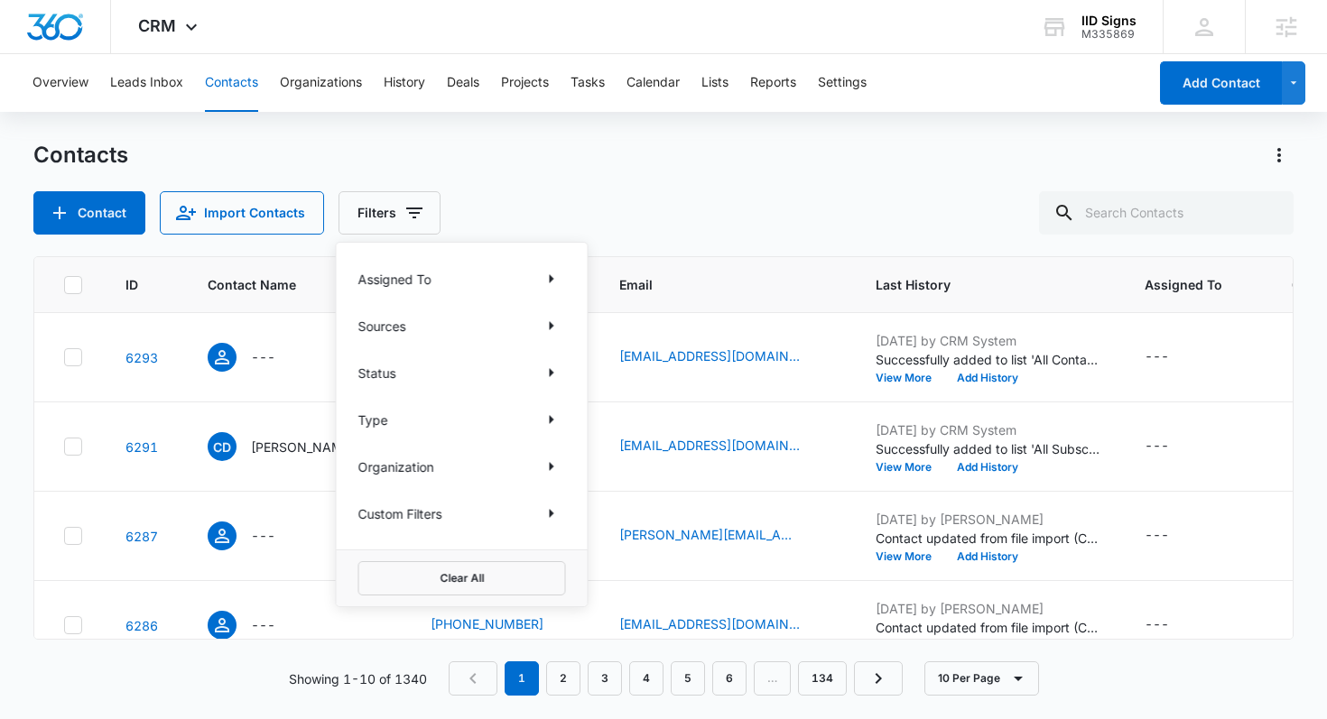
click at [435, 293] on div "Assigned To Sources Status Type Organization Custom Filters" at bounding box center [462, 396] width 251 height 307
click at [545, 282] on icon "Show Assigned To filters" at bounding box center [552, 279] width 22 height 22
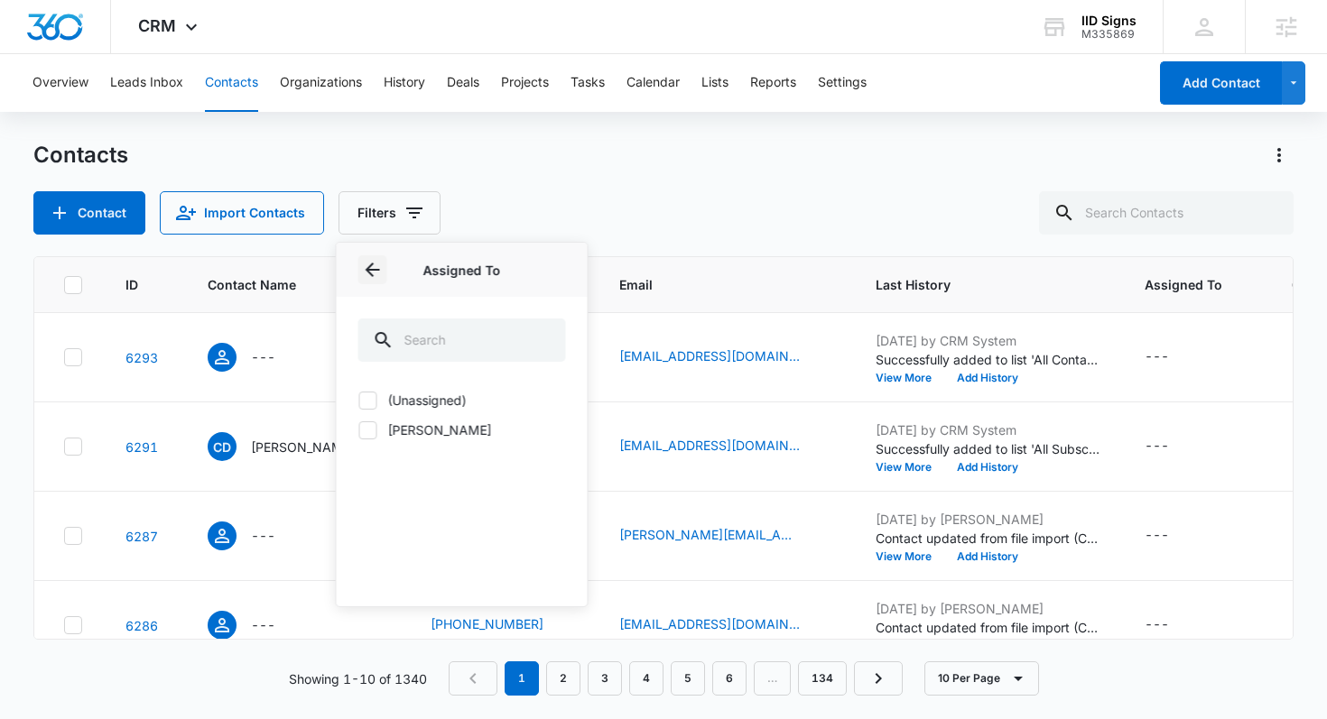
click at [372, 270] on icon "Back" at bounding box center [373, 270] width 14 height 14
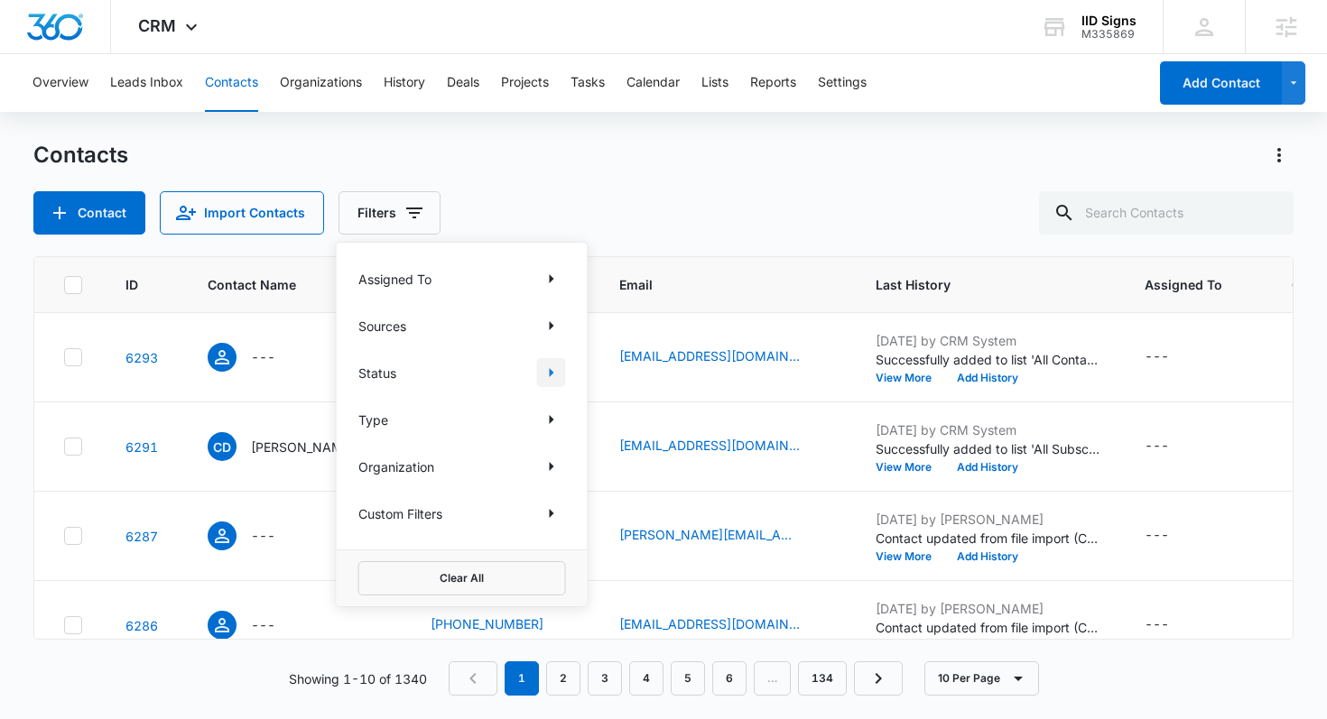
click at [549, 364] on icon "Show Status filters" at bounding box center [552, 373] width 22 height 22
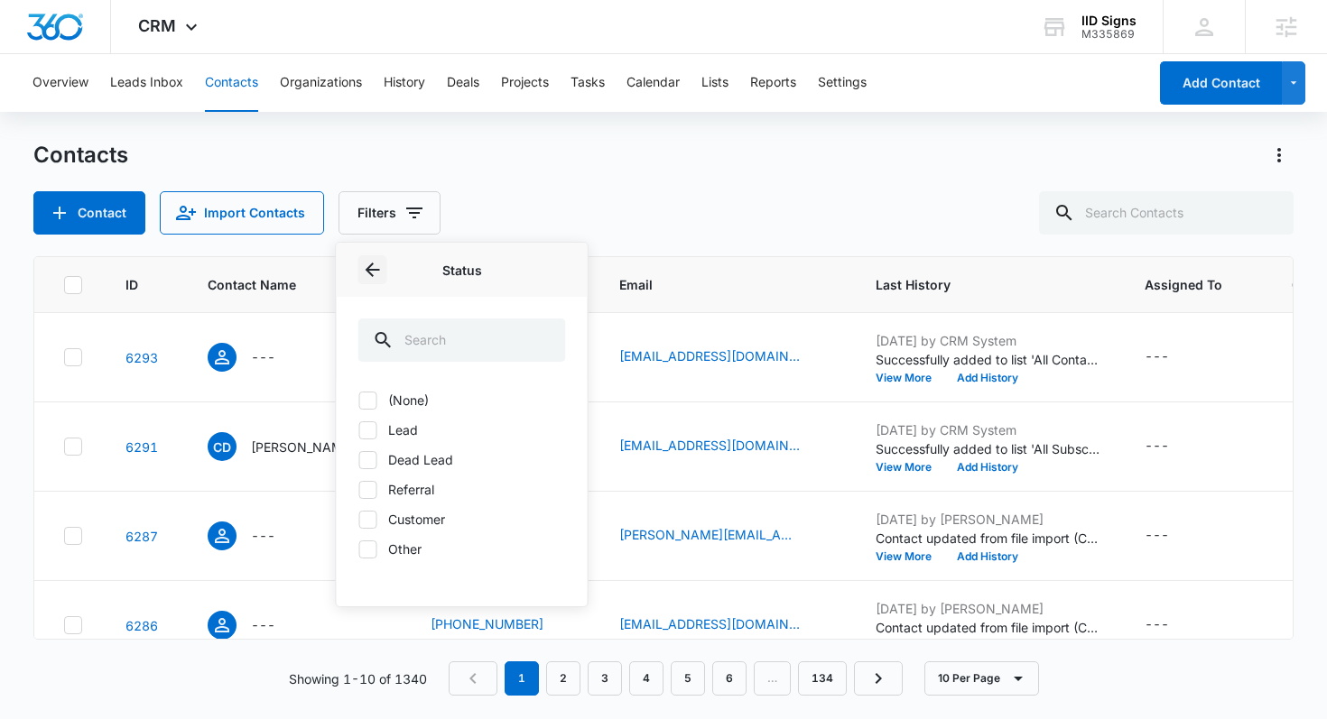
click at [370, 268] on icon "Back" at bounding box center [373, 270] width 22 height 22
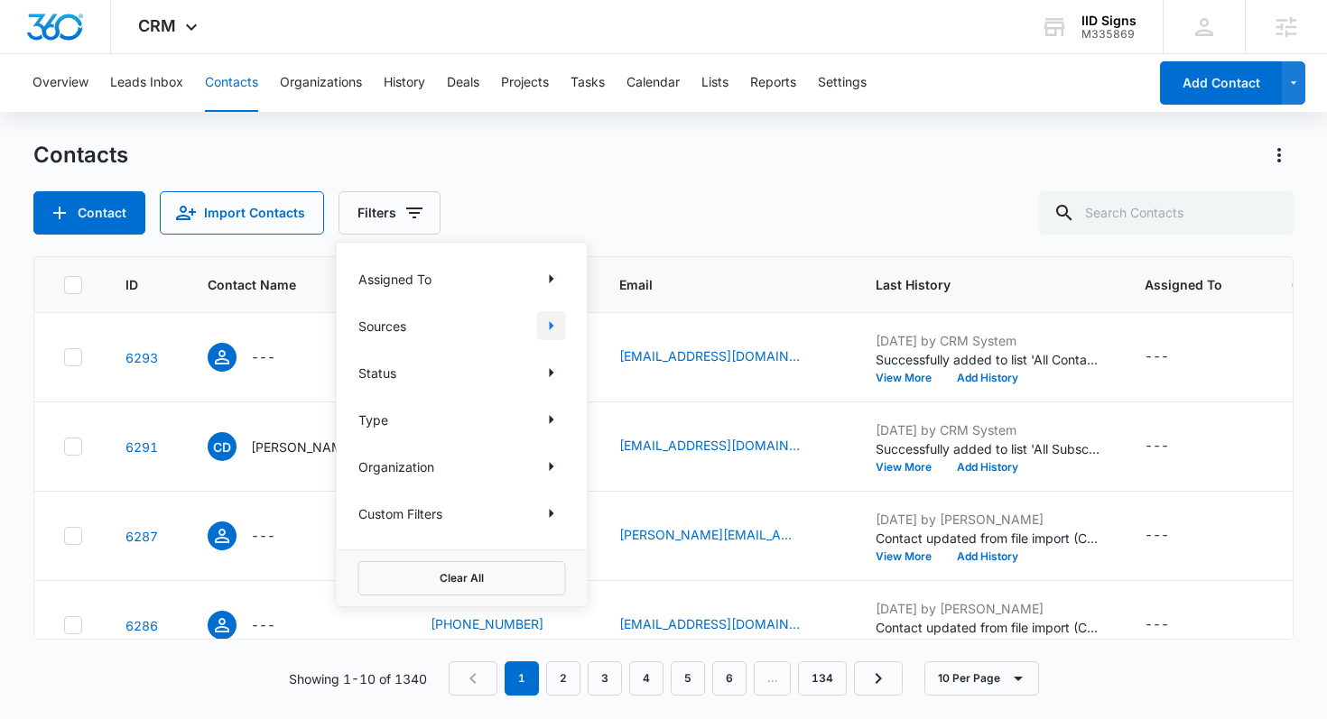
click at [557, 327] on icon "Show Sources filters" at bounding box center [552, 326] width 22 height 22
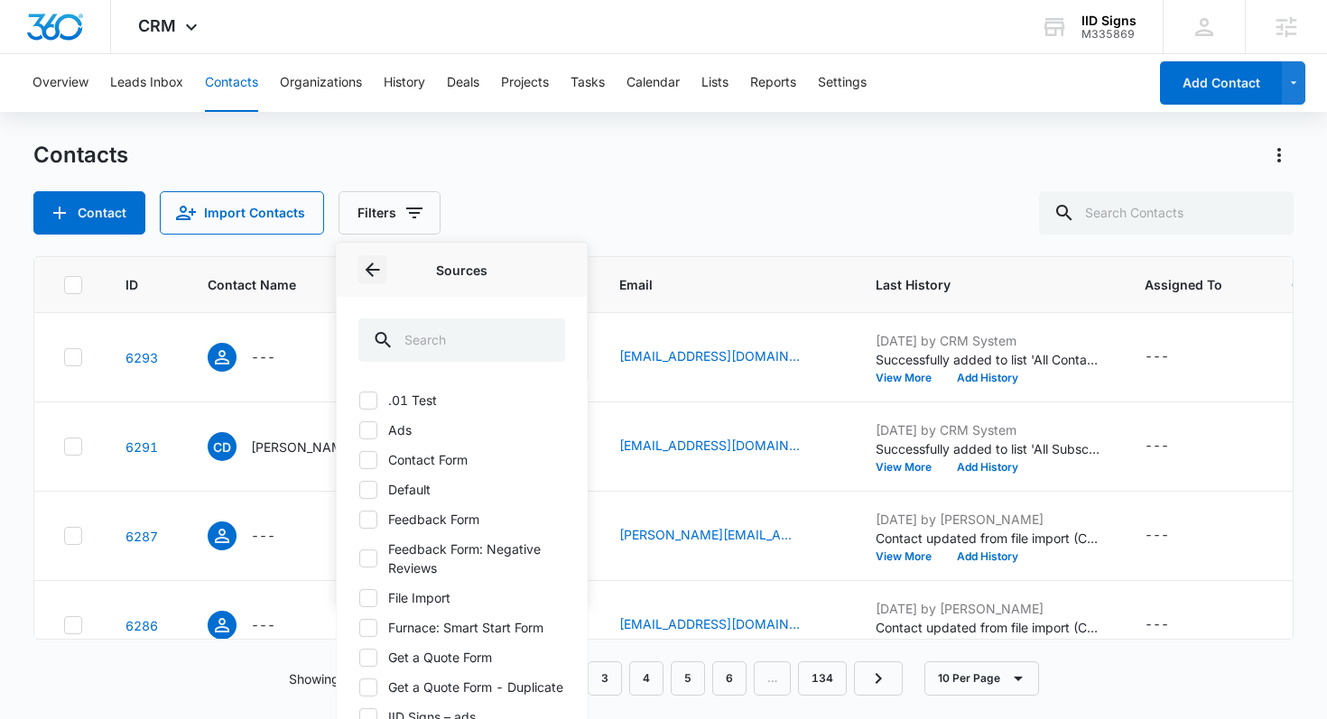
click at [376, 269] on icon "Back" at bounding box center [373, 270] width 14 height 14
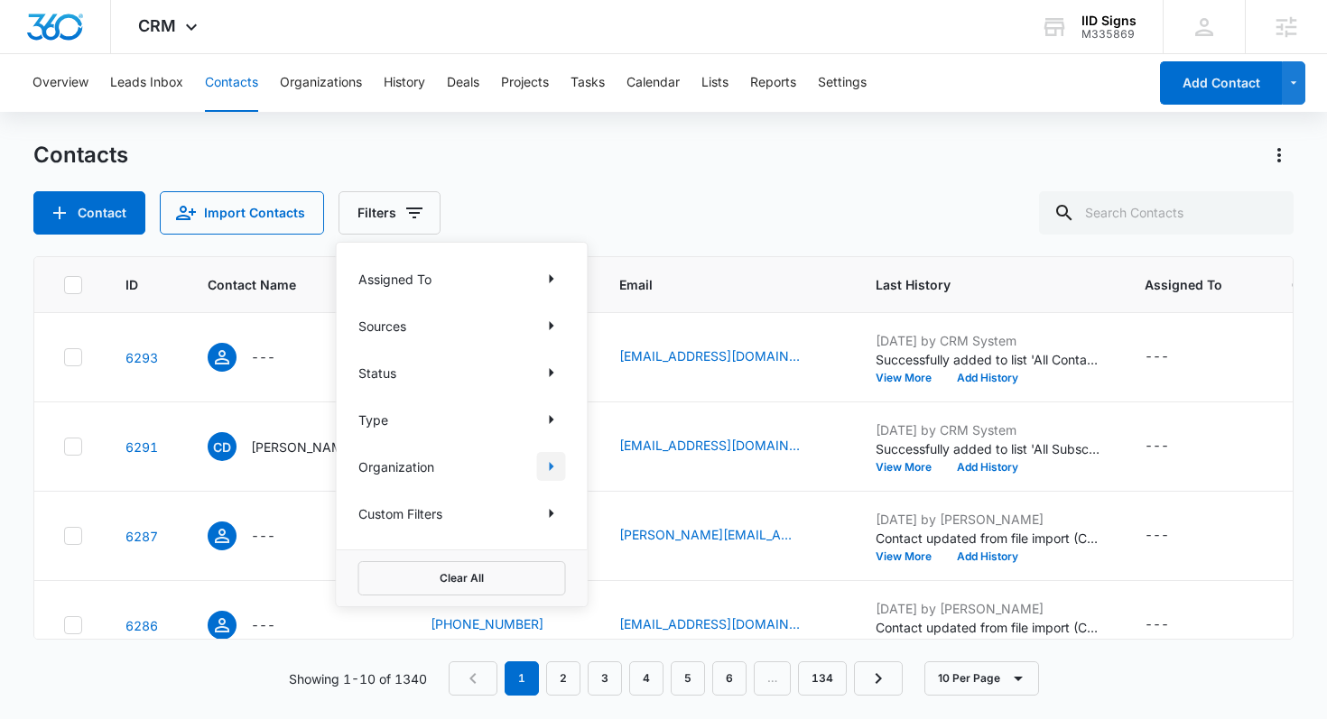
click at [537, 468] on button "Show Organization filters" at bounding box center [551, 466] width 29 height 29
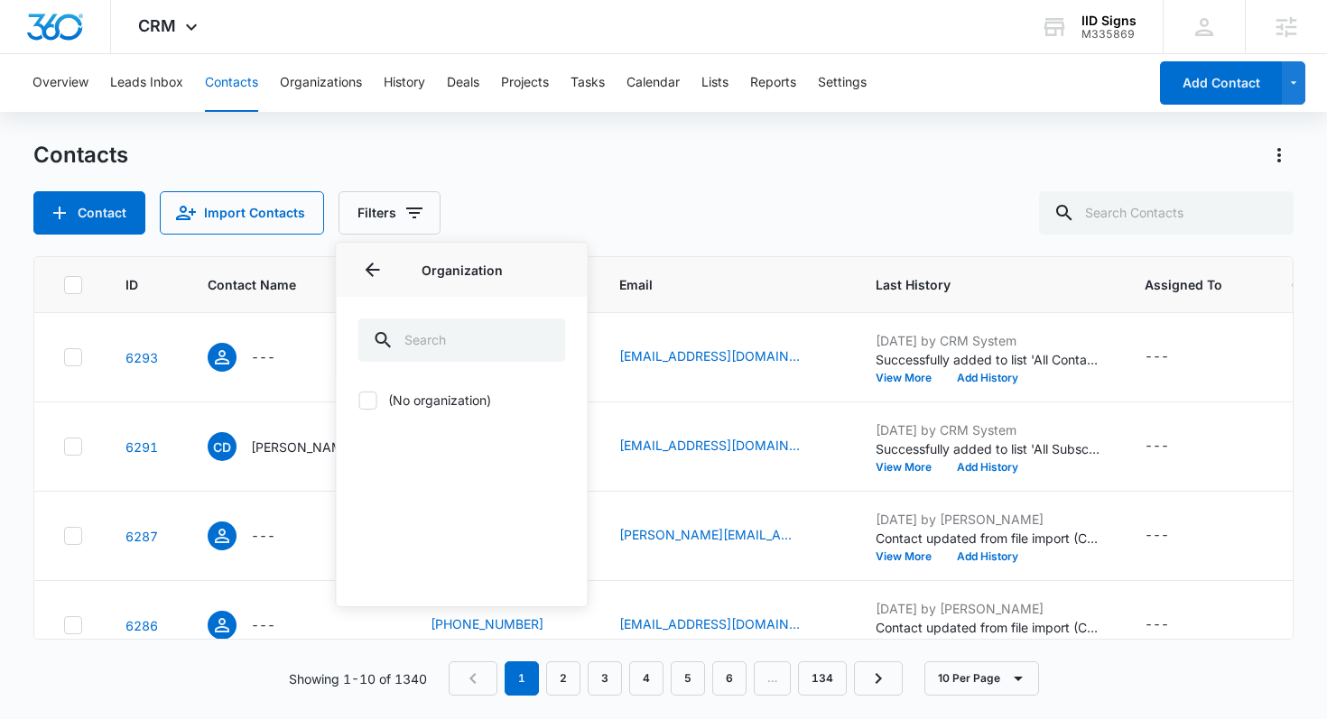
click at [354, 271] on div "Organization" at bounding box center [462, 270] width 251 height 54
click at [367, 270] on icon "Back" at bounding box center [373, 270] width 14 height 14
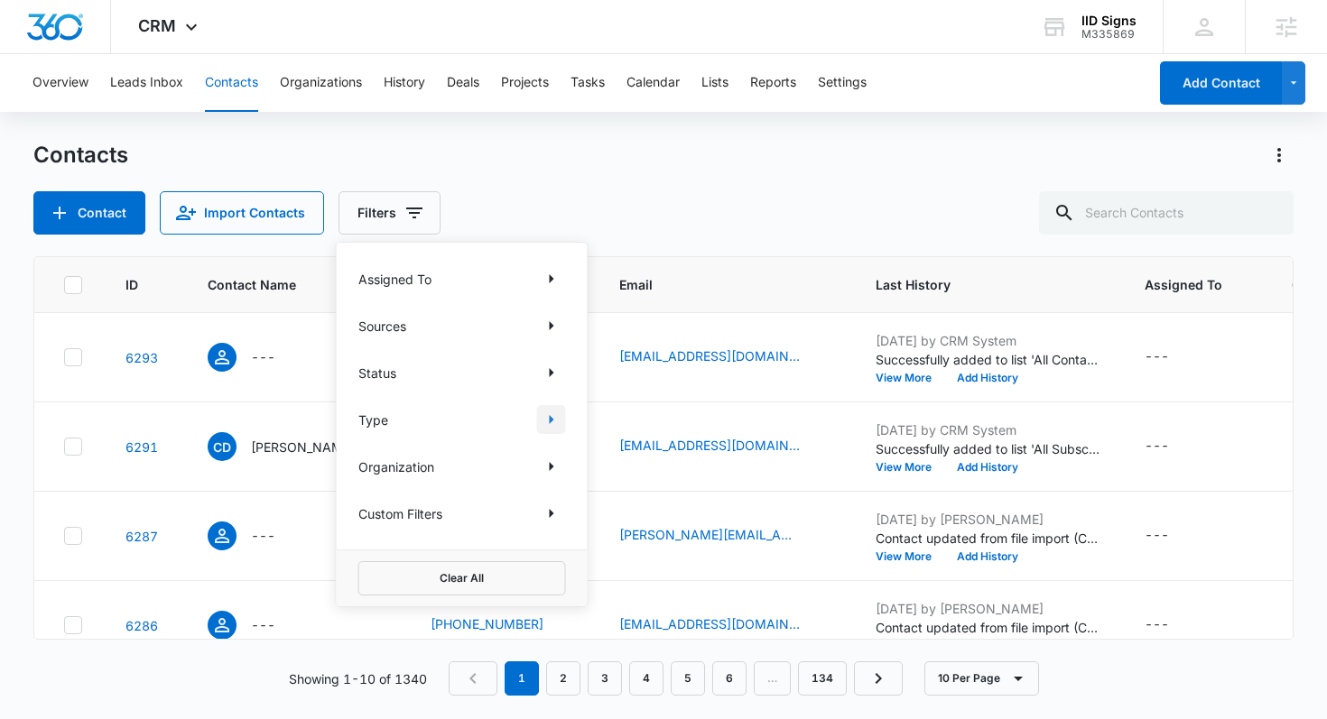
click at [562, 429] on button "Show Type filters" at bounding box center [551, 419] width 29 height 29
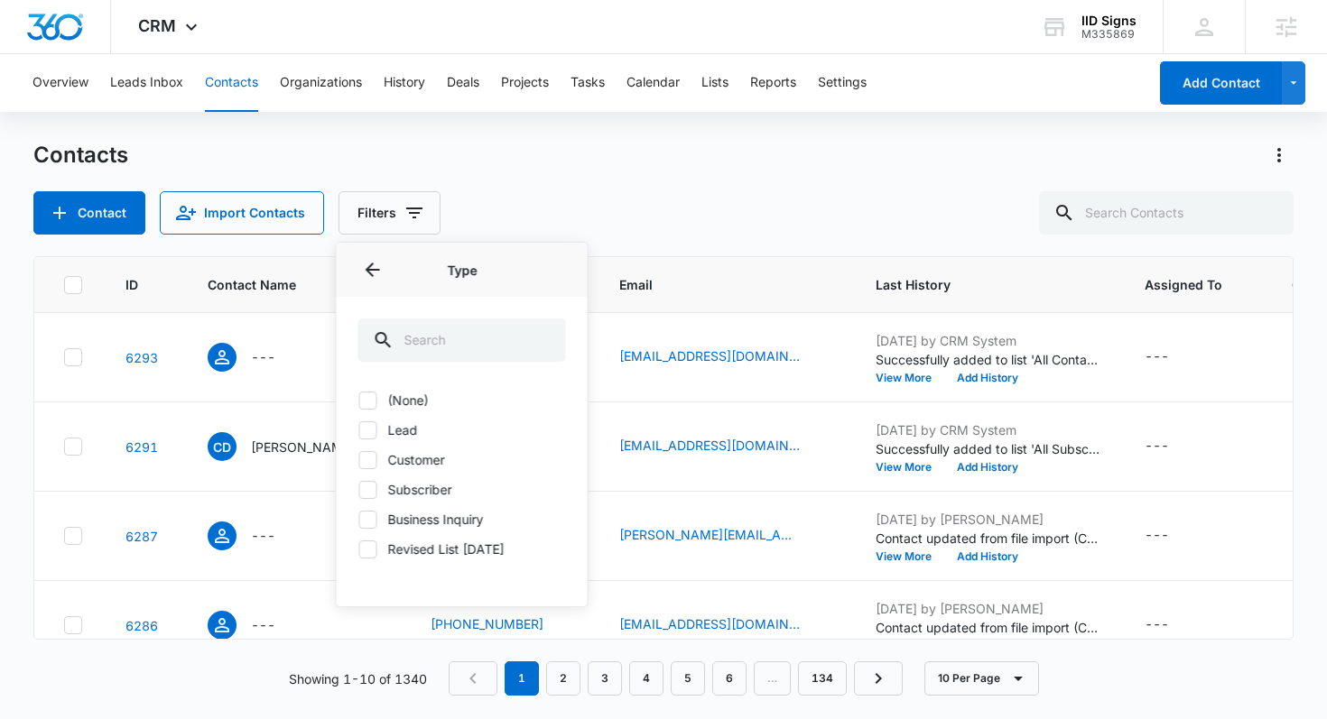
click at [376, 540] on label "Revised List [DATE]" at bounding box center [462, 549] width 208 height 19
click at [359, 549] on input "Revised List [DATE]" at bounding box center [358, 549] width 1 height 1
checkbox input "true"
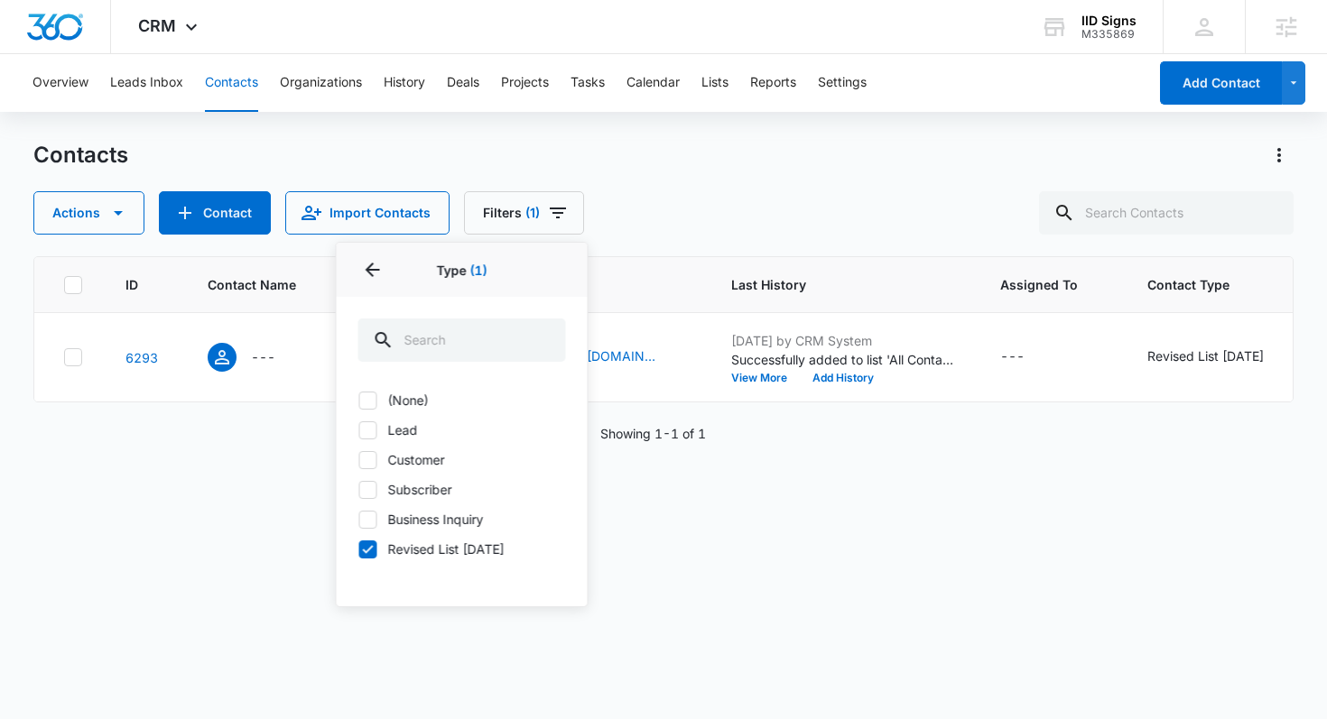
click at [647, 236] on div "Contacts Actions Contact Import Contacts Filters (1) Assigned To Sources Status…" at bounding box center [663, 429] width 1261 height 577
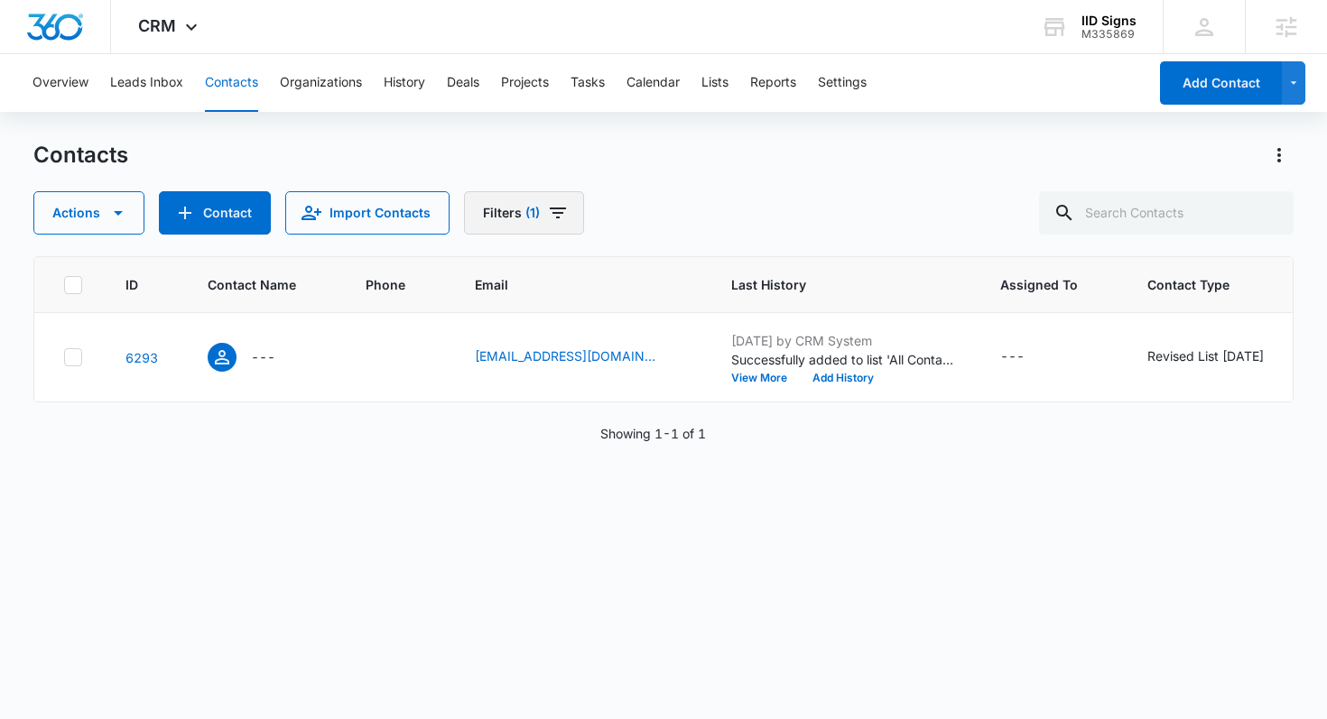
click at [508, 196] on button "Filters (1)" at bounding box center [524, 212] width 120 height 43
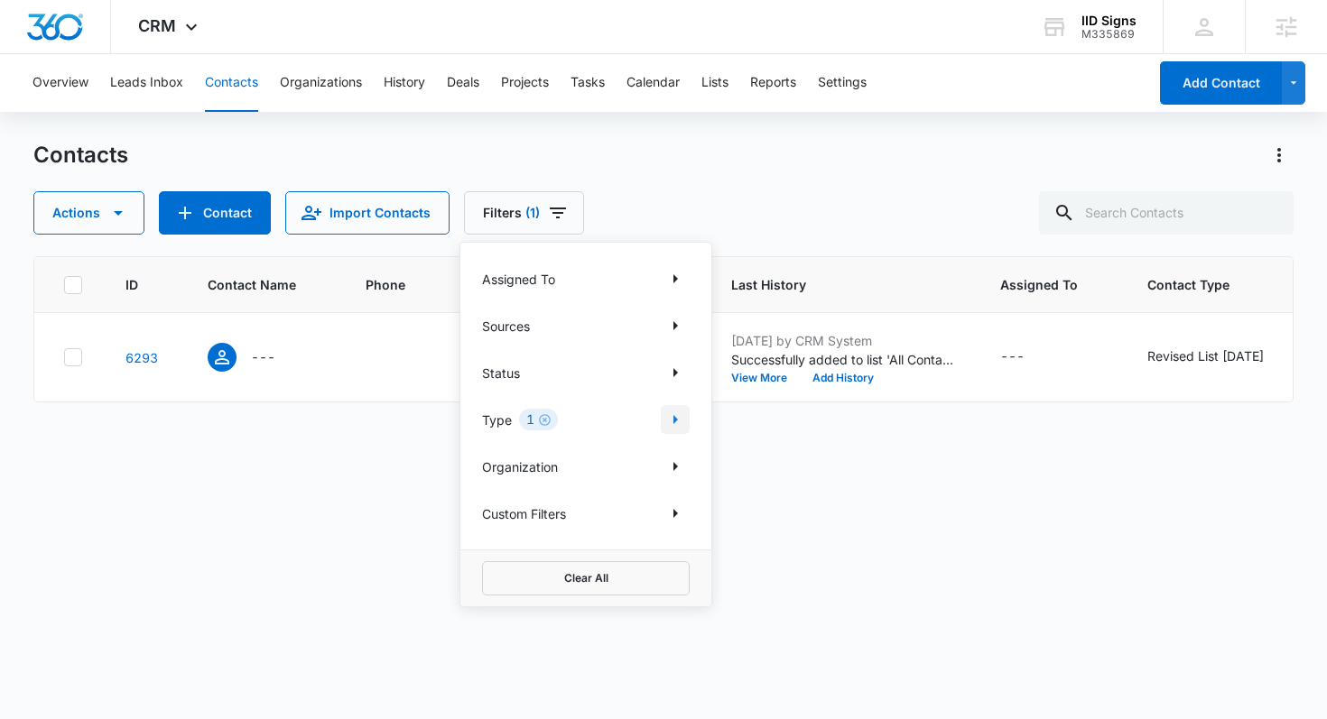
click at [664, 416] on icon "Show Type filters" at bounding box center [675, 420] width 22 height 22
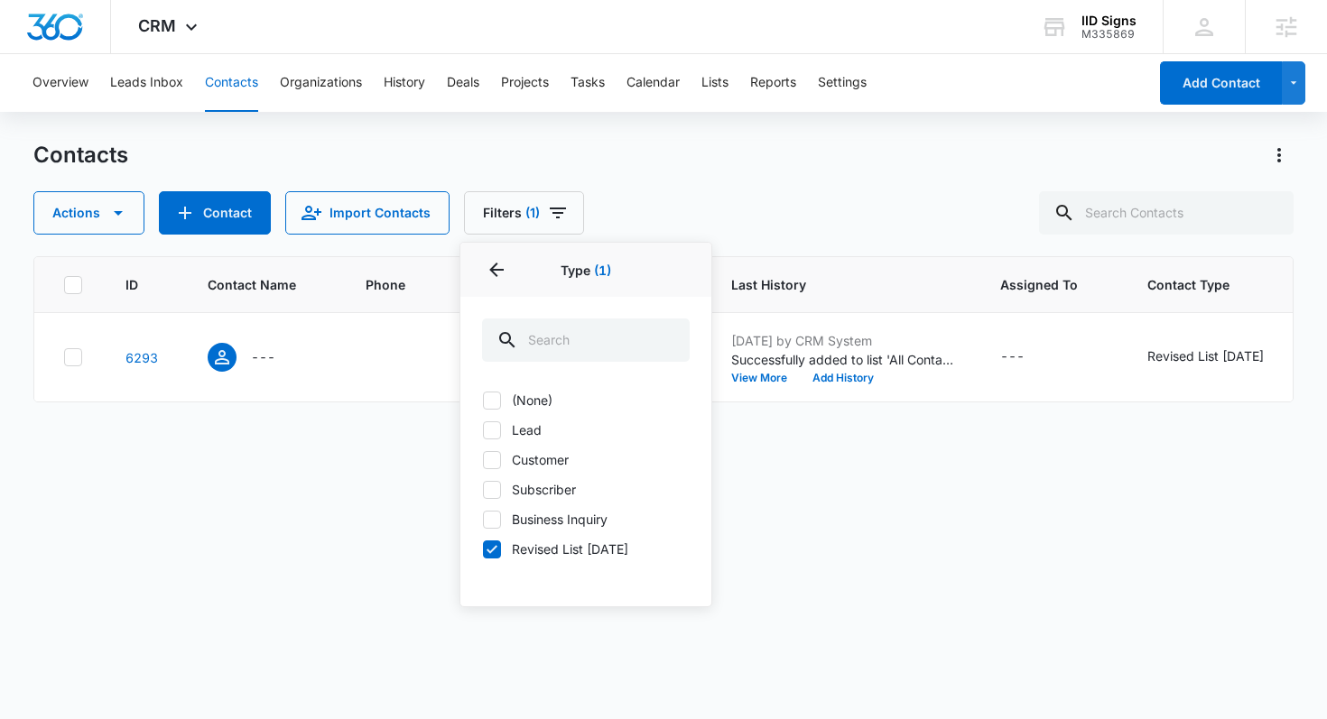
click at [497, 552] on icon at bounding box center [492, 550] width 16 height 16
click at [483, 550] on input "Revised List [DATE]" at bounding box center [482, 549] width 1 height 1
checkbox input "false"
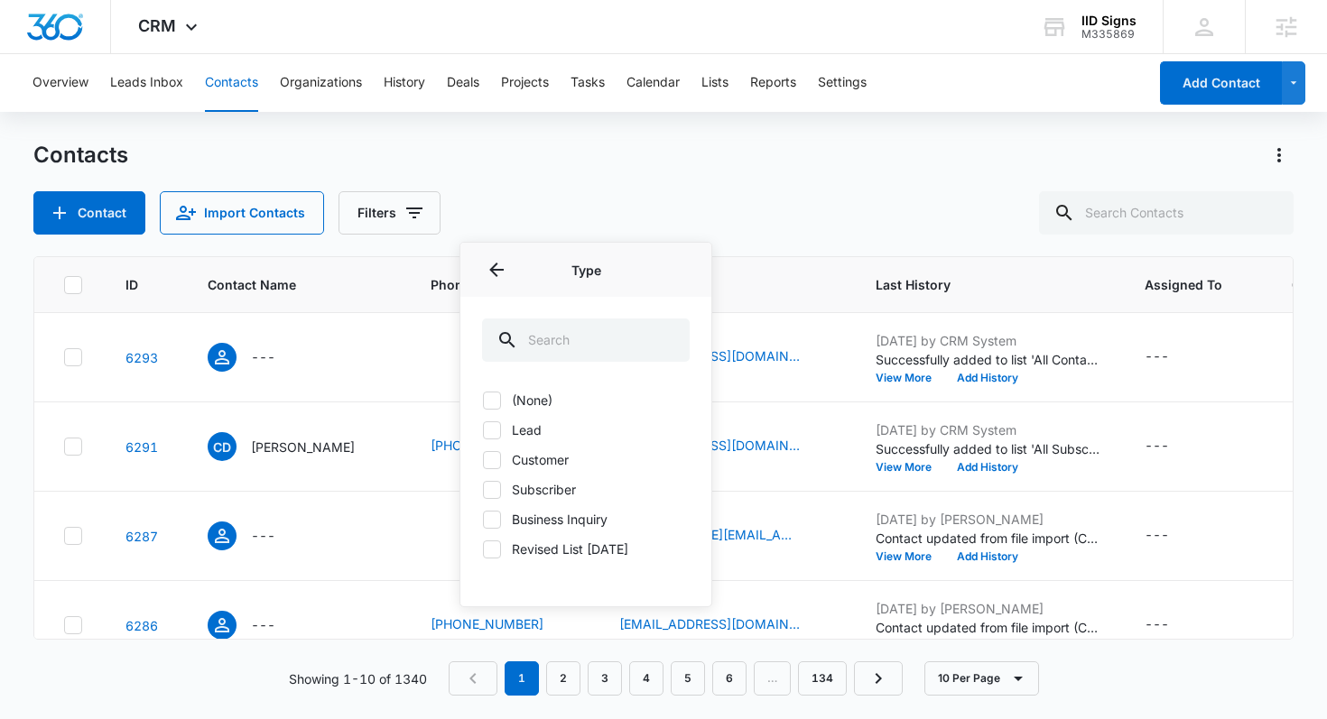
click at [495, 400] on icon at bounding box center [492, 401] width 16 height 16
click at [483, 400] on input "(None)" at bounding box center [482, 400] width 1 height 1
checkbox input "true"
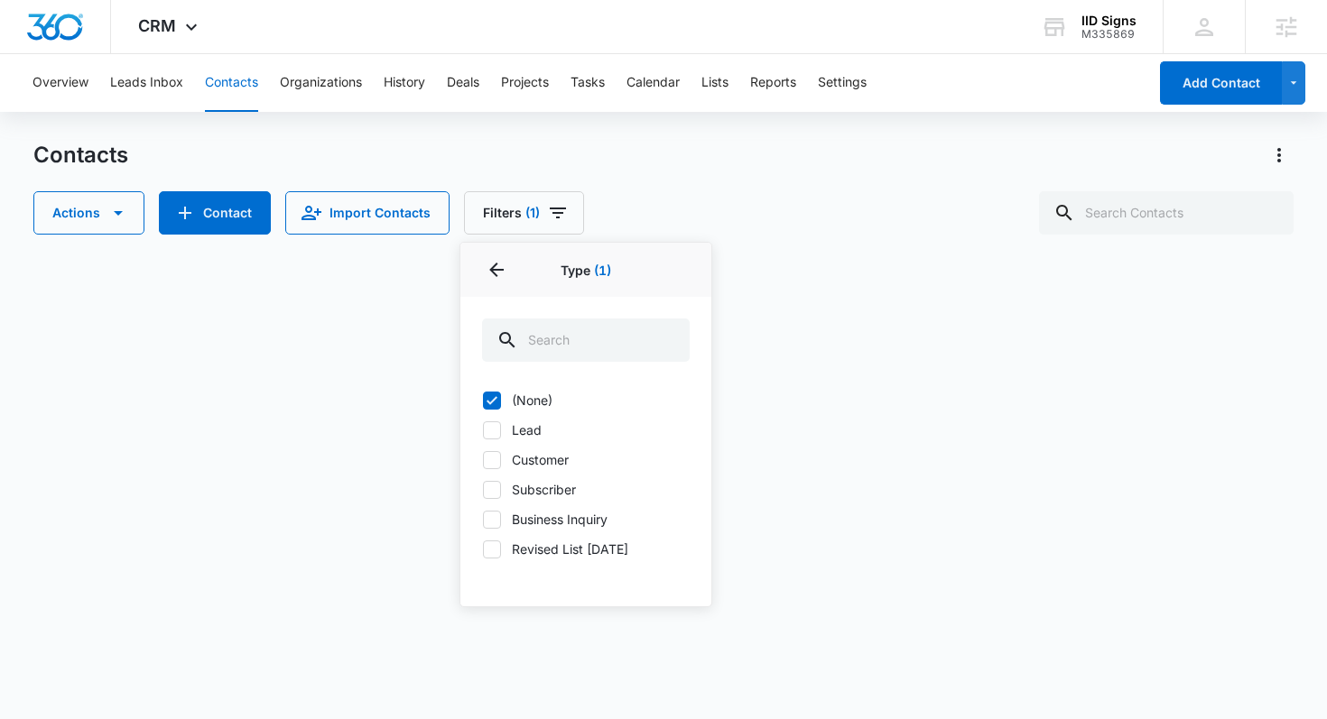
click at [493, 433] on icon at bounding box center [492, 430] width 16 height 16
click at [483, 431] on input "Lead" at bounding box center [482, 430] width 1 height 1
click at [493, 433] on icon at bounding box center [492, 430] width 16 height 16
click at [483, 431] on input "Lead" at bounding box center [482, 430] width 1 height 1
checkbox input "false"
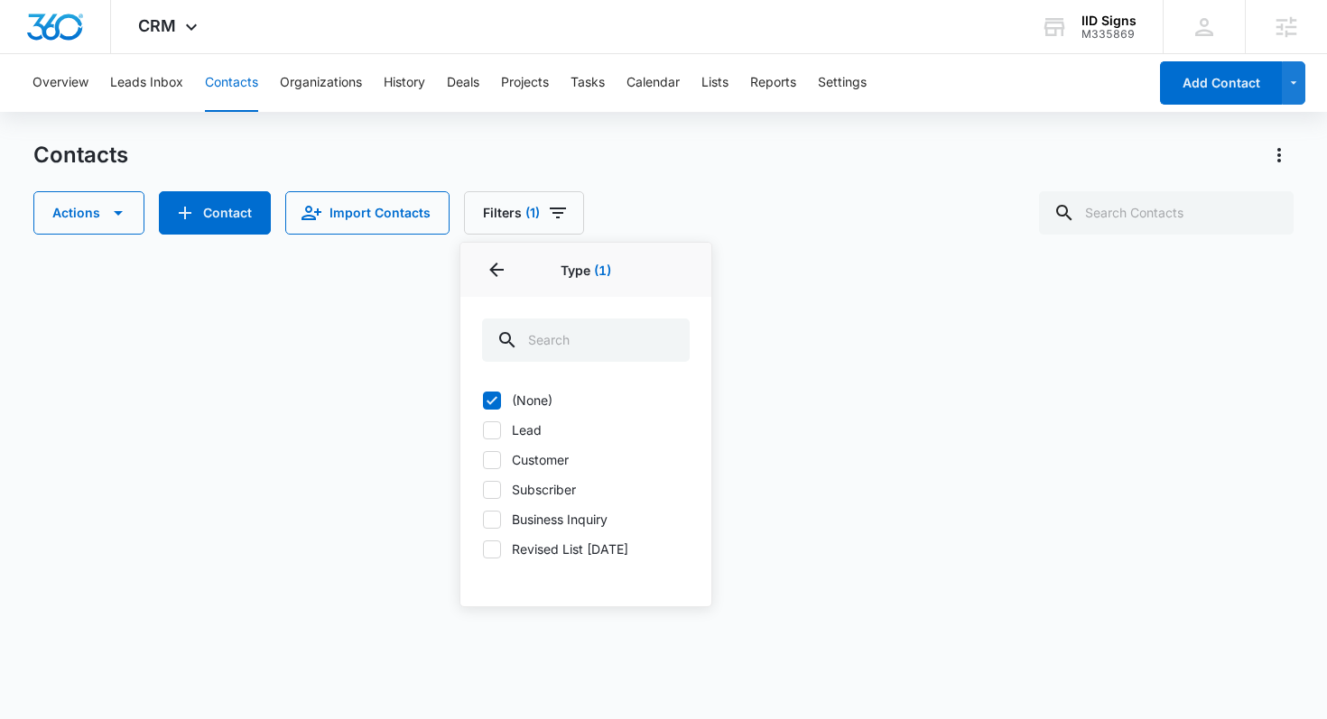
click at [493, 459] on icon at bounding box center [492, 460] width 11 height 8
click at [483, 459] on input "Customer" at bounding box center [482, 459] width 1 height 1
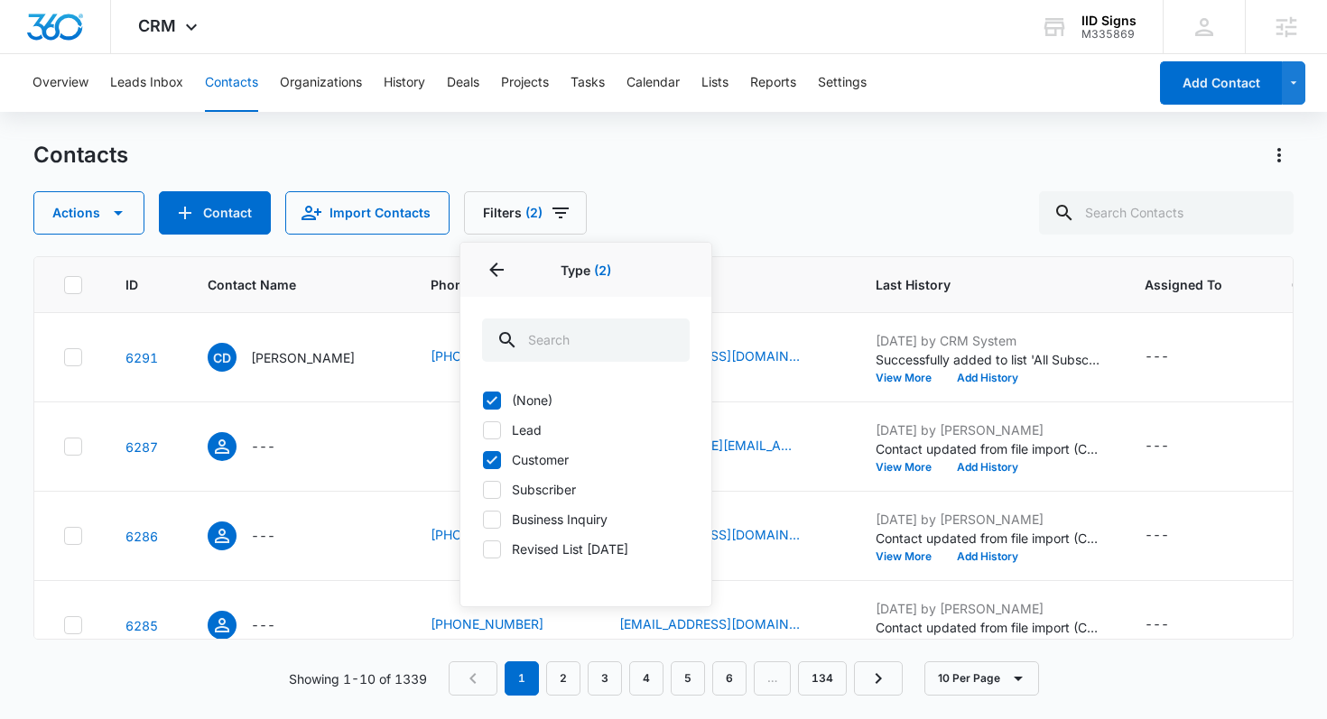
click at [493, 459] on icon at bounding box center [492, 460] width 11 height 8
click at [483, 459] on input "Customer" at bounding box center [482, 459] width 1 height 1
checkbox input "false"
click at [493, 549] on icon at bounding box center [492, 549] width 11 height 8
click at [483, 549] on input "Revised List [DATE]" at bounding box center [482, 549] width 1 height 1
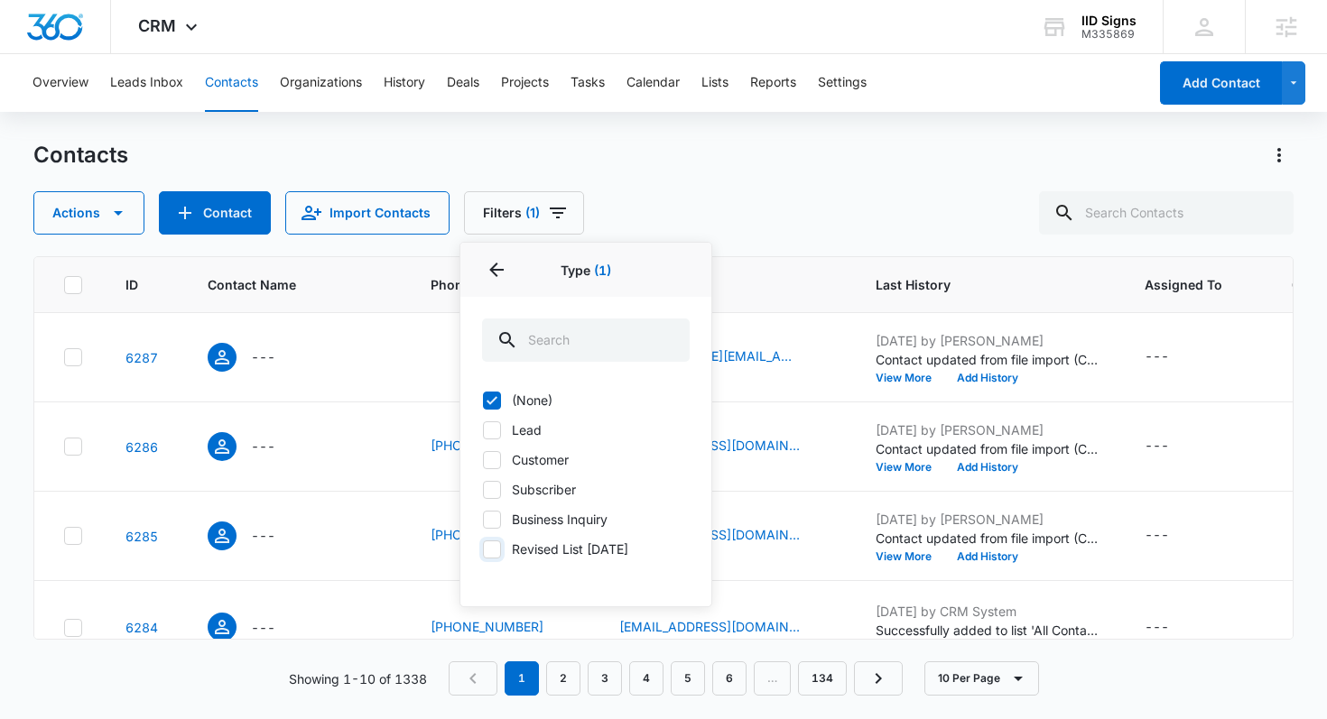
checkbox input "true"
click at [671, 186] on div "Contacts Actions Contact Import Contacts Filters (2) Assigned To Sources Status…" at bounding box center [663, 188] width 1261 height 94
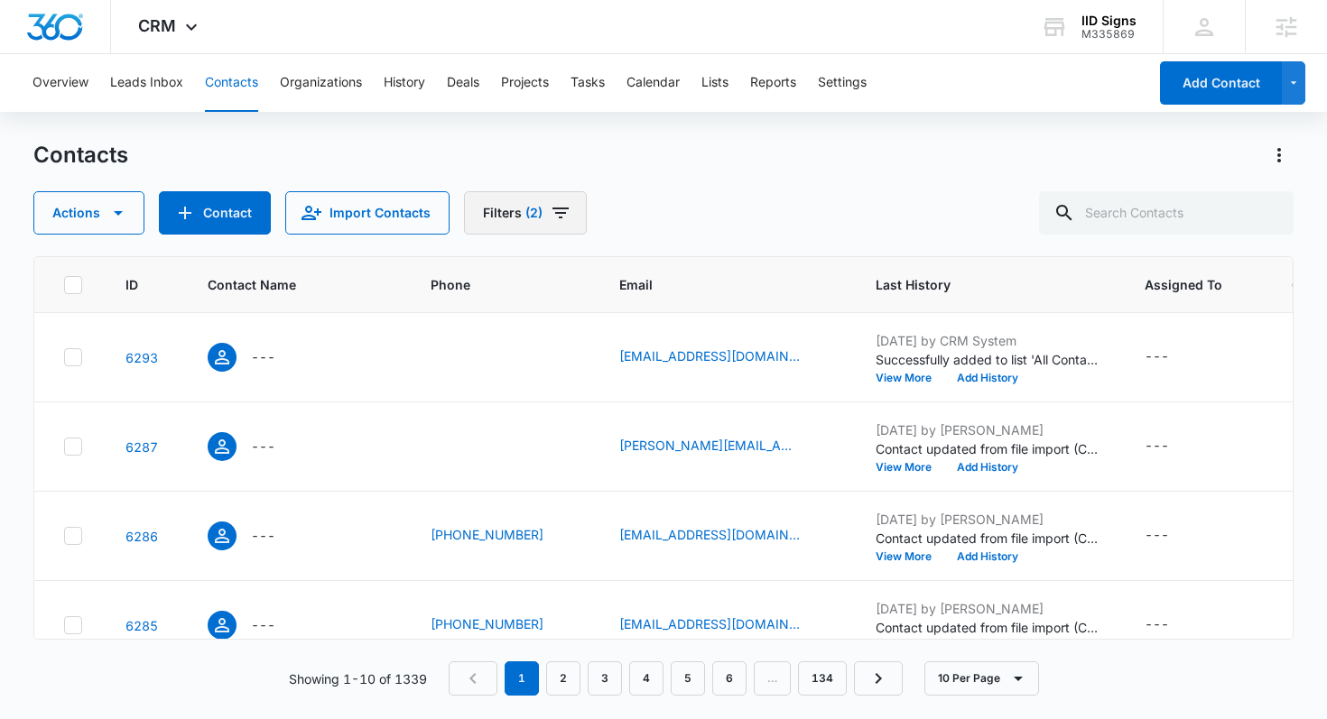
click at [528, 207] on span "(2)" at bounding box center [533, 213] width 17 height 13
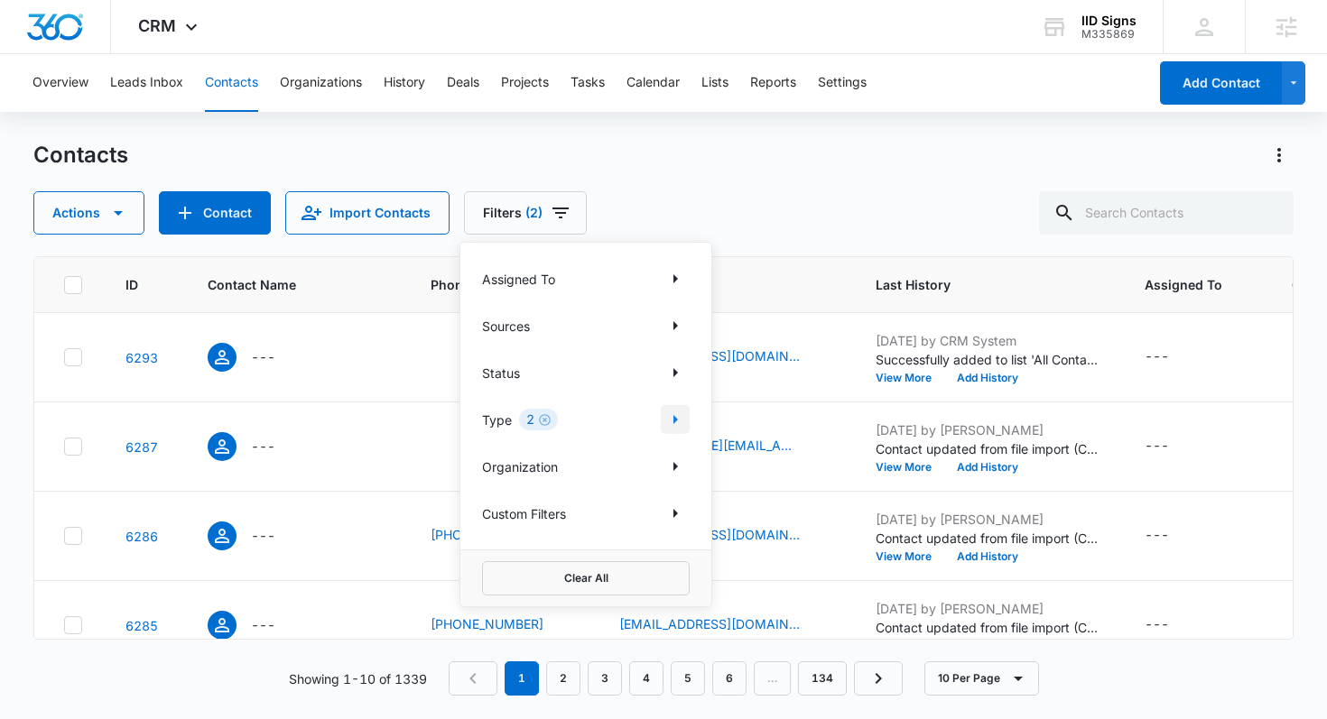
click at [681, 421] on icon "Show Type filters" at bounding box center [675, 420] width 22 height 22
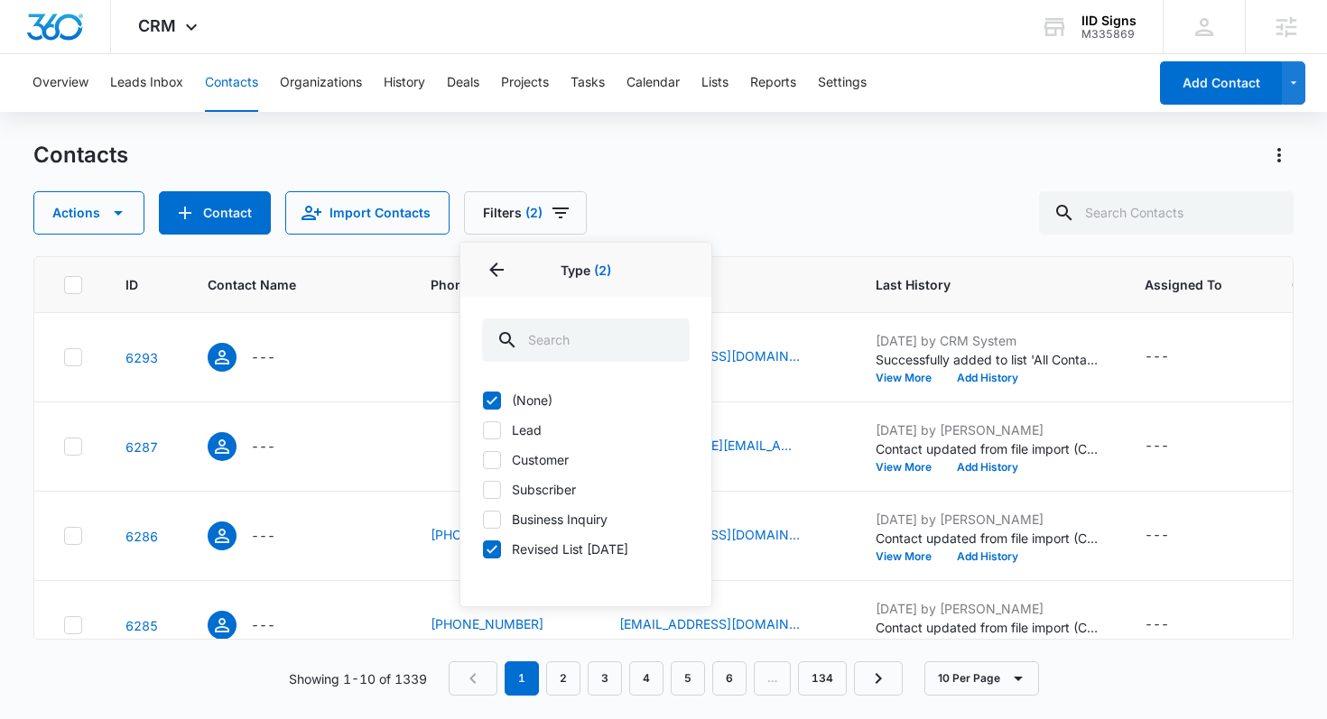
click at [489, 401] on icon at bounding box center [492, 401] width 16 height 16
click at [483, 401] on input "(None)" at bounding box center [482, 400] width 1 height 1
checkbox input "false"
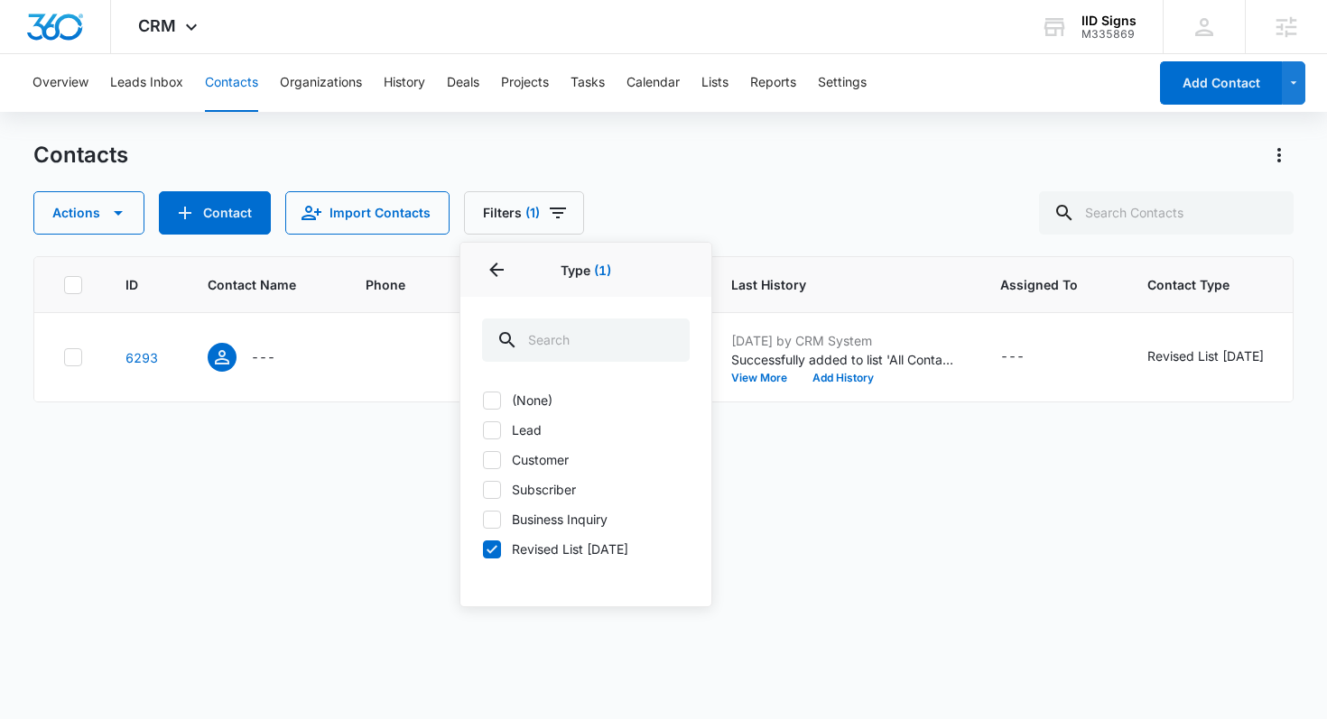
click at [501, 527] on label "Business Inquiry" at bounding box center [586, 519] width 208 height 19
click at [483, 520] on input "Business Inquiry" at bounding box center [482, 519] width 1 height 1
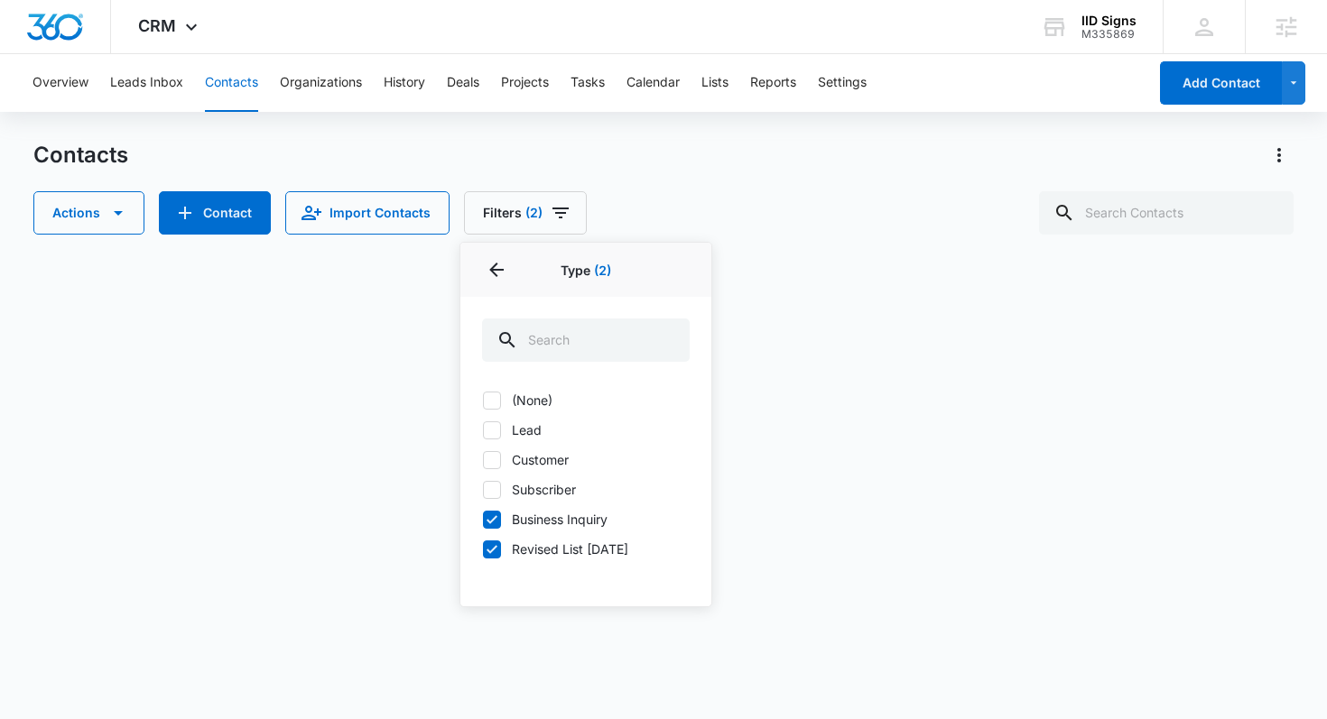
click at [499, 525] on icon at bounding box center [492, 520] width 16 height 16
click at [483, 520] on input "Business Inquiry" at bounding box center [482, 519] width 1 height 1
checkbox input "false"
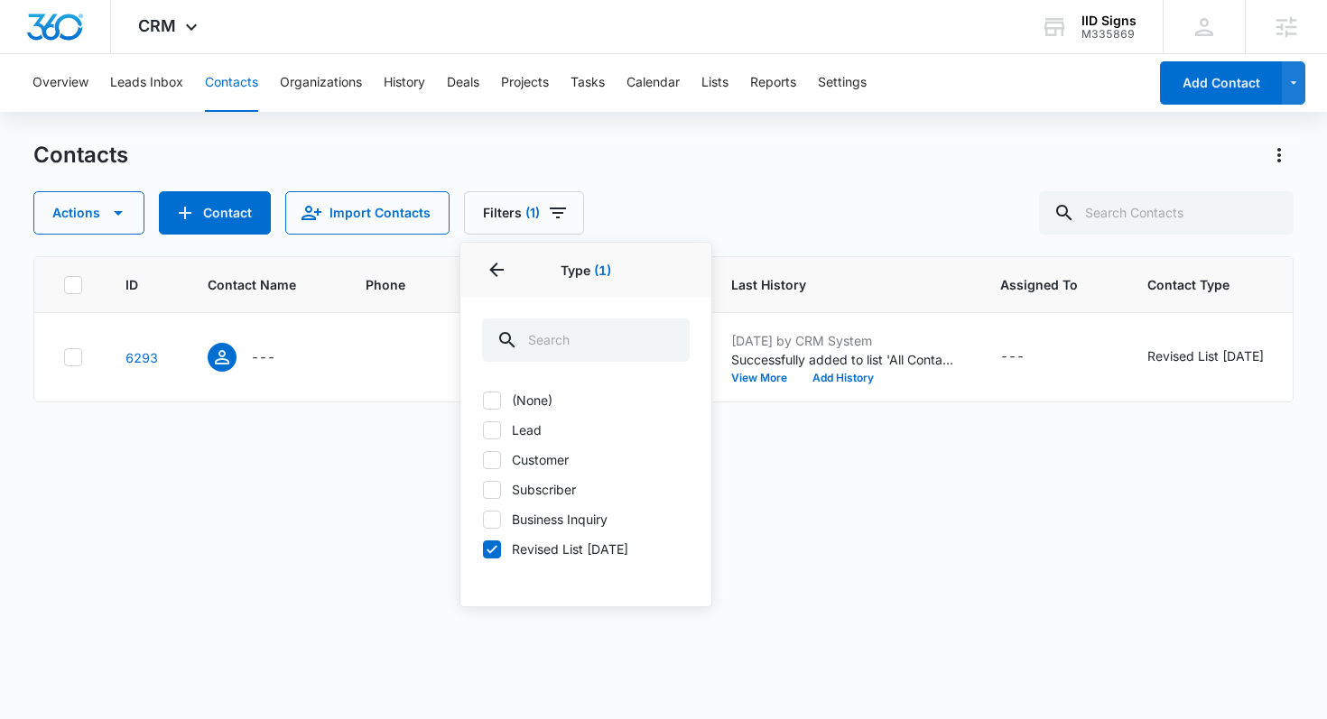
click at [359, 523] on div "ID Contact Name Phone Email Last History Assigned To Contact Type Contact Statu…" at bounding box center [663, 476] width 1261 height 440
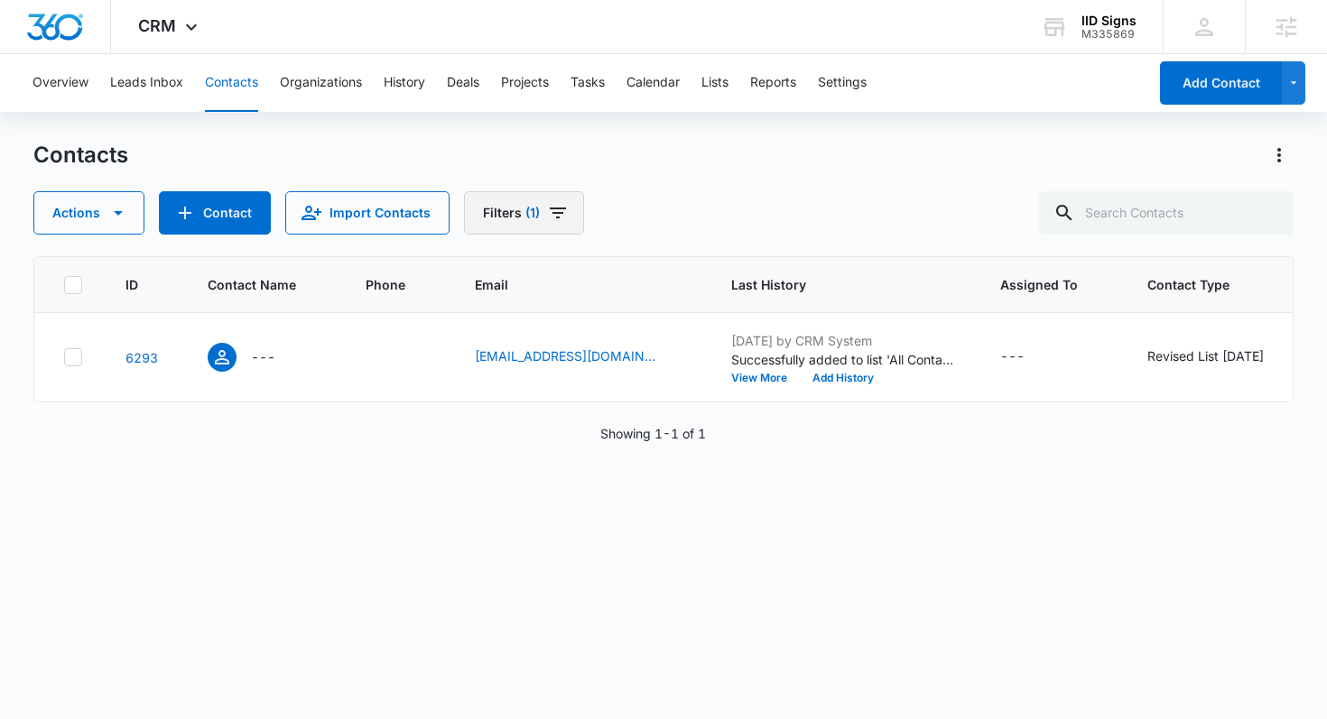
click at [514, 201] on button "Filters (1)" at bounding box center [524, 212] width 120 height 43
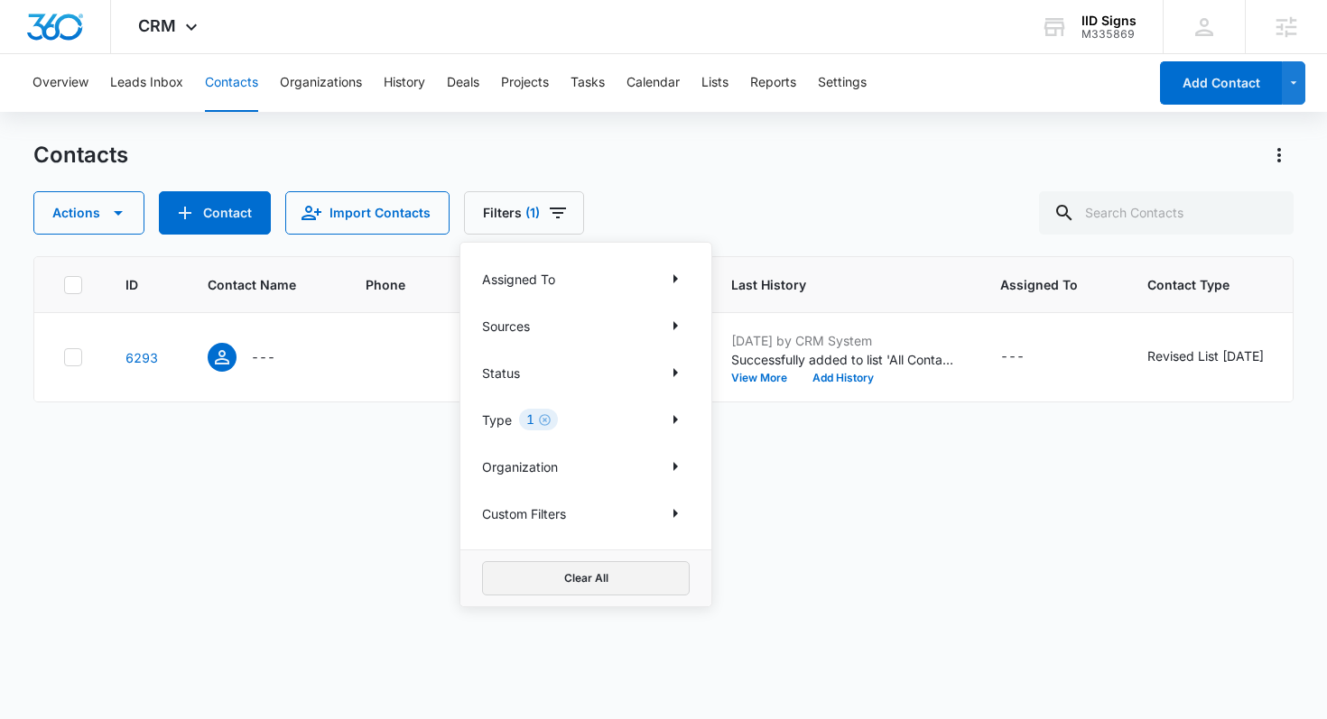
click at [555, 580] on button "Clear All" at bounding box center [586, 578] width 208 height 34
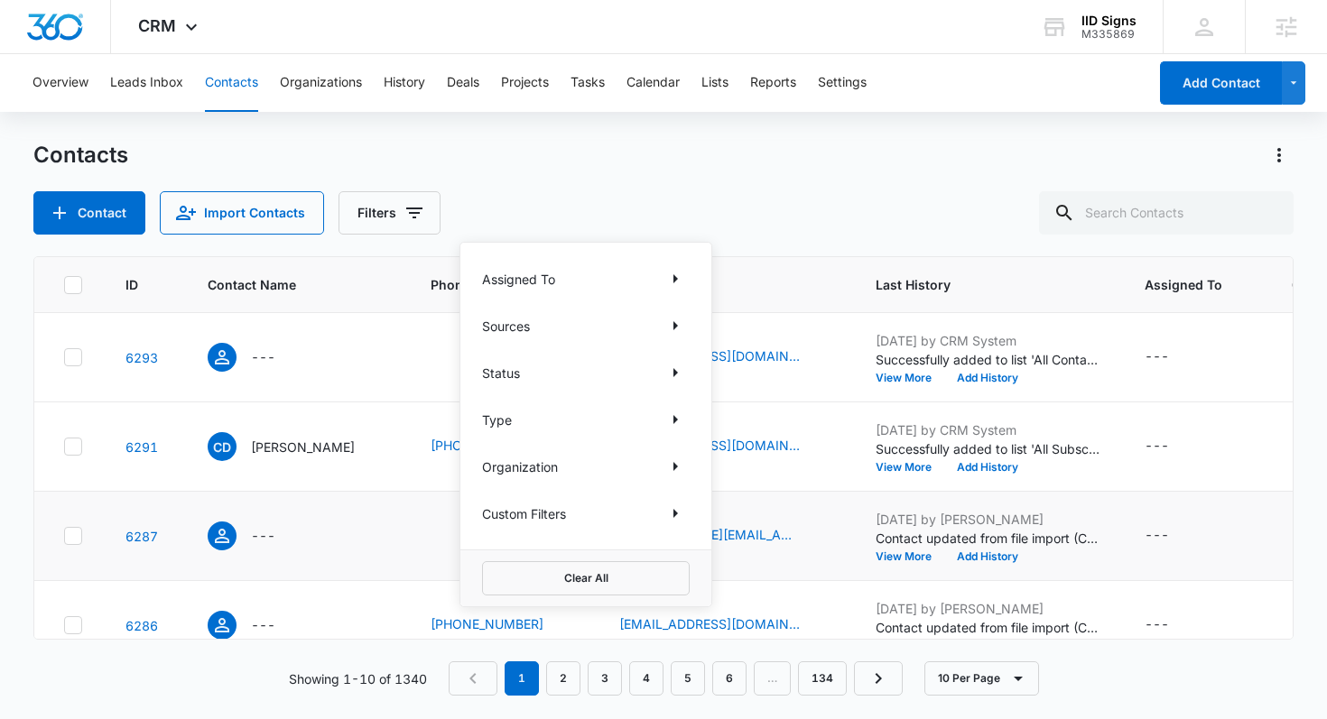
click at [344, 542] on div "---" at bounding box center [298, 537] width 180 height 30
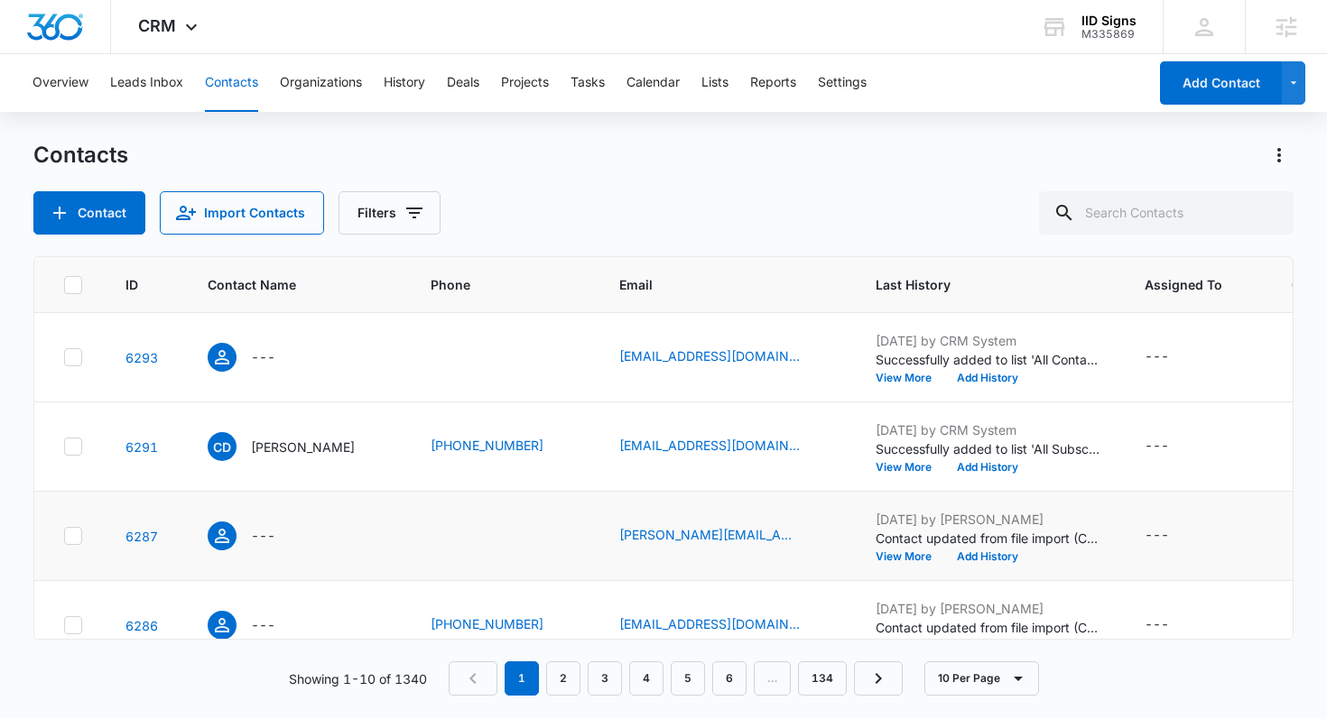
scroll to position [661, 0]
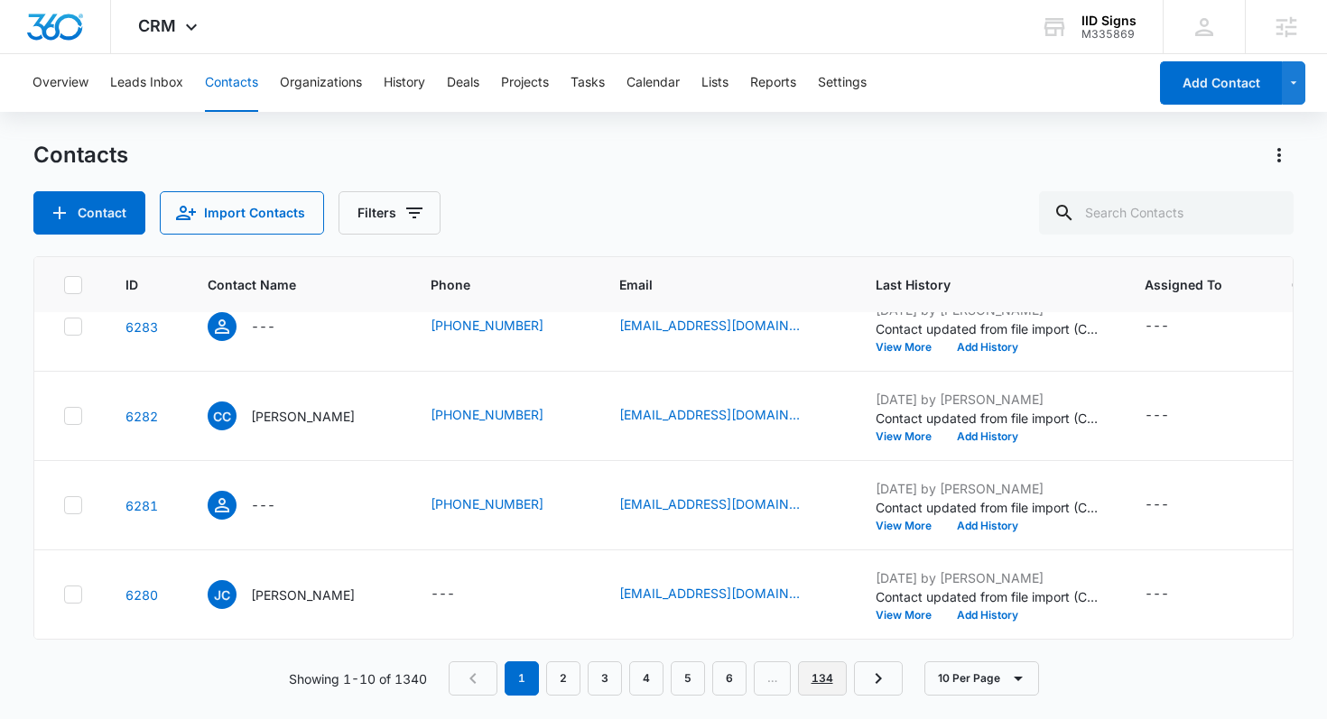
click at [811, 676] on link "134" at bounding box center [822, 679] width 49 height 34
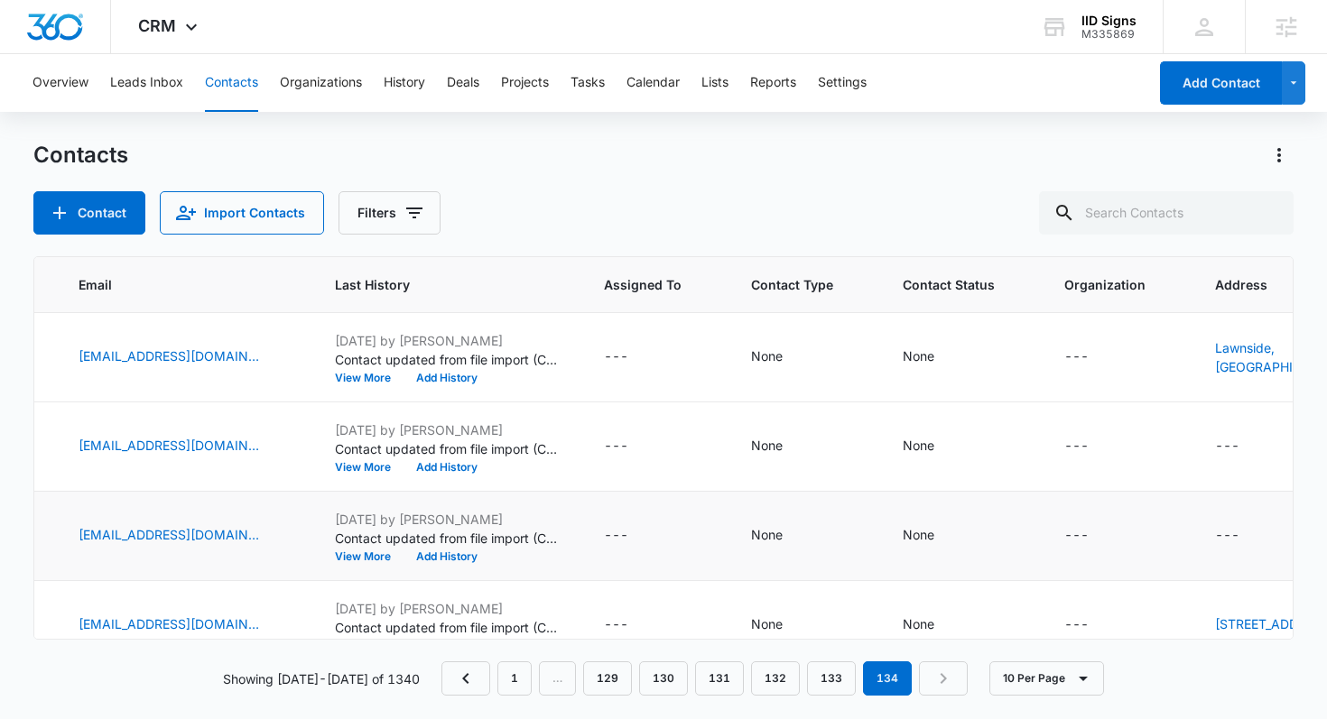
scroll to position [0, 0]
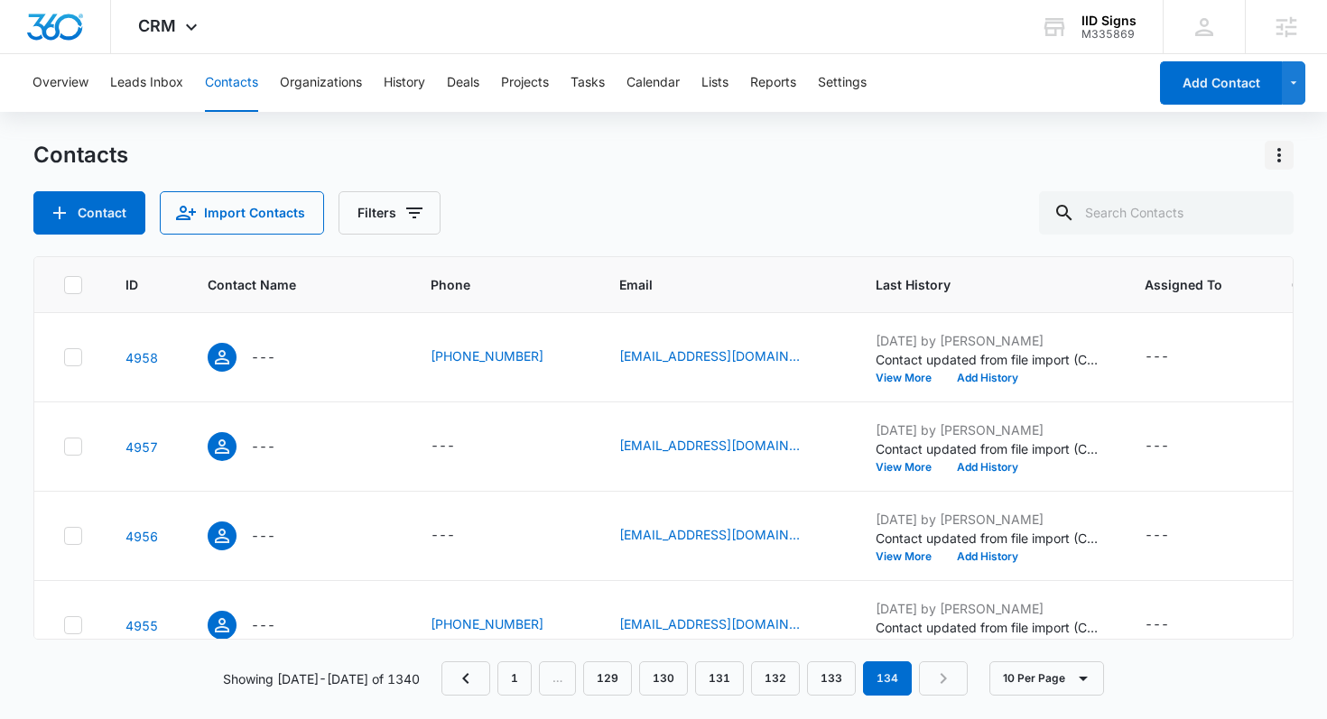
click at [1282, 160] on icon "Actions" at bounding box center [1279, 155] width 22 height 22
click at [1154, 294] on link "Customize Contacts" at bounding box center [1190, 286] width 119 height 15
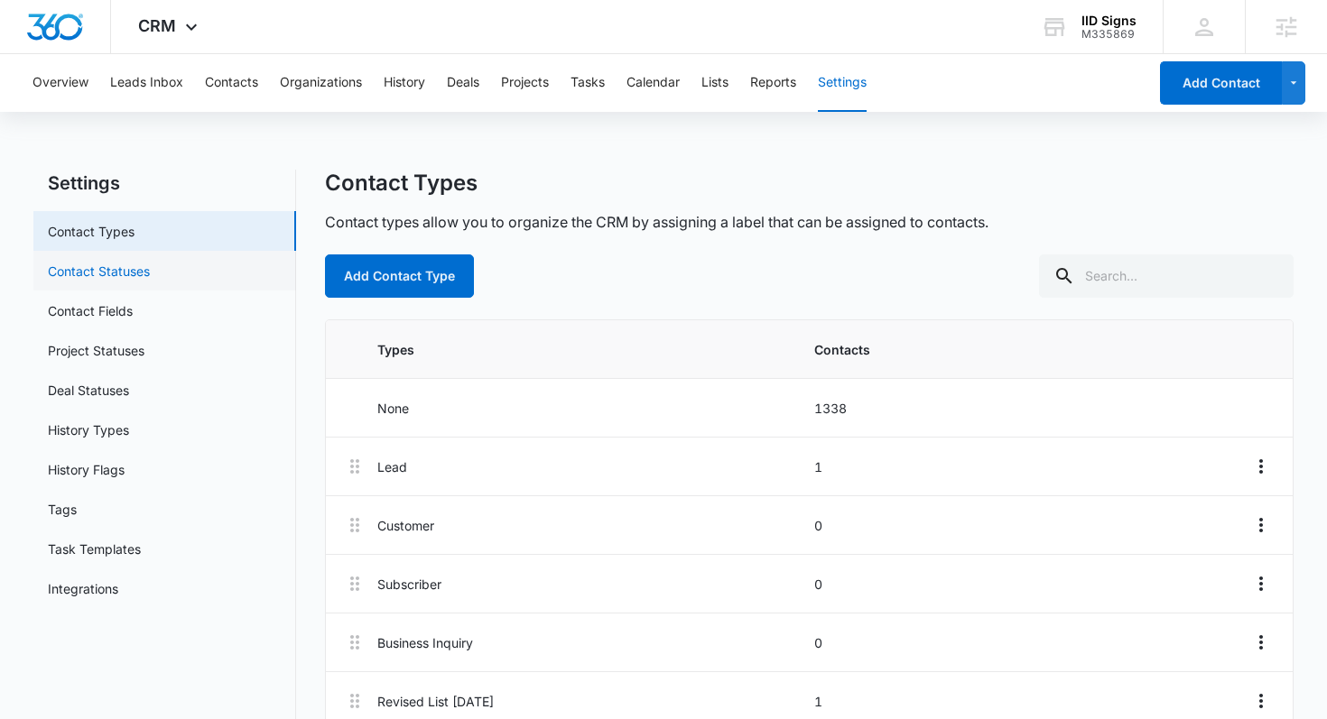
click at [109, 275] on link "Contact Statuses" at bounding box center [99, 271] width 102 height 19
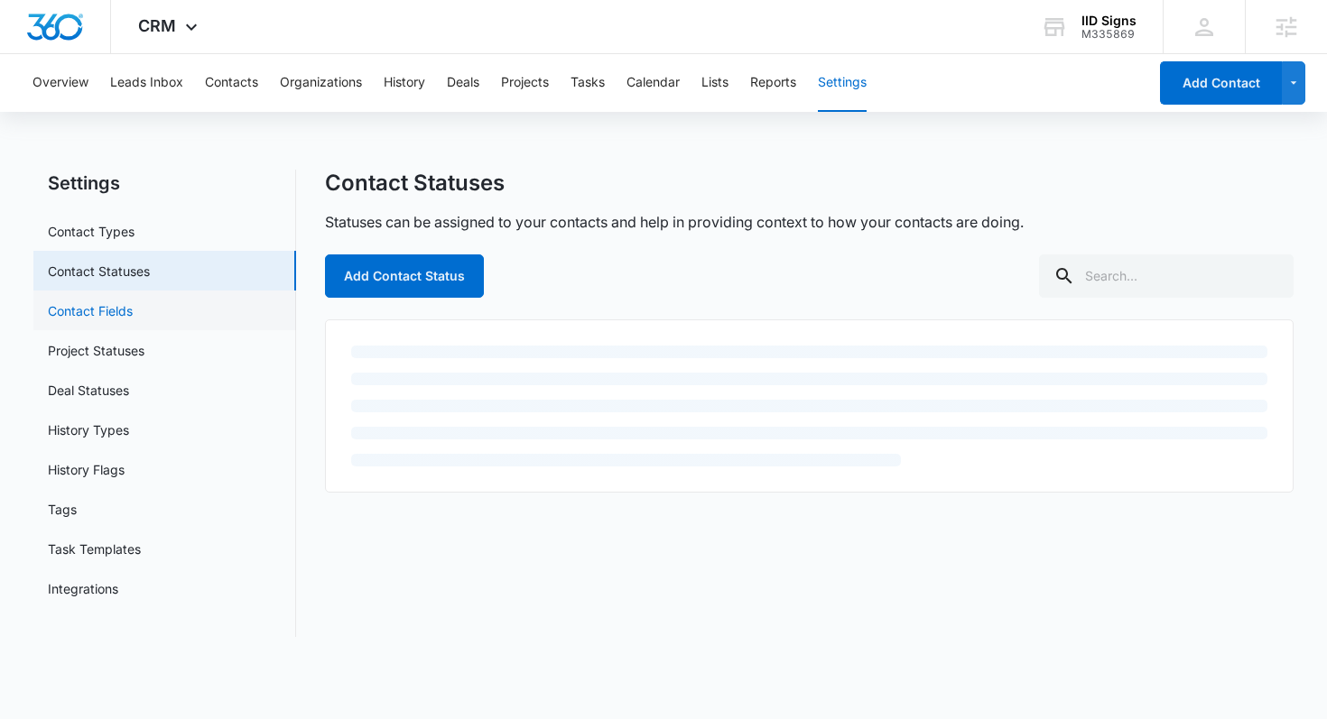
click at [107, 315] on link "Contact Fields" at bounding box center [90, 310] width 85 height 19
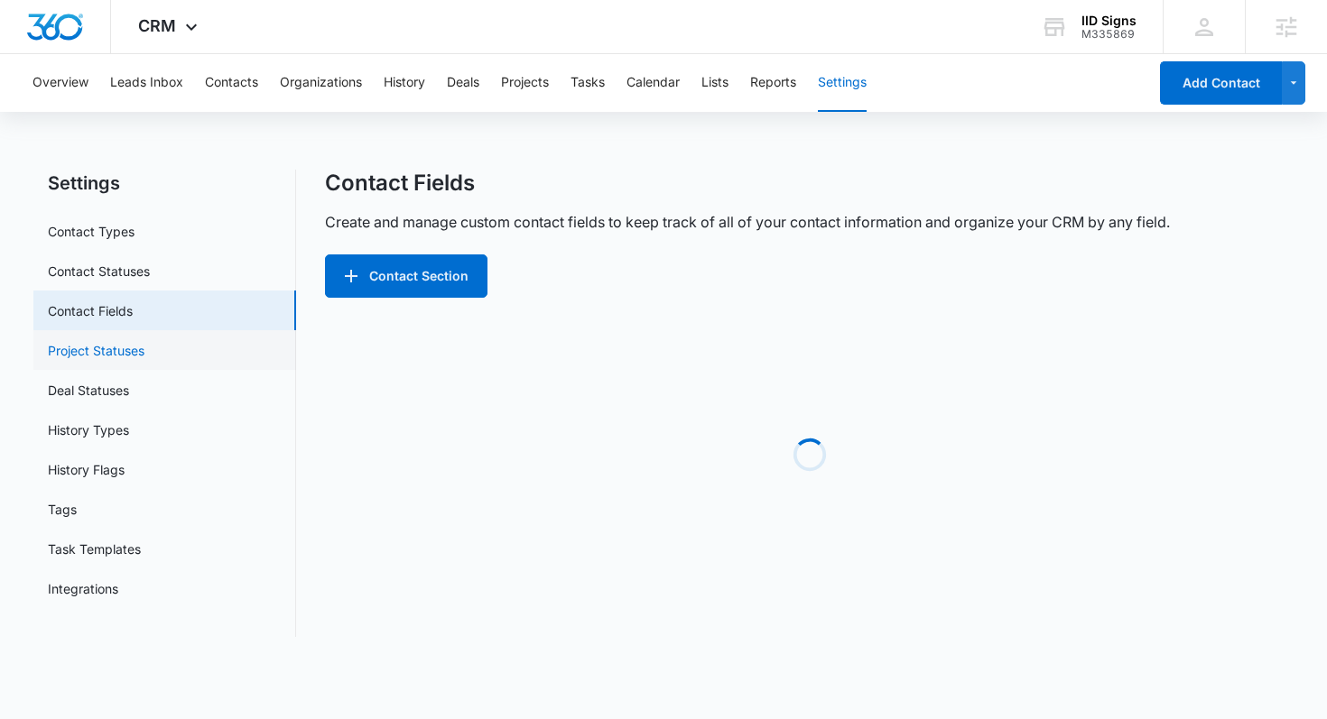
click at [106, 352] on link "Project Statuses" at bounding box center [96, 350] width 97 height 19
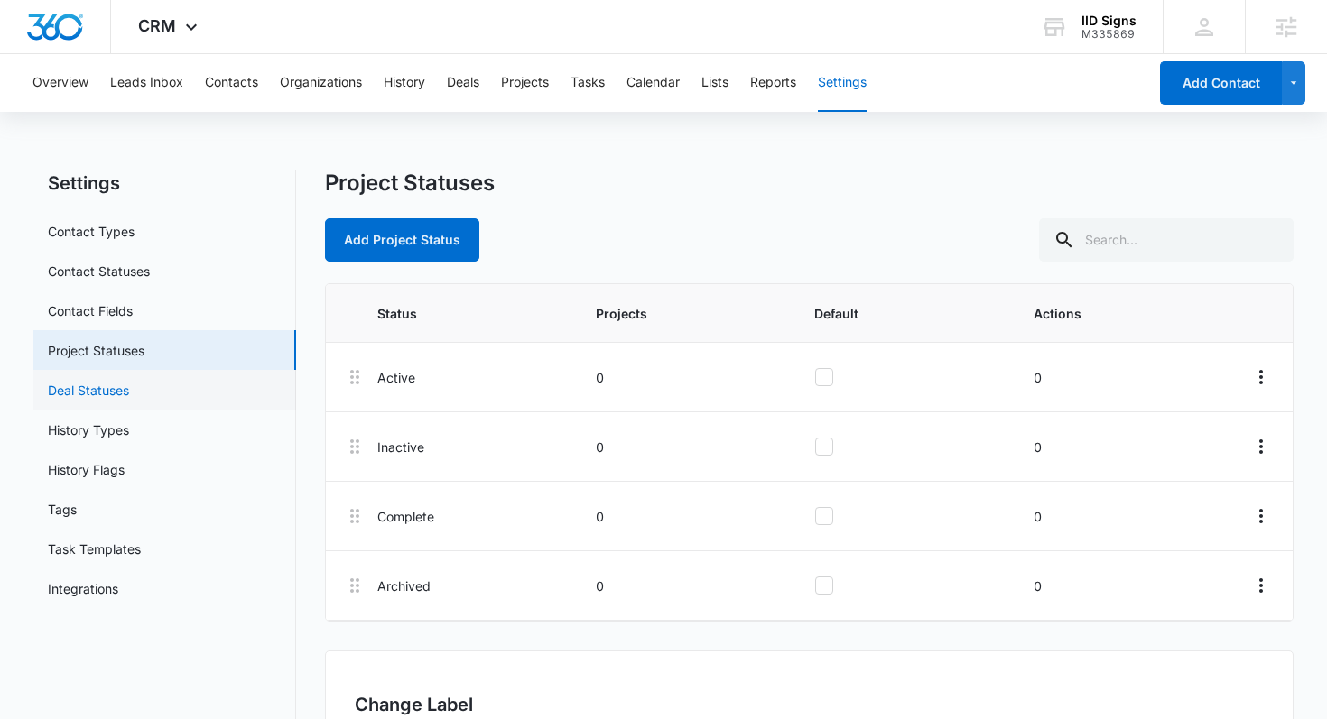
click at [103, 386] on link "Deal Statuses" at bounding box center [88, 390] width 81 height 19
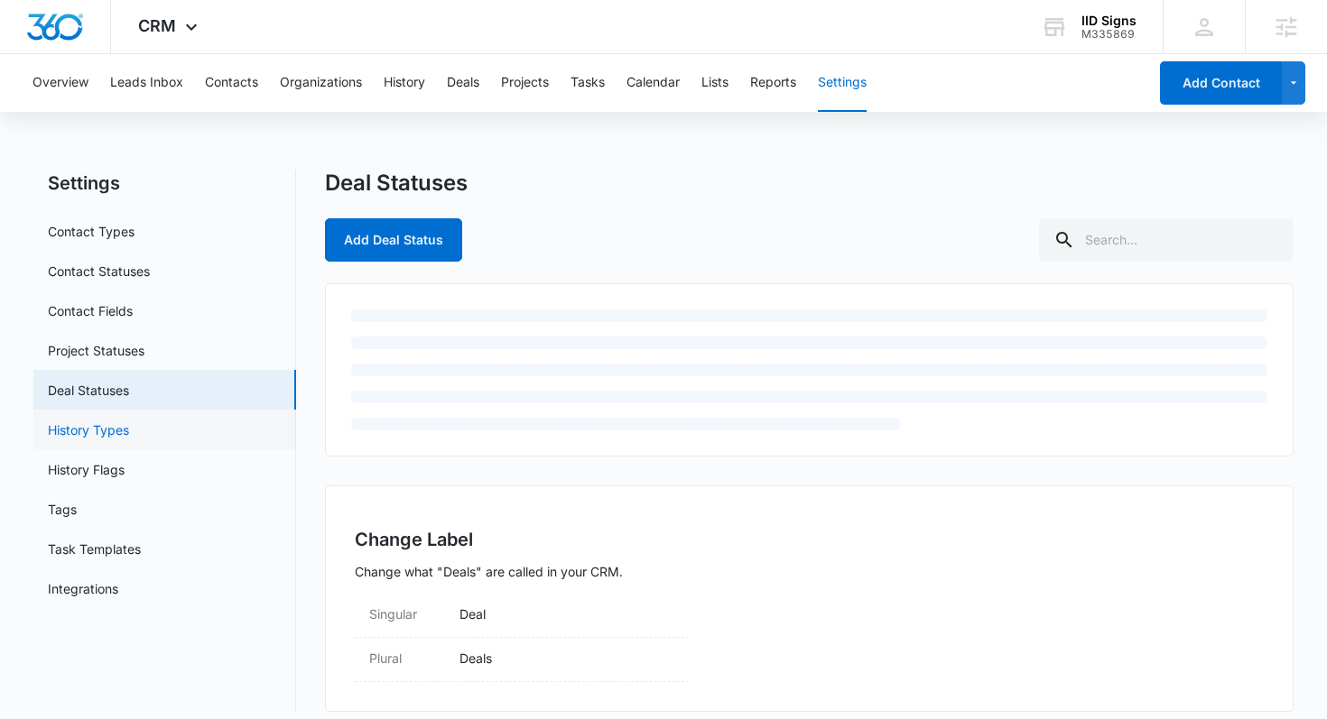
click at [104, 422] on link "History Types" at bounding box center [88, 430] width 81 height 19
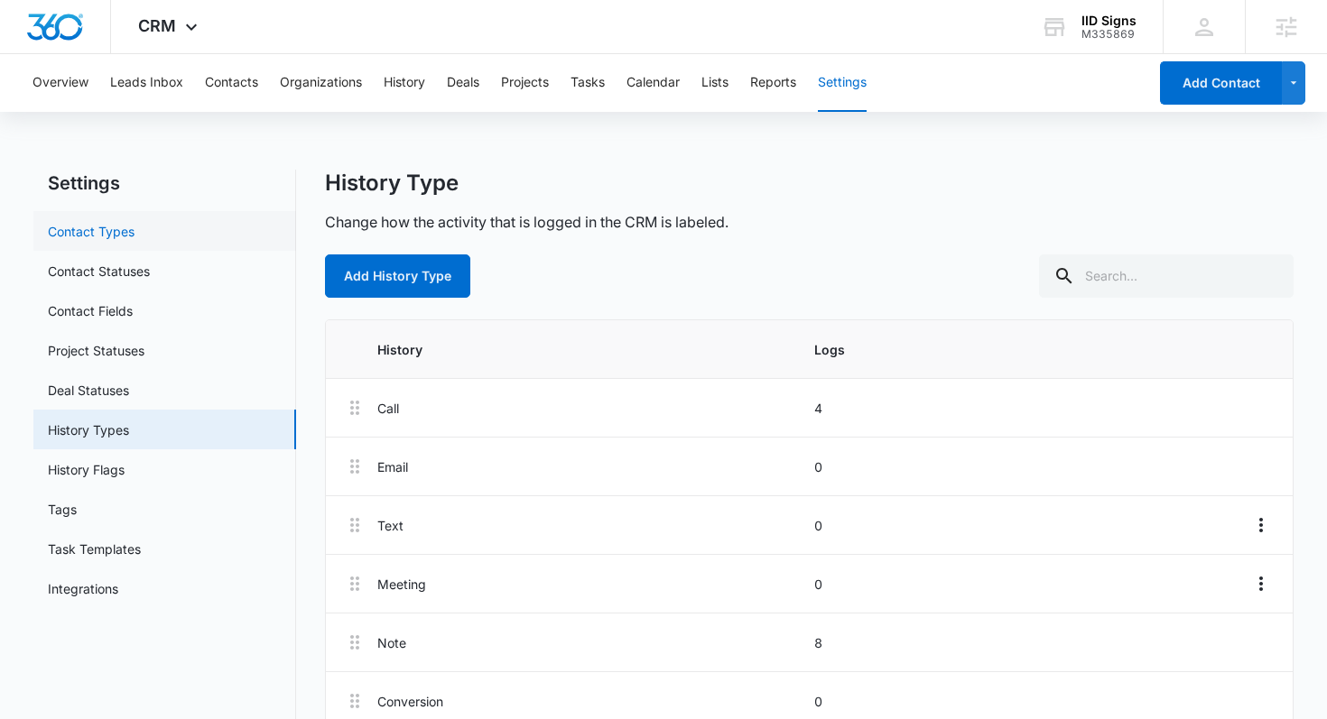
click at [97, 241] on link "Contact Types" at bounding box center [91, 231] width 87 height 19
